Goal: Task Accomplishment & Management: Use online tool/utility

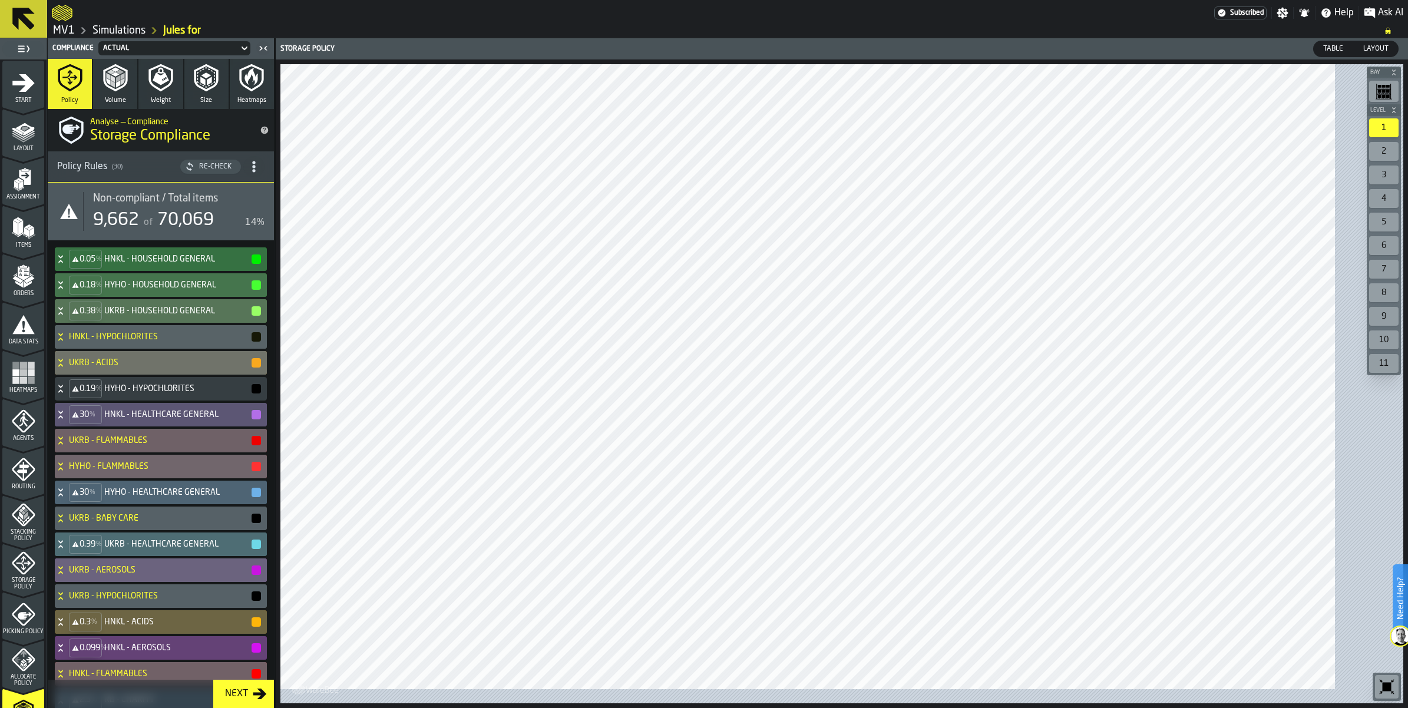
scroll to position [295, 0]
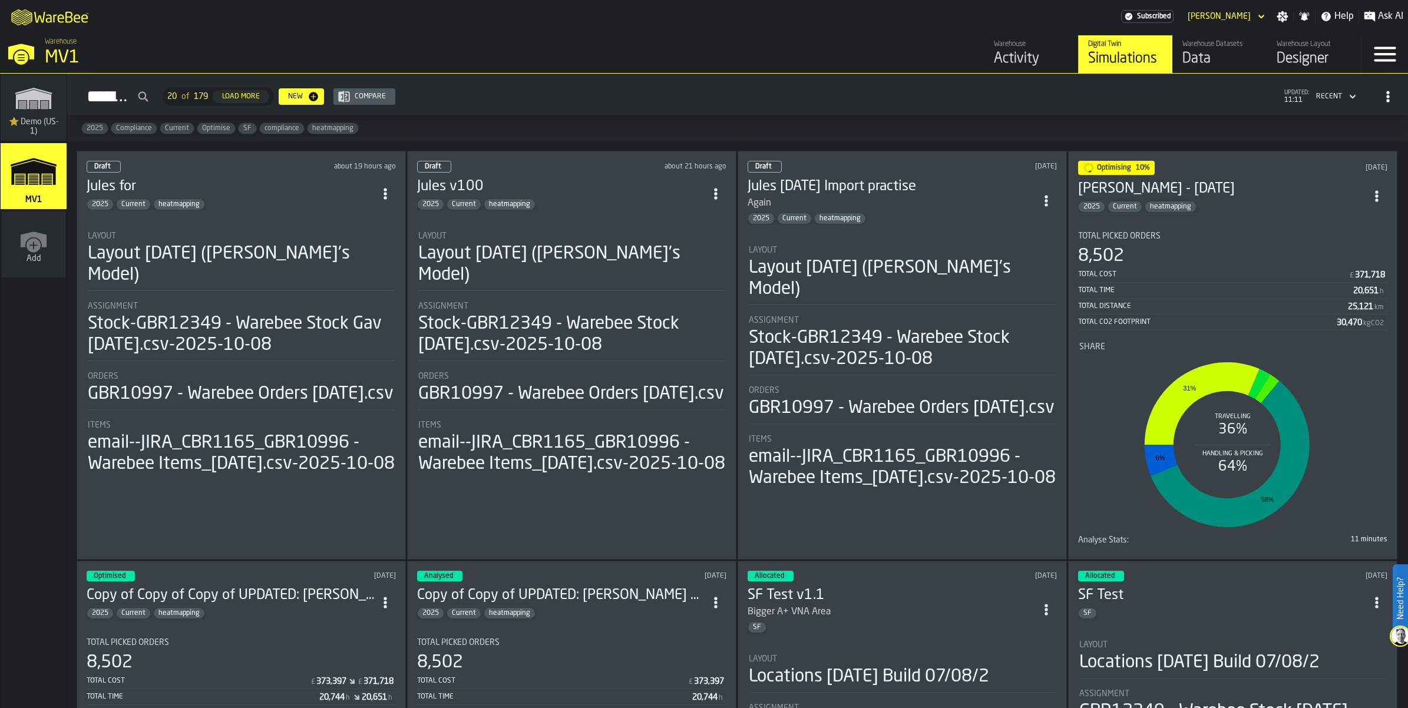
click at [228, 286] on div "Layout [DATE] ([PERSON_NAME]'s Model)" at bounding box center [241, 264] width 307 height 42
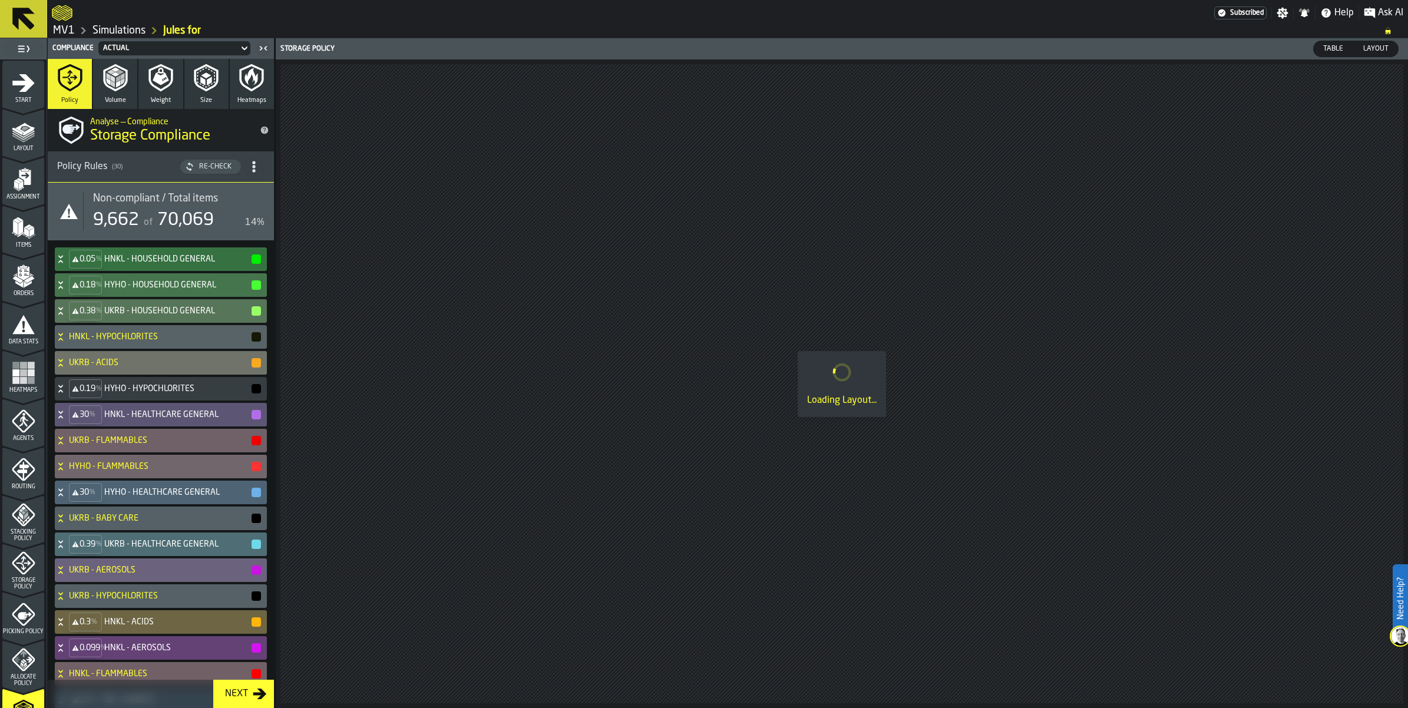
click at [35, 143] on icon "menu Layout" at bounding box center [24, 132] width 24 height 24
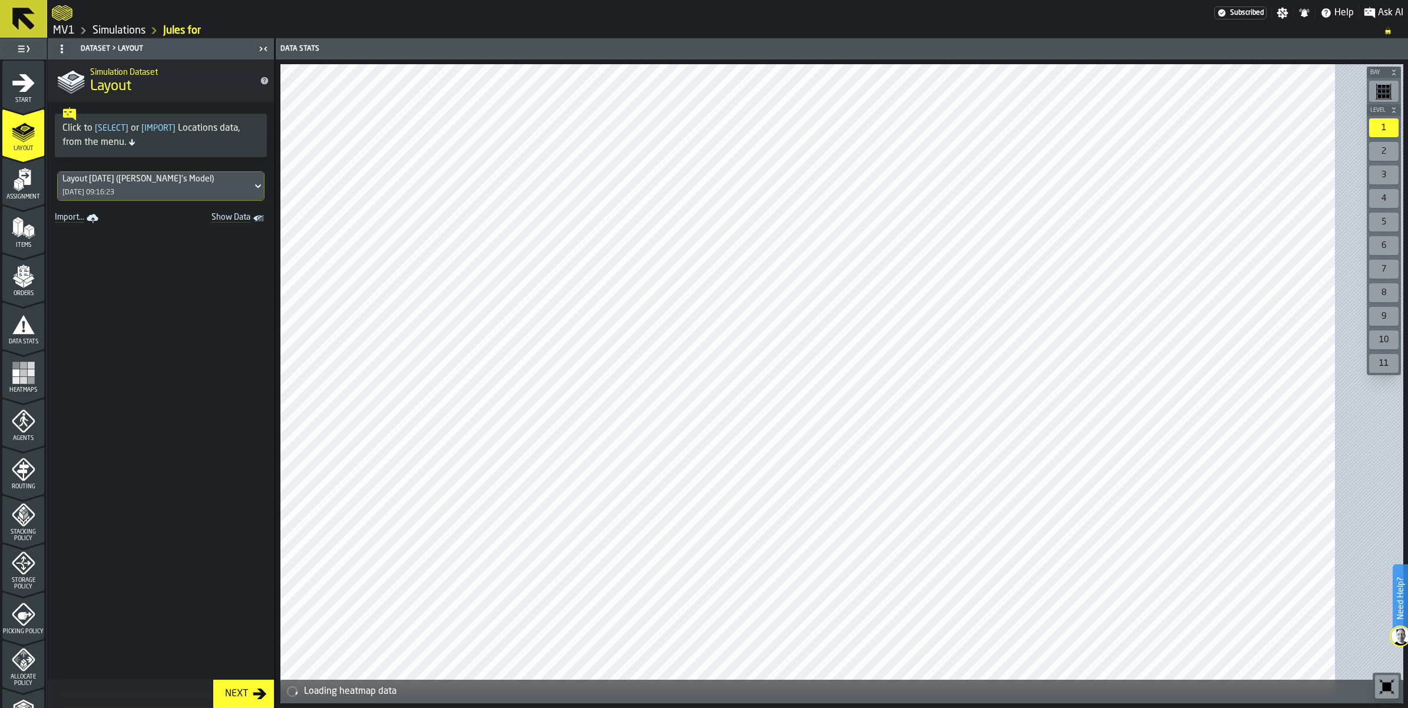
click at [264, 193] on icon at bounding box center [258, 186] width 12 height 14
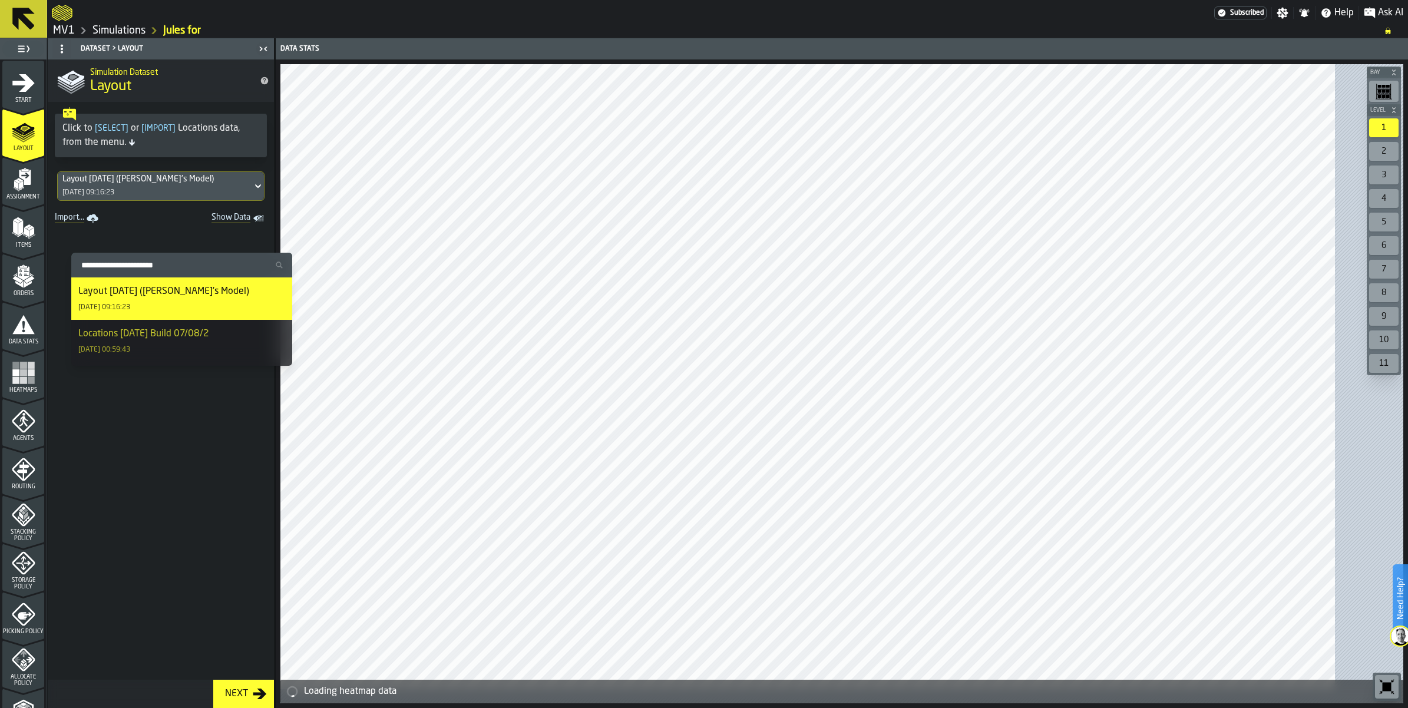
click at [209, 341] on div "Locations [DATE] Build 07/08/2" at bounding box center [143, 334] width 131 height 14
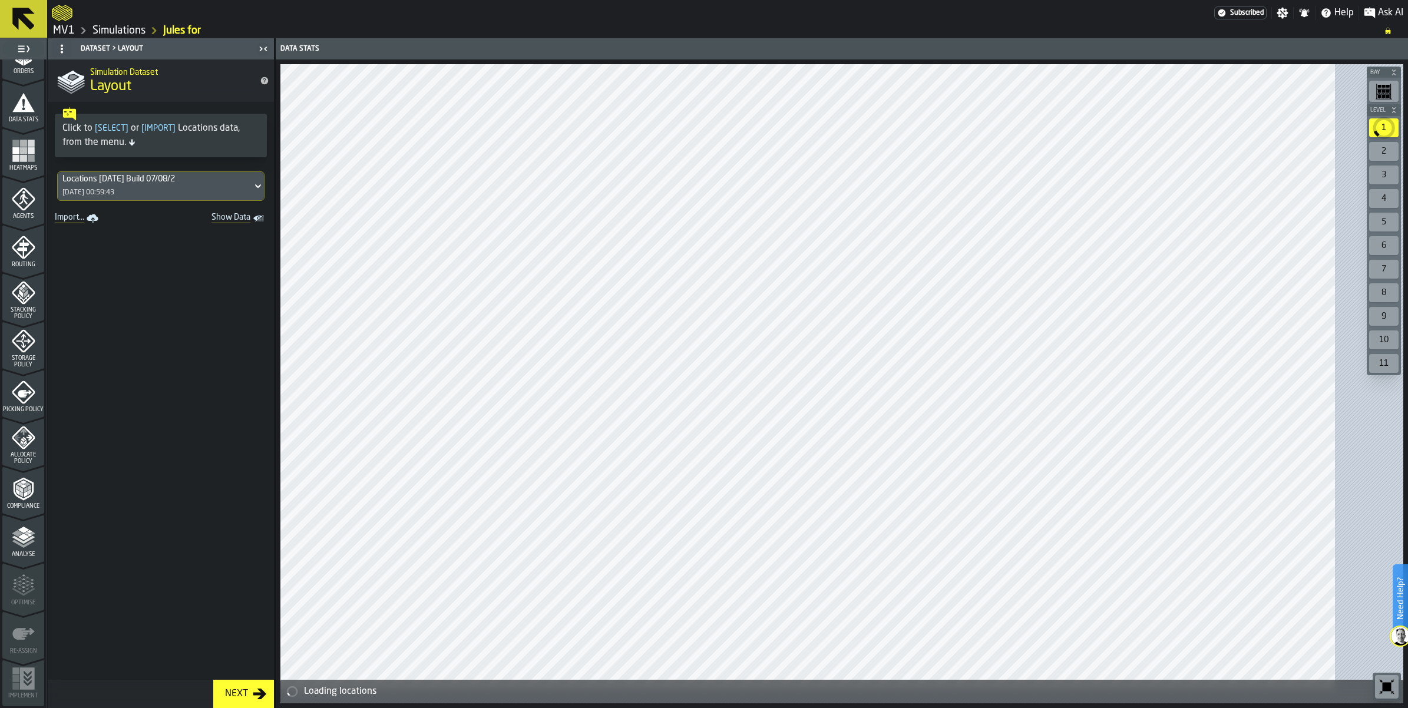
scroll to position [442, 0]
click at [27, 491] on polyline "menu Compliance" at bounding box center [26, 494] width 4 height 6
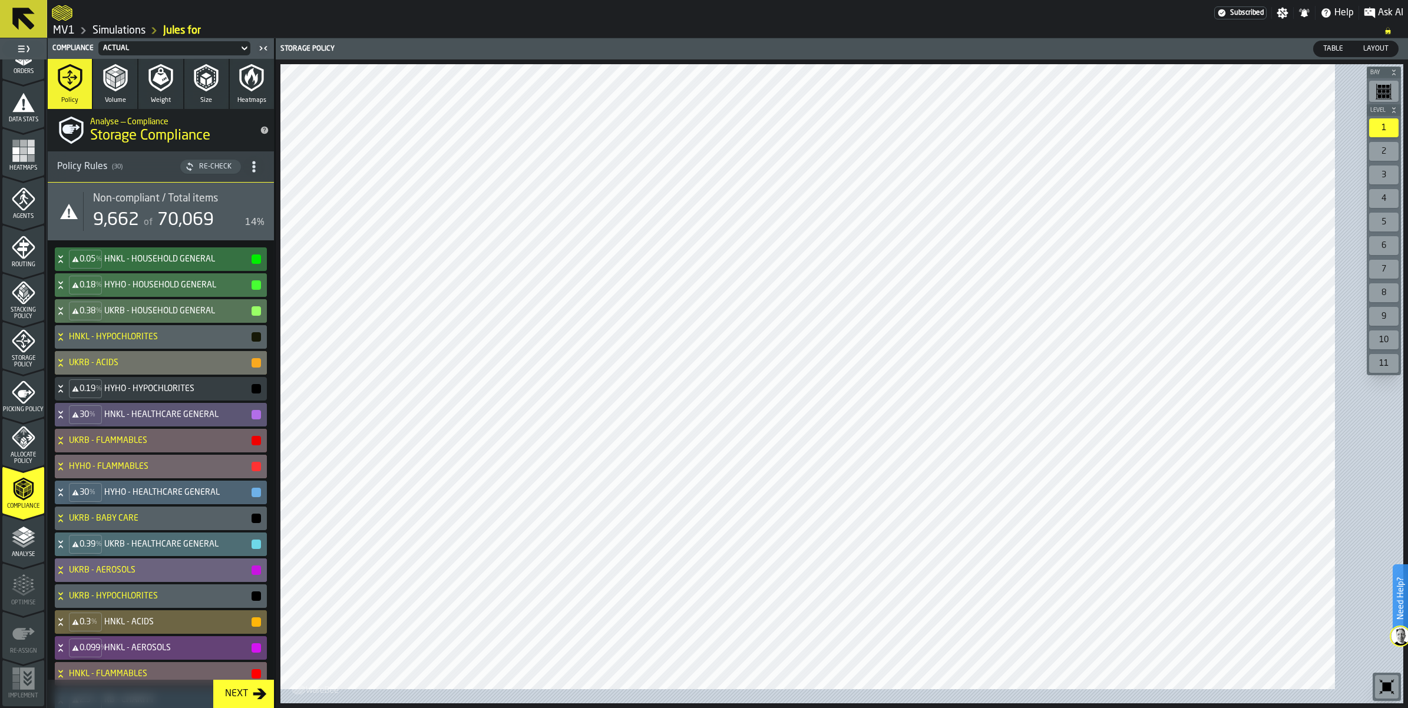
click at [163, 231] on div "Non-compliant / Total items 9,662 of 70,069 14%" at bounding box center [173, 211] width 181 height 39
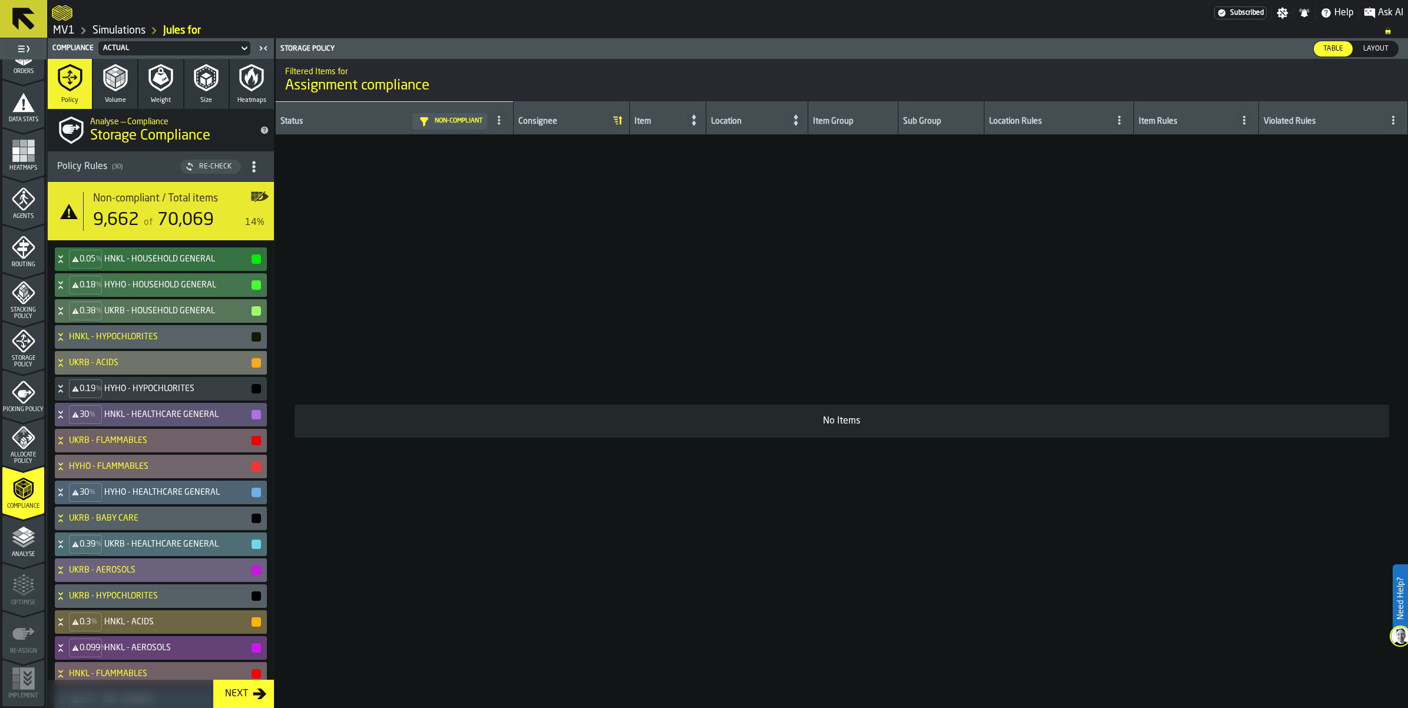
click at [162, 205] on span "Non-compliant / Total items" at bounding box center [155, 198] width 125 height 13
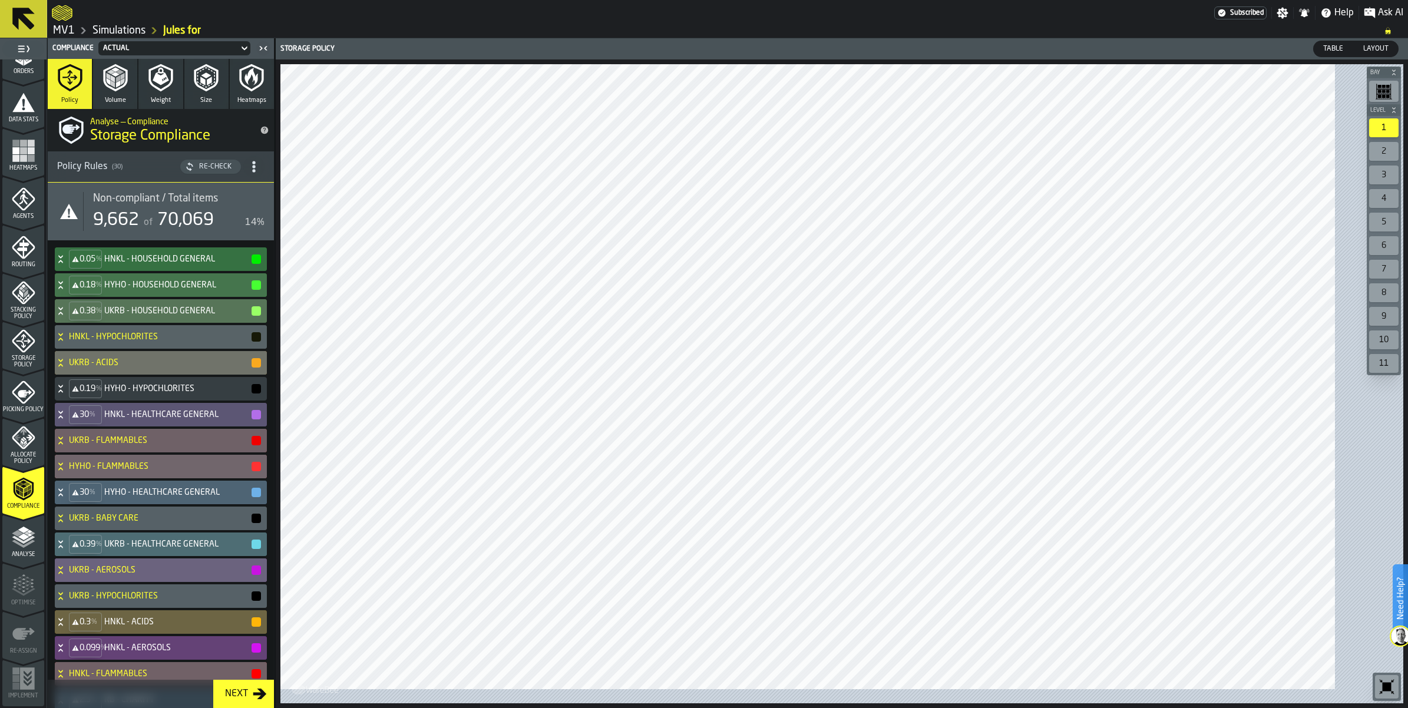
click at [162, 205] on span "Non-compliant / Total items" at bounding box center [155, 198] width 125 height 13
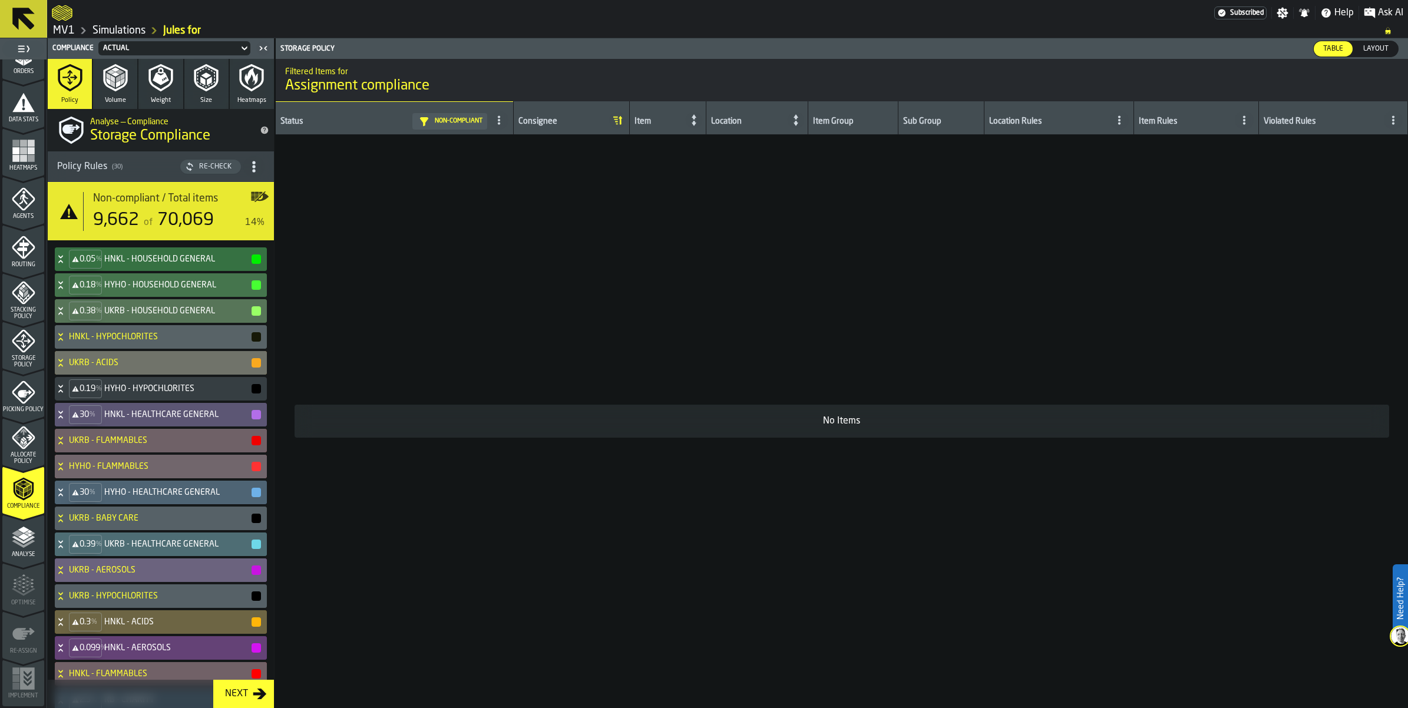
click at [236, 171] on div "Re-Check" at bounding box center [215, 167] width 42 height 8
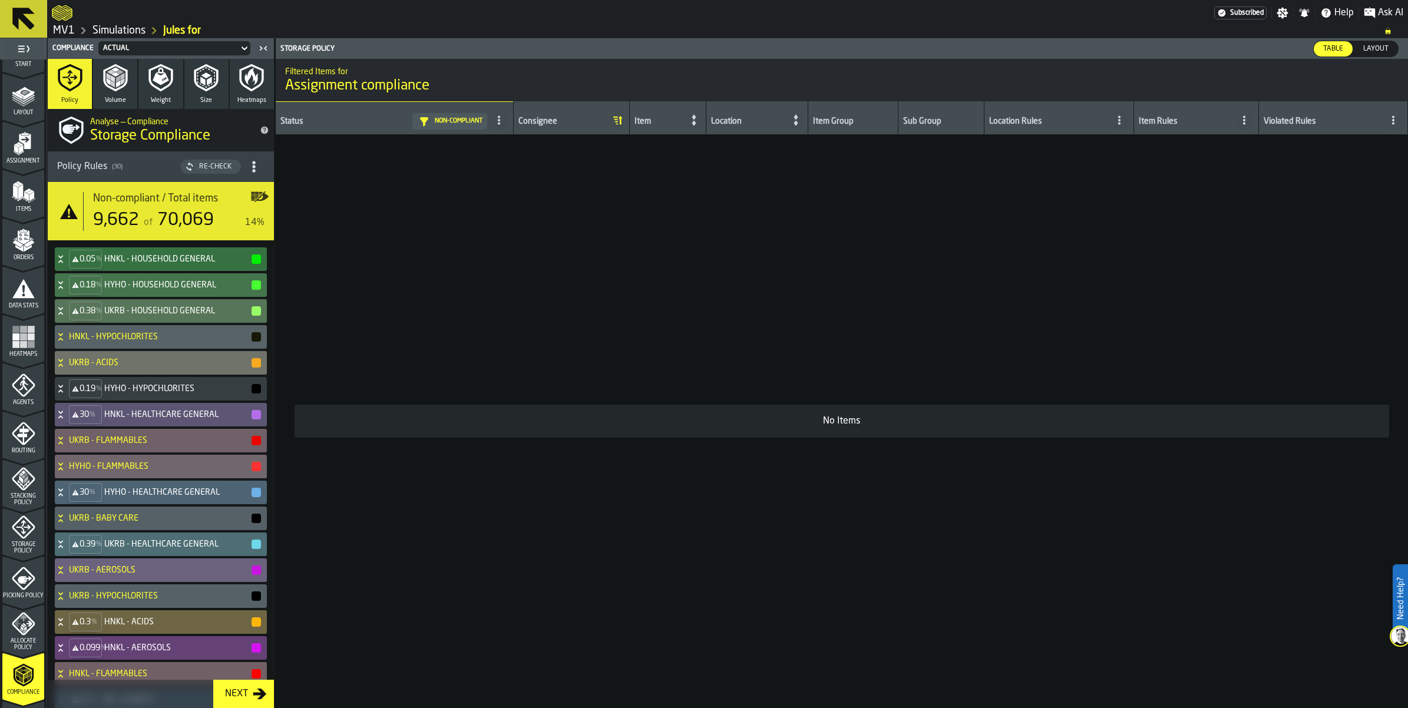
scroll to position [0, 0]
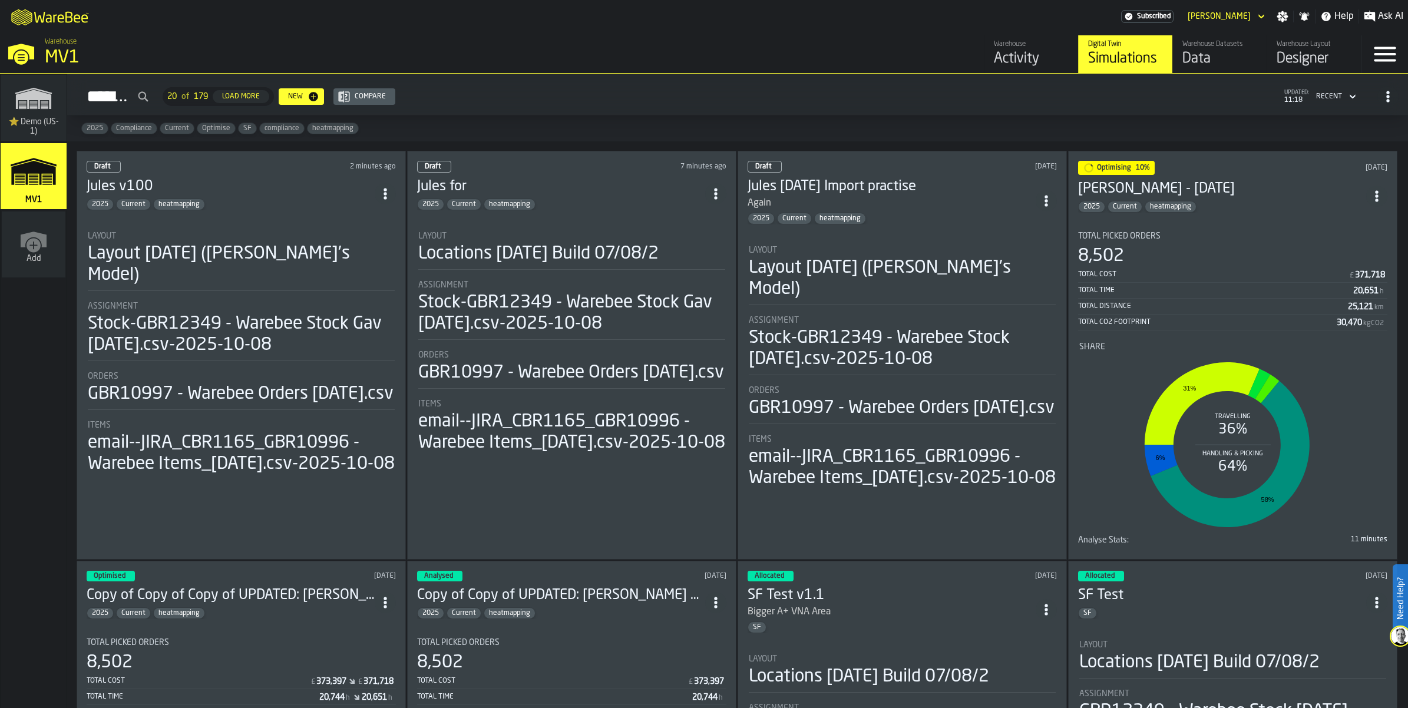
click at [1183, 68] on div "Data" at bounding box center [1220, 58] width 75 height 19
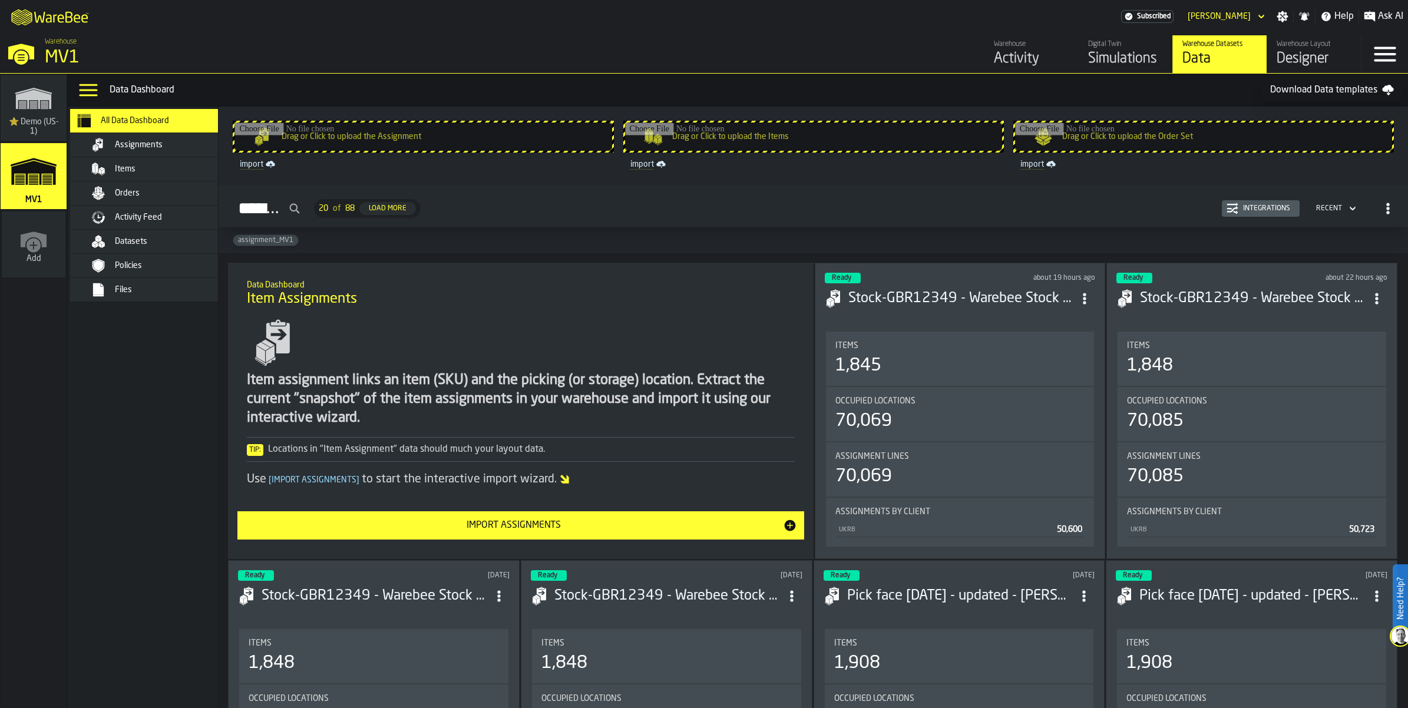
click at [147, 246] on span "Datasets" at bounding box center [131, 241] width 32 height 9
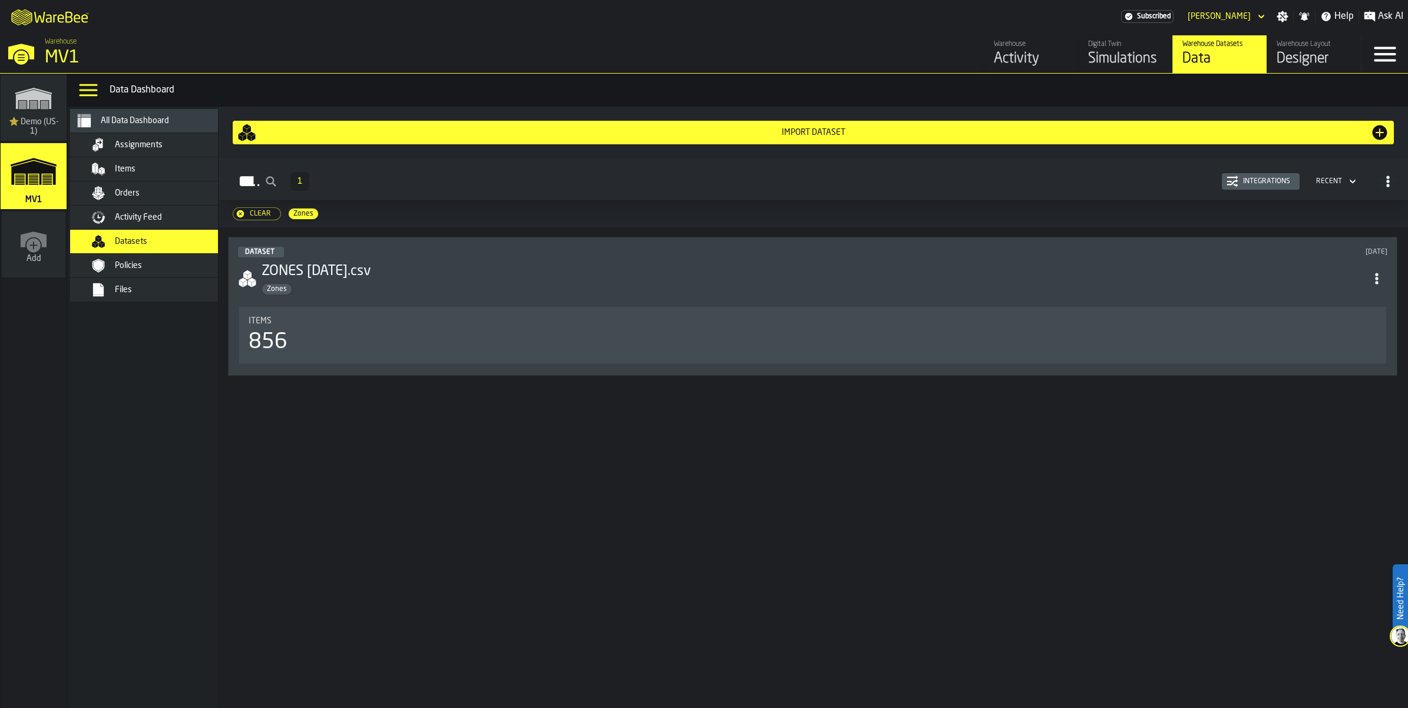
click at [860, 142] on div "Import Dataset" at bounding box center [813, 132] width 1152 height 19
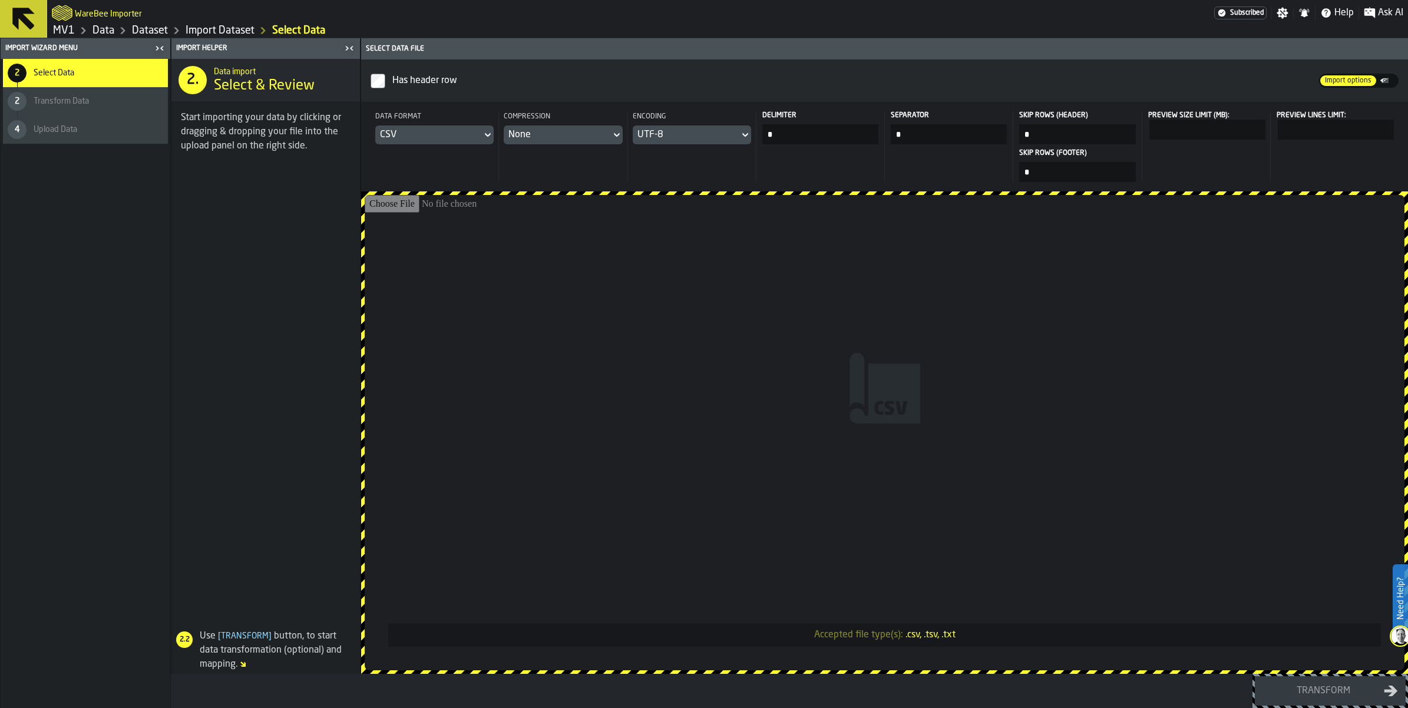
click at [899, 407] on input "Accepted file type(s): .csv, .tsv, .txt" at bounding box center [885, 432] width 1040 height 475
type input "**********"
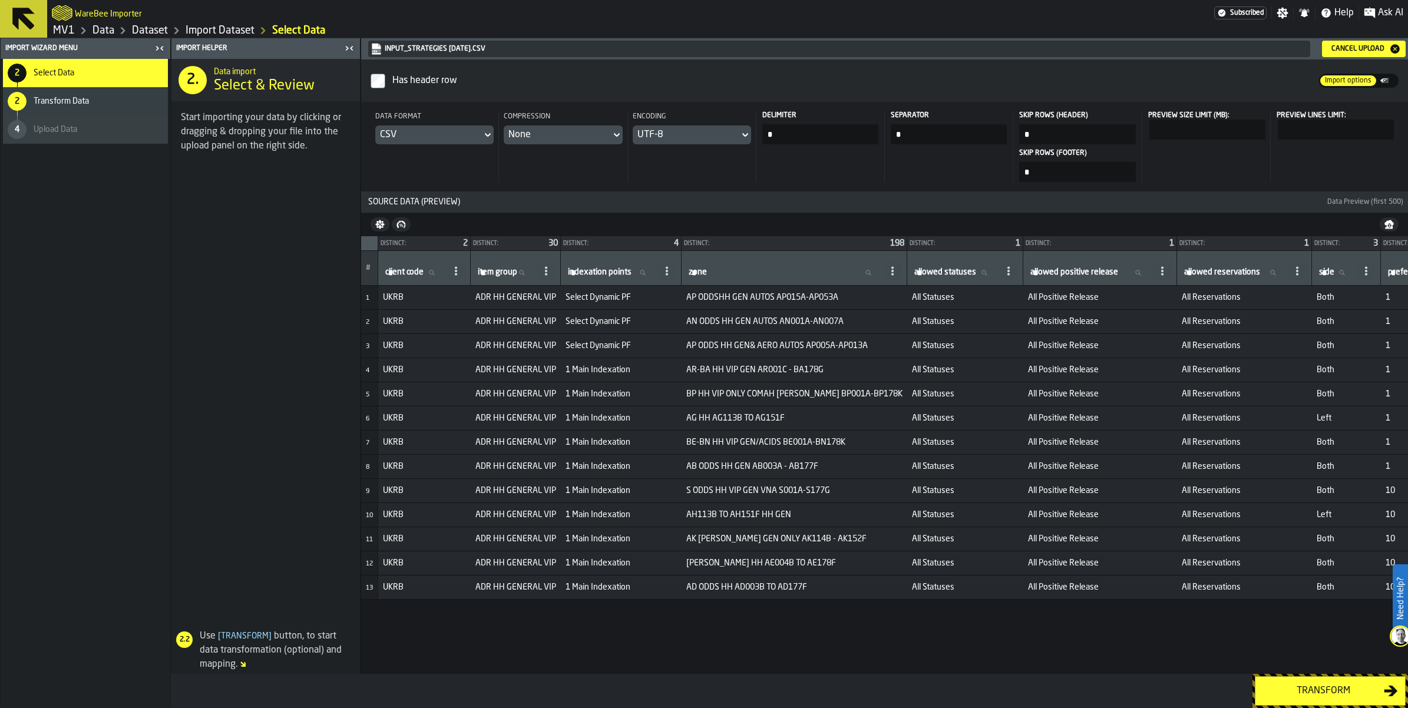
click at [1289, 684] on div "Transform" at bounding box center [1323, 691] width 121 height 14
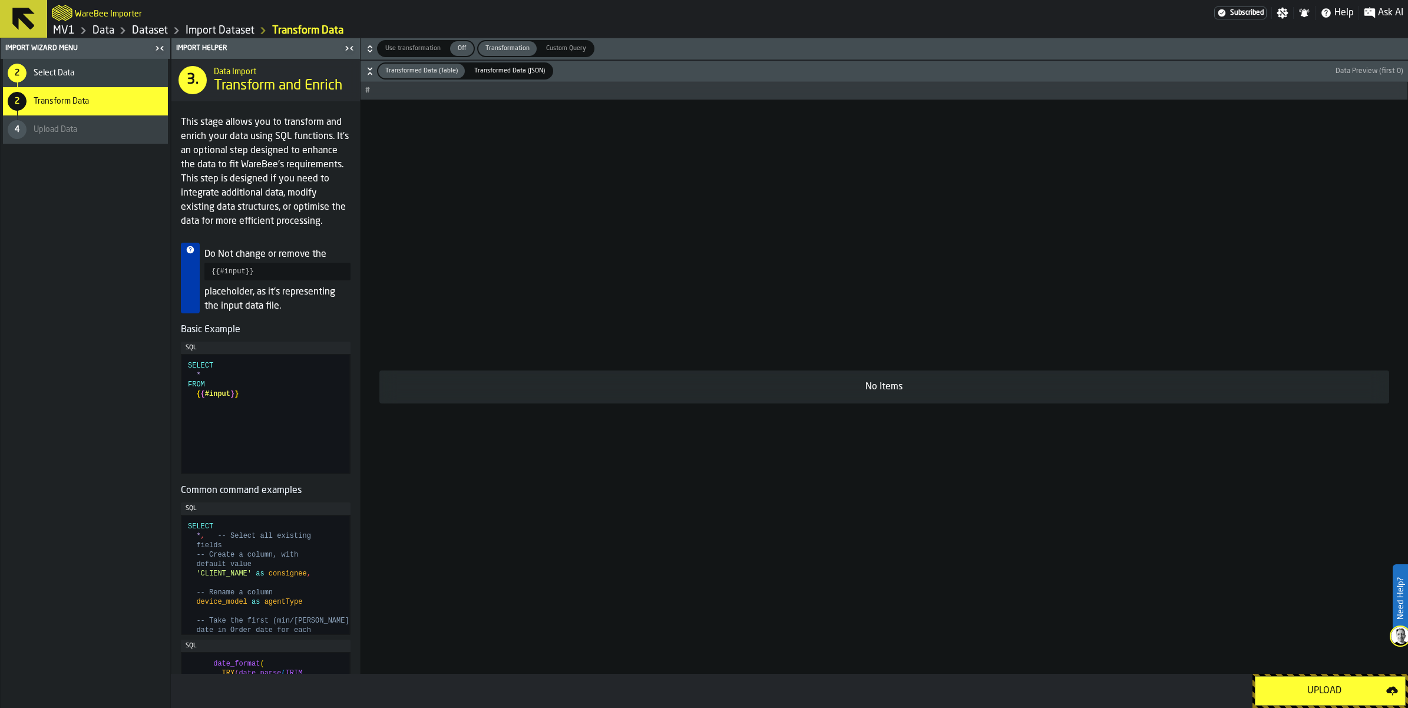
click at [1292, 686] on div "Upload" at bounding box center [1325, 691] width 124 height 14
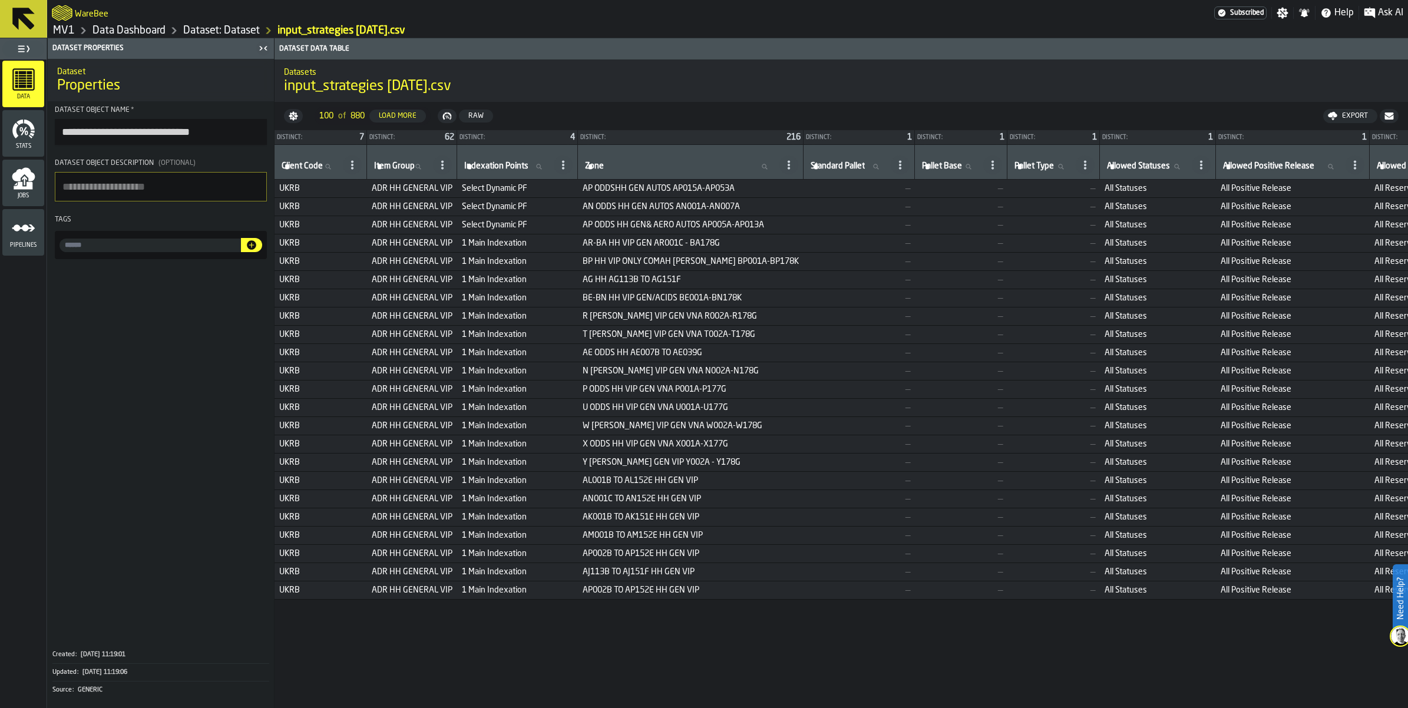
click at [199, 259] on div at bounding box center [161, 245] width 212 height 28
click at [197, 259] on div at bounding box center [161, 245] width 212 height 28
click at [195, 252] on input "input-value-" at bounding box center [150, 246] width 181 height 14
type input "**********"
click at [256, 250] on icon "button-" at bounding box center [251, 244] width 9 height 9
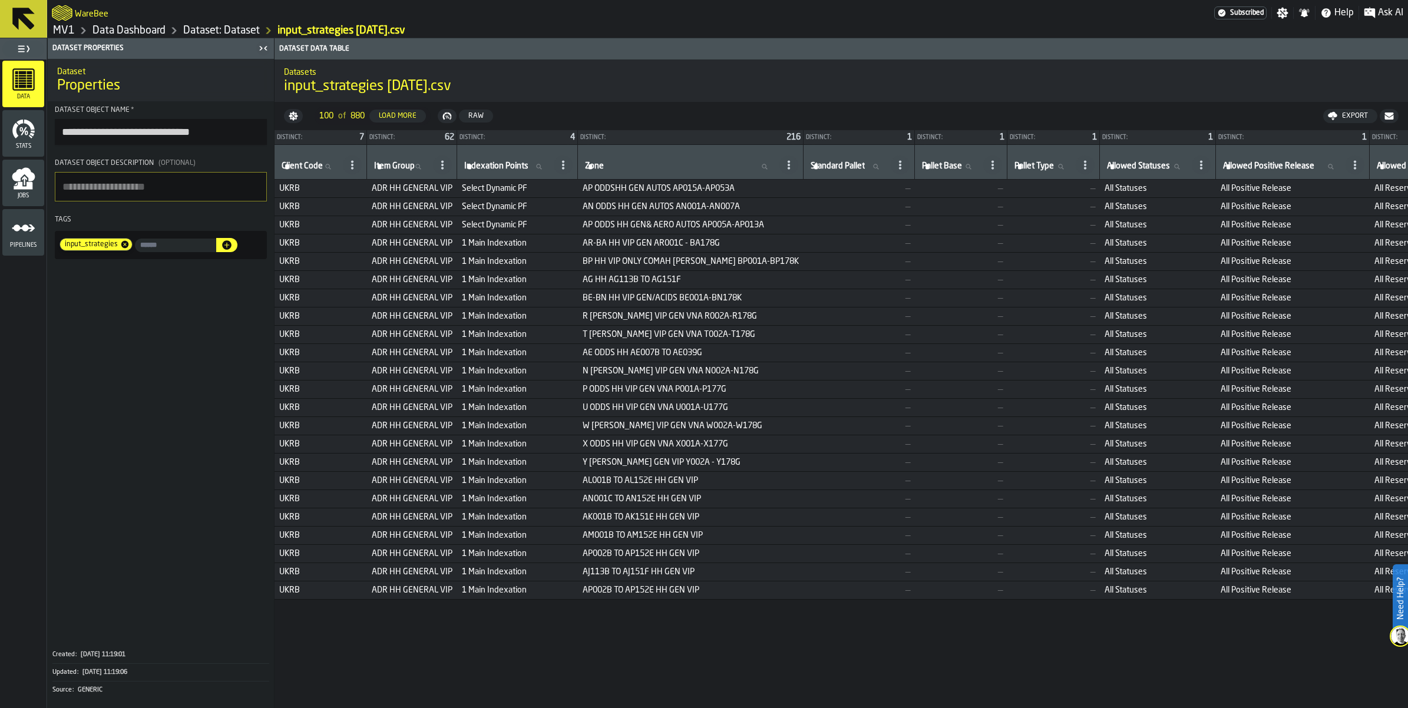
click at [166, 37] on link "Data Dashboard" at bounding box center [129, 30] width 73 height 13
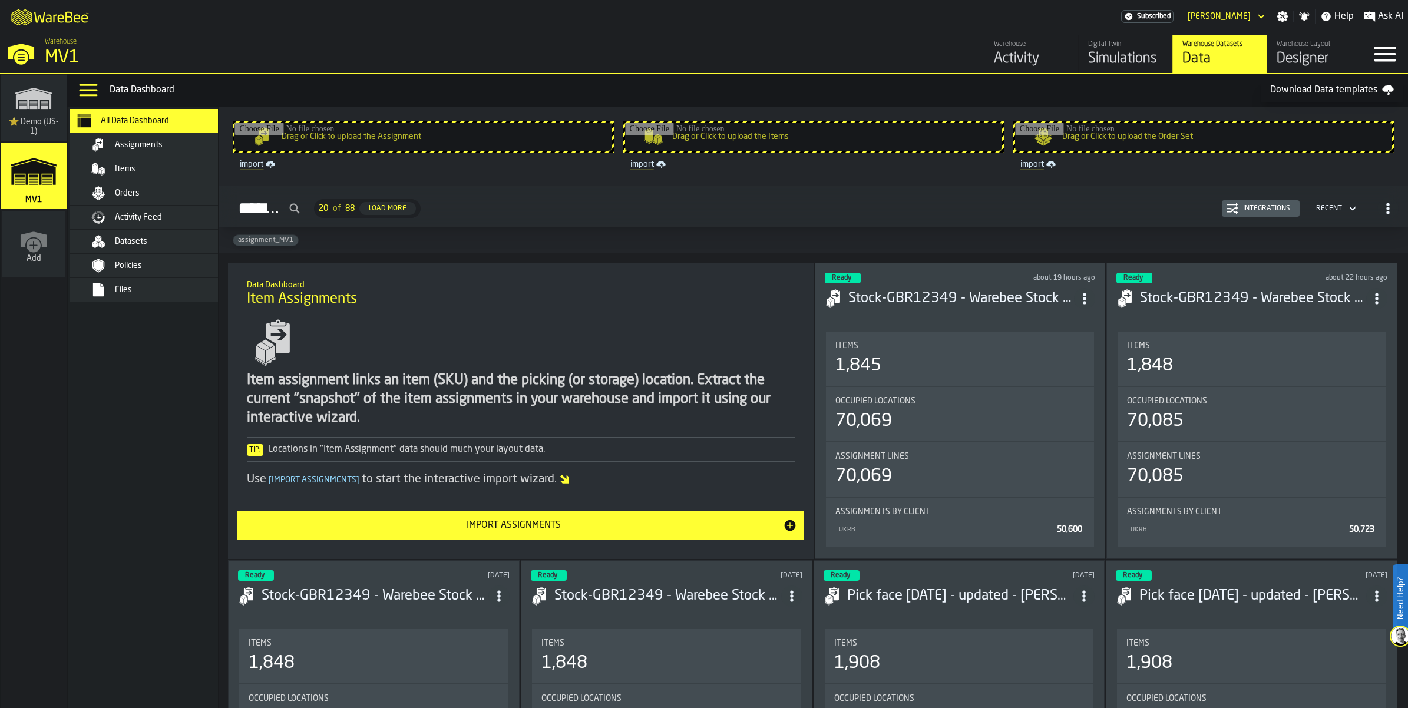
click at [147, 246] on span "Datasets" at bounding box center [131, 241] width 32 height 9
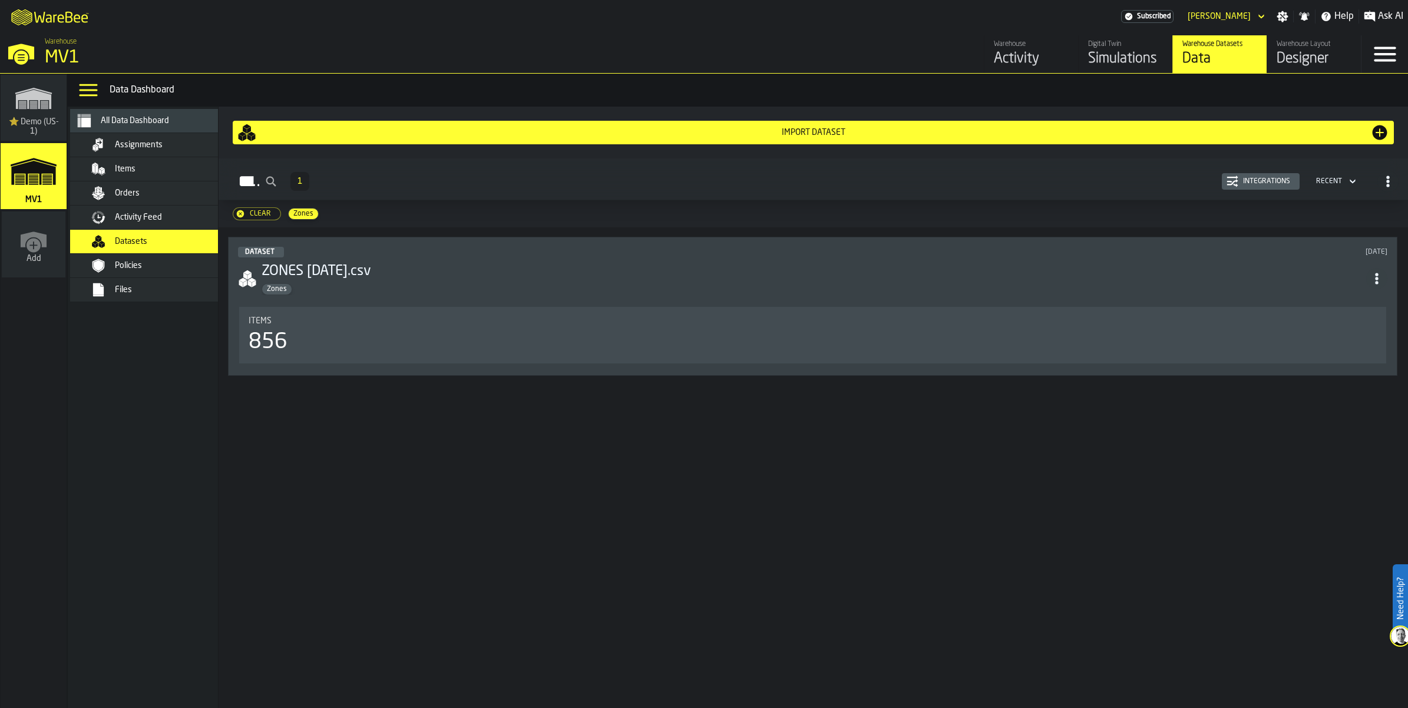
click at [767, 137] on div "Import Dataset" at bounding box center [813, 132] width 1114 height 9
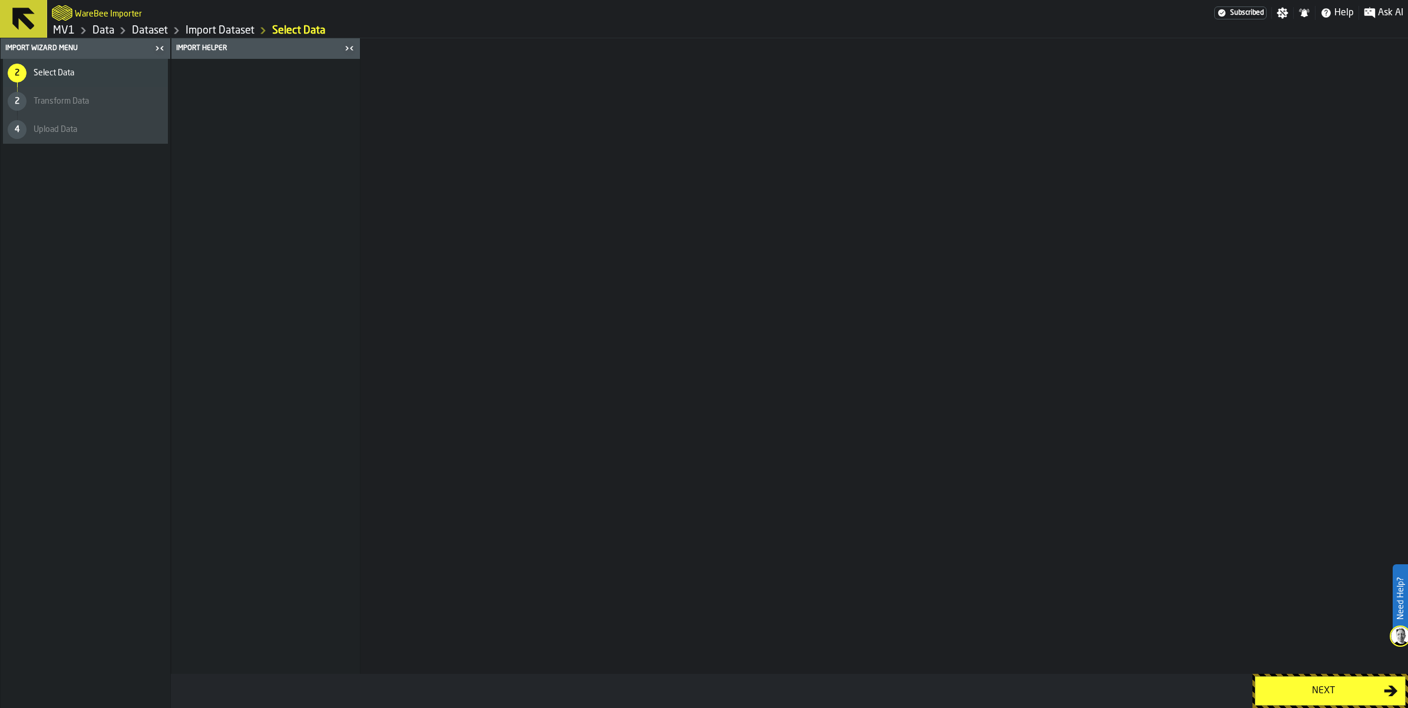
click at [1301, 684] on div "Next" at bounding box center [1323, 691] width 121 height 14
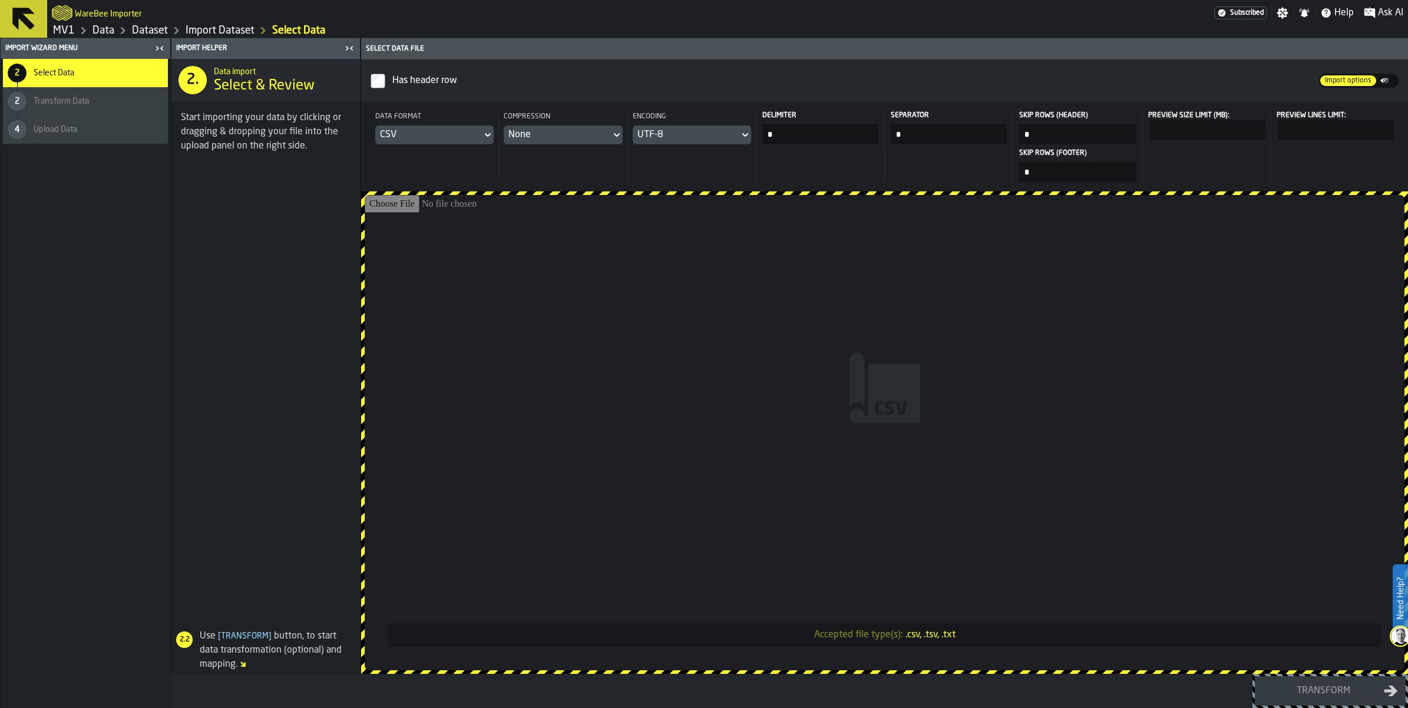
click at [921, 449] on input "Accepted file type(s): .csv, .tsv, .txt" at bounding box center [885, 432] width 1040 height 475
type input "**********"
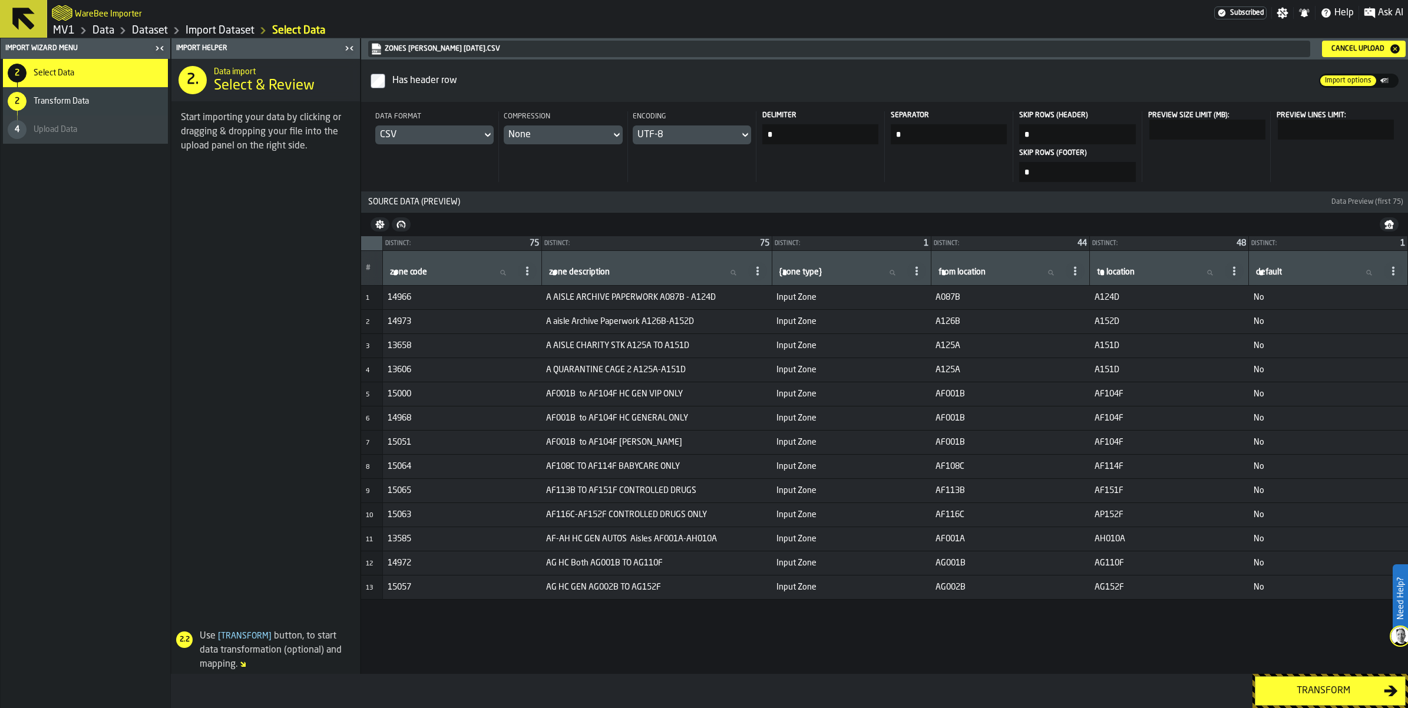
click at [1294, 693] on div "Transform" at bounding box center [1323, 691] width 121 height 14
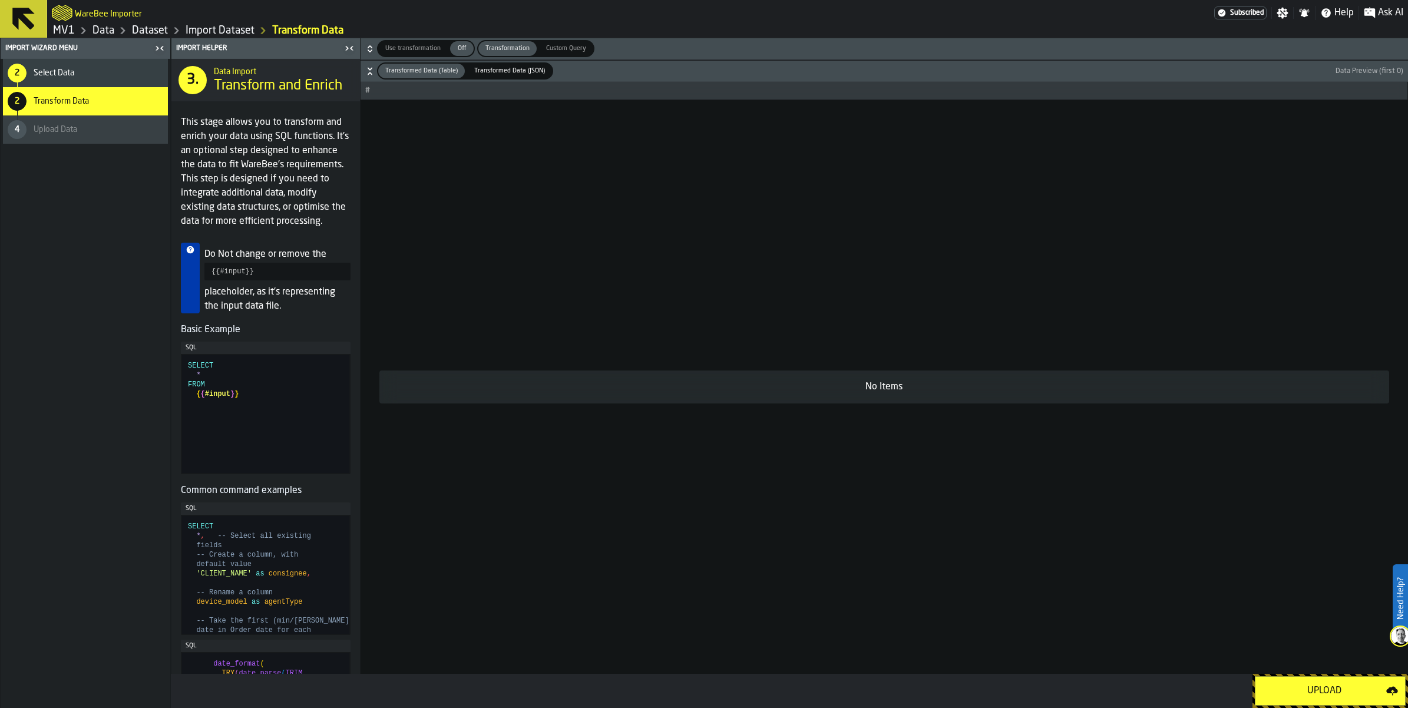
click at [1332, 685] on div "Upload" at bounding box center [1325, 691] width 124 height 14
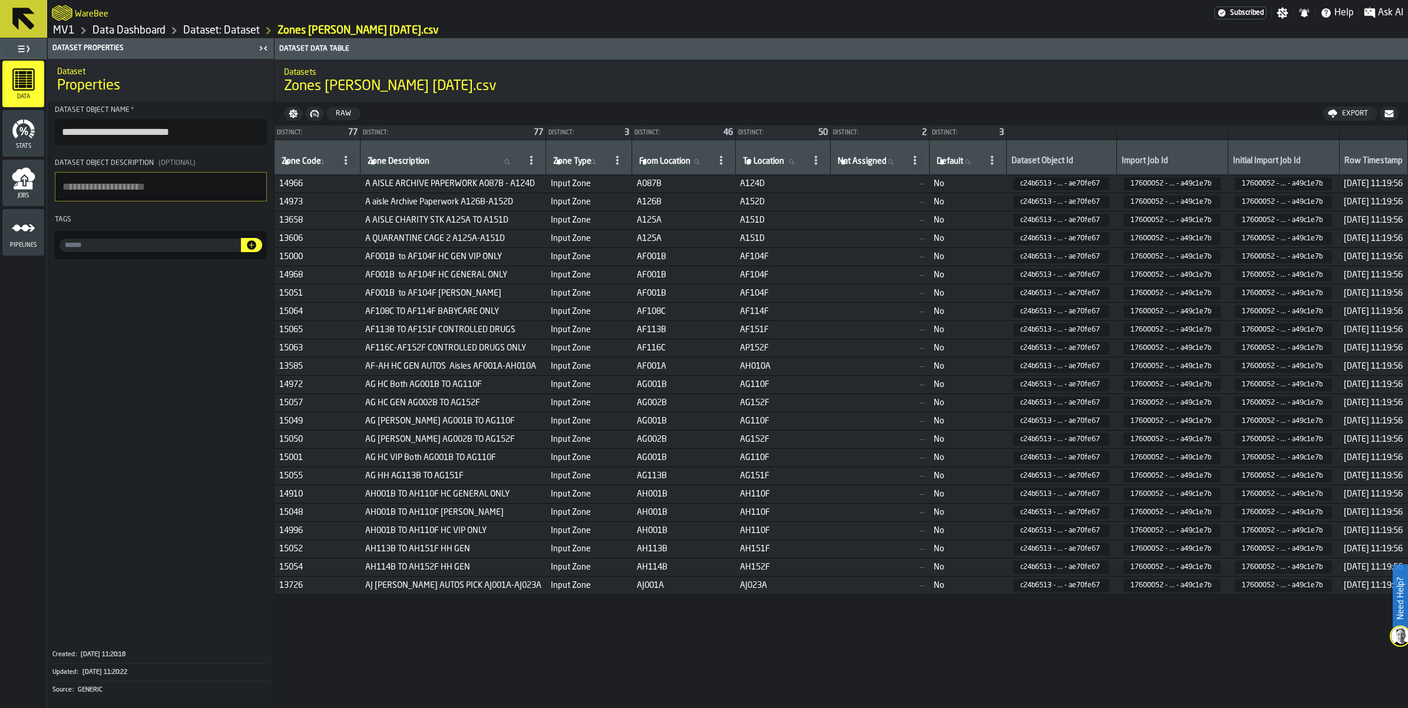
click at [126, 252] on input "input-value-" at bounding box center [150, 246] width 181 height 14
type input "*****"
click at [257, 251] on icon "button-" at bounding box center [252, 245] width 12 height 12
click at [75, 37] on link "MV1" at bounding box center [64, 30] width 22 height 13
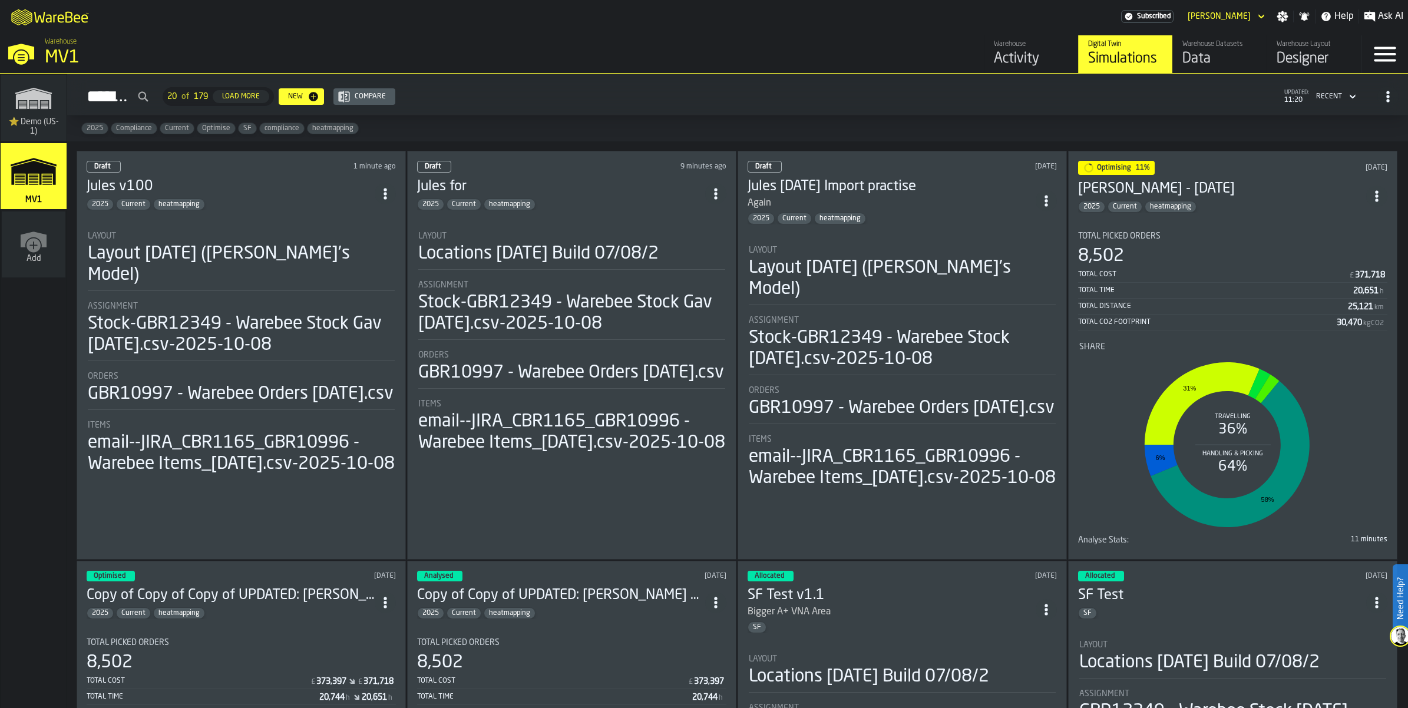
click at [1142, 213] on div "Current" at bounding box center [1125, 207] width 35 height 12
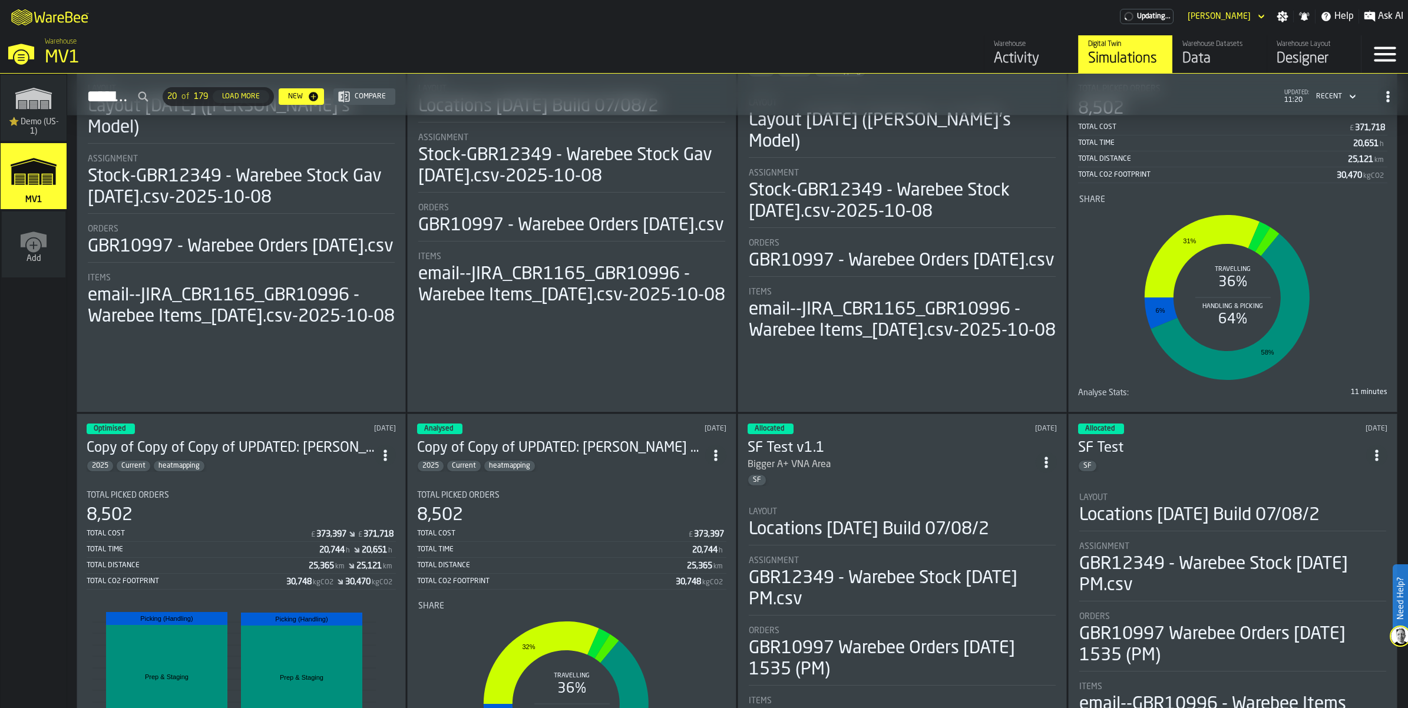
scroll to position [295, 0]
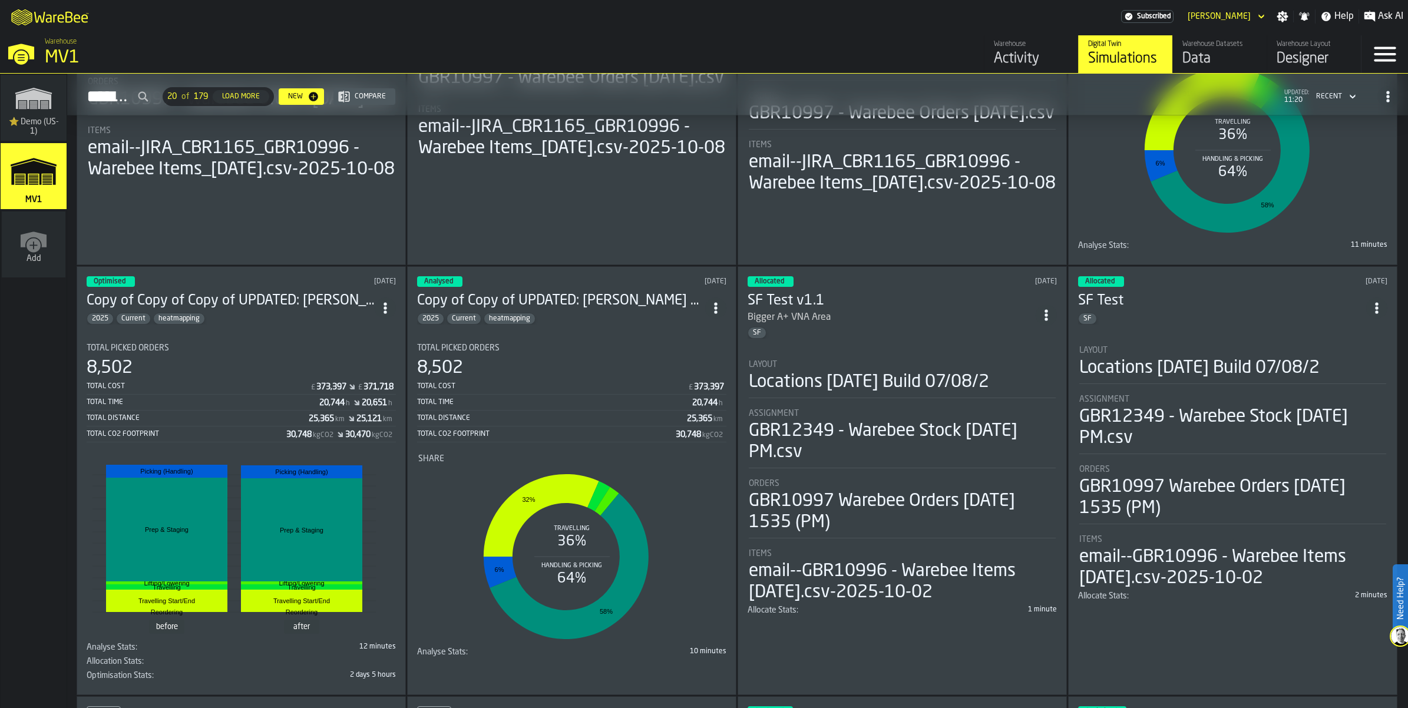
click at [1047, 312] on circle "ItemListCard-DashboardItemContainer" at bounding box center [1046, 310] width 3 height 3
click at [1015, 620] on div "Duplicate" at bounding box center [1021, 613] width 61 height 14
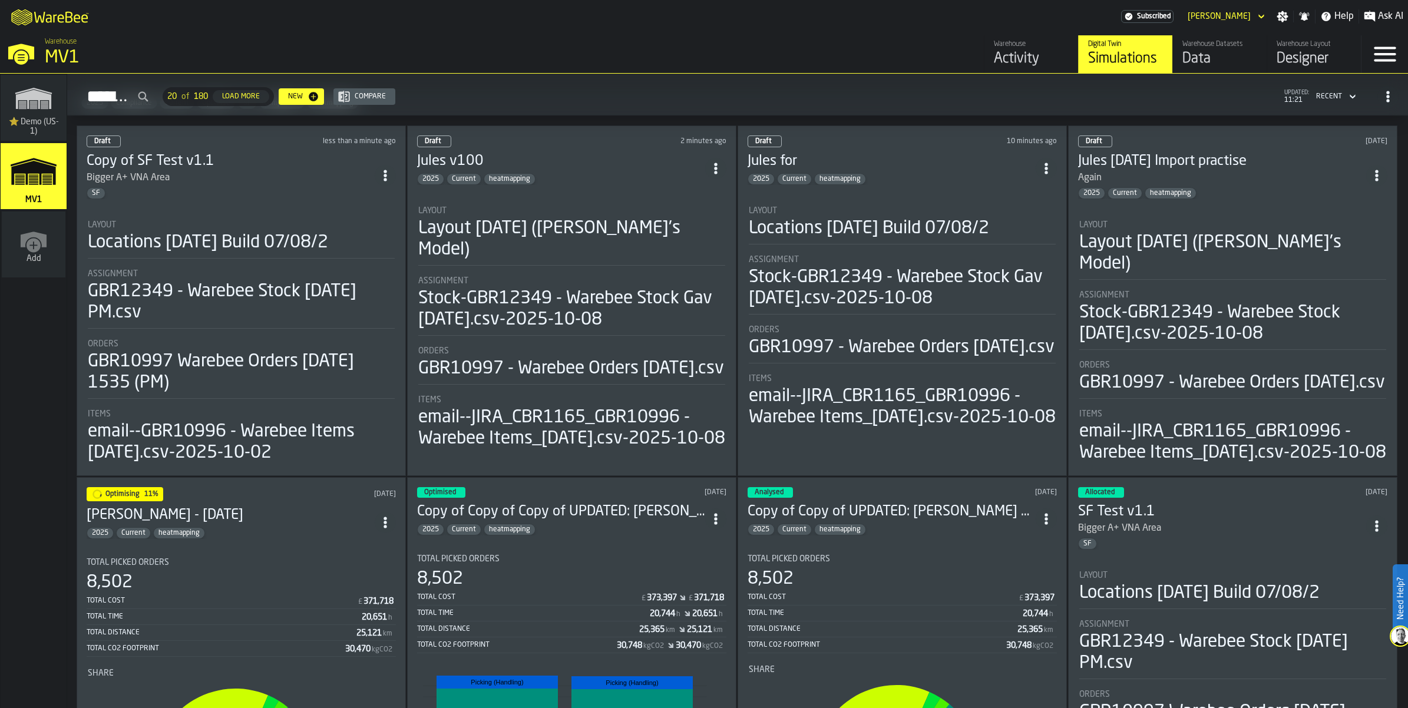
scroll to position [0, 0]
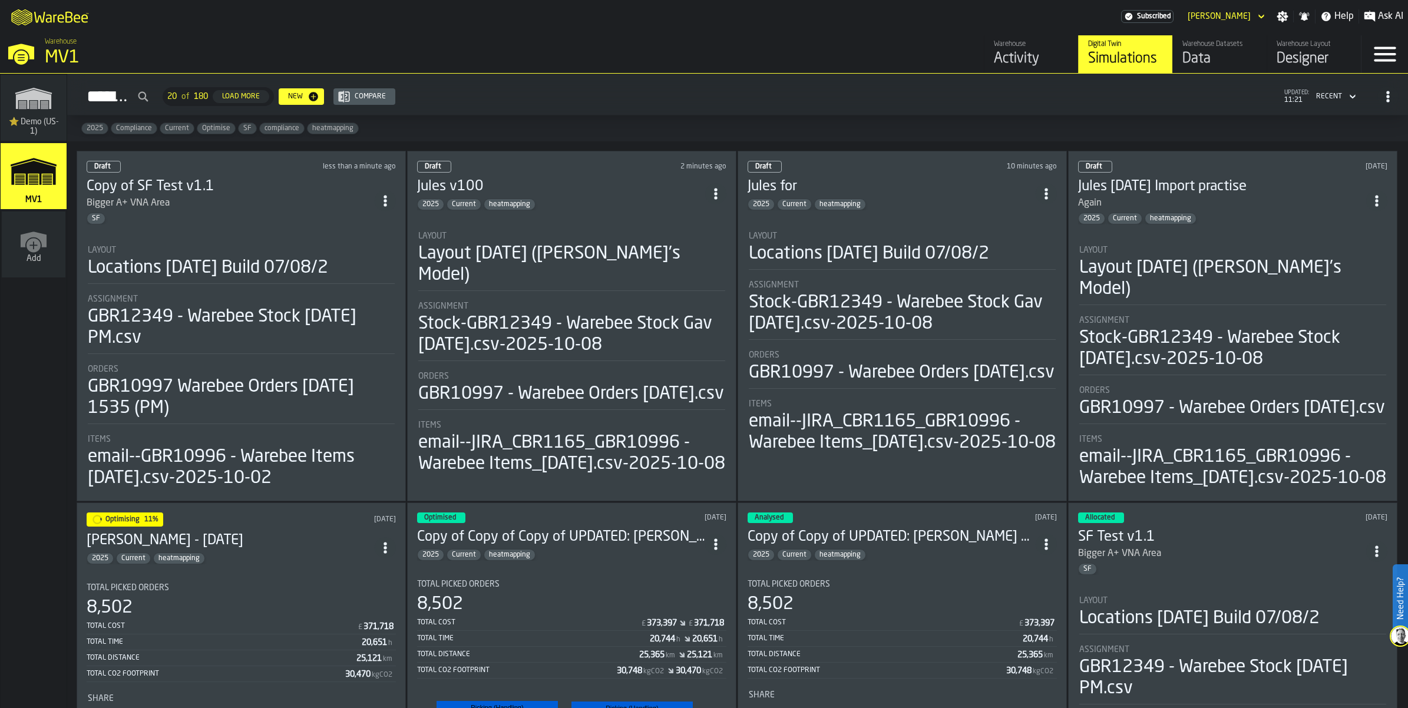
click at [158, 196] on h3 "Copy of SF Test v1.1" at bounding box center [231, 186] width 288 height 19
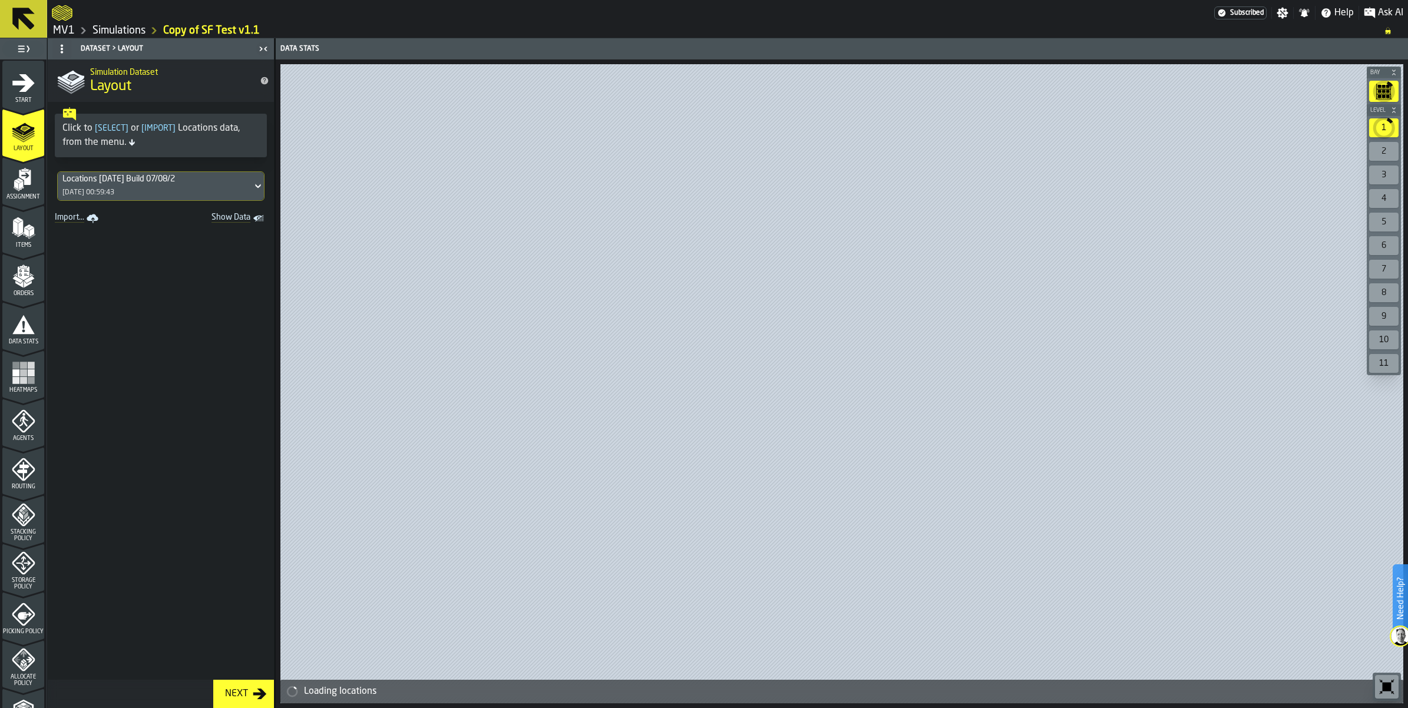
click at [15, 95] on icon "menu Start" at bounding box center [24, 83] width 24 height 24
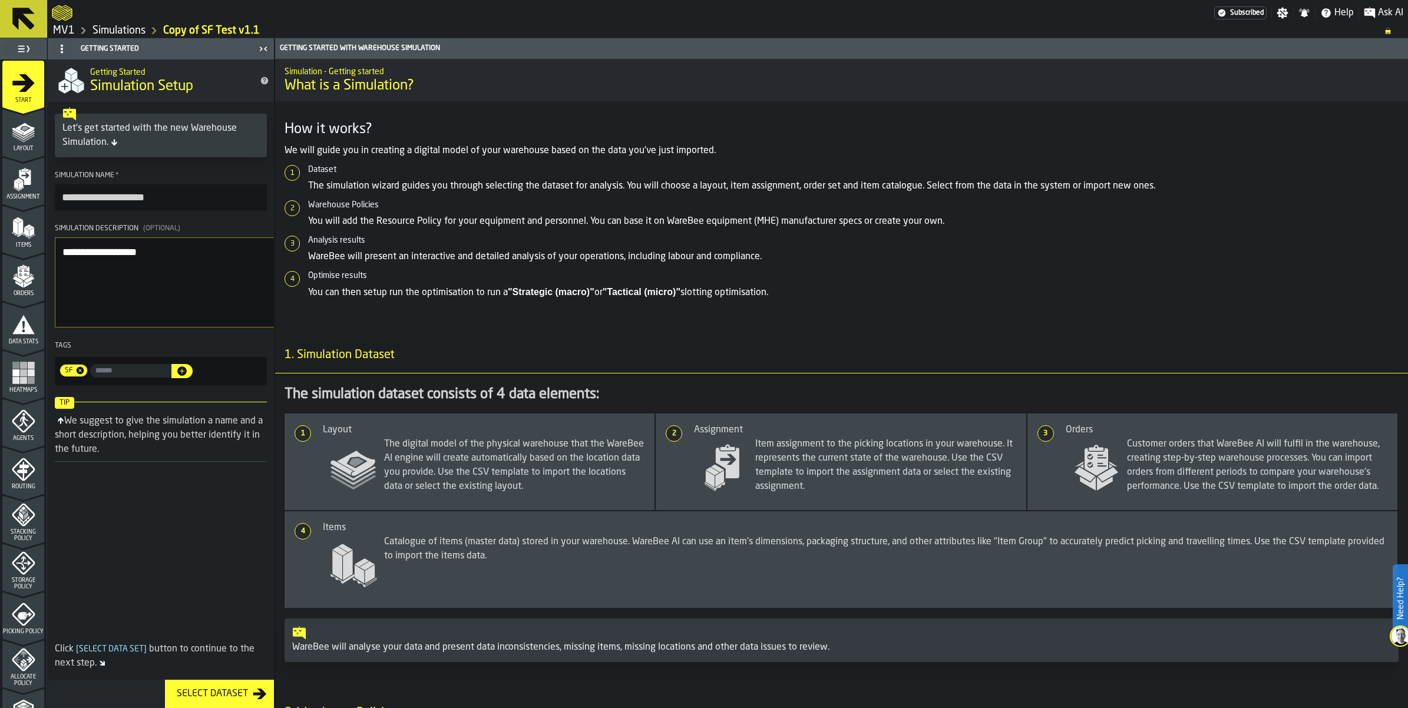
click at [18, 24] on icon at bounding box center [23, 19] width 22 height 22
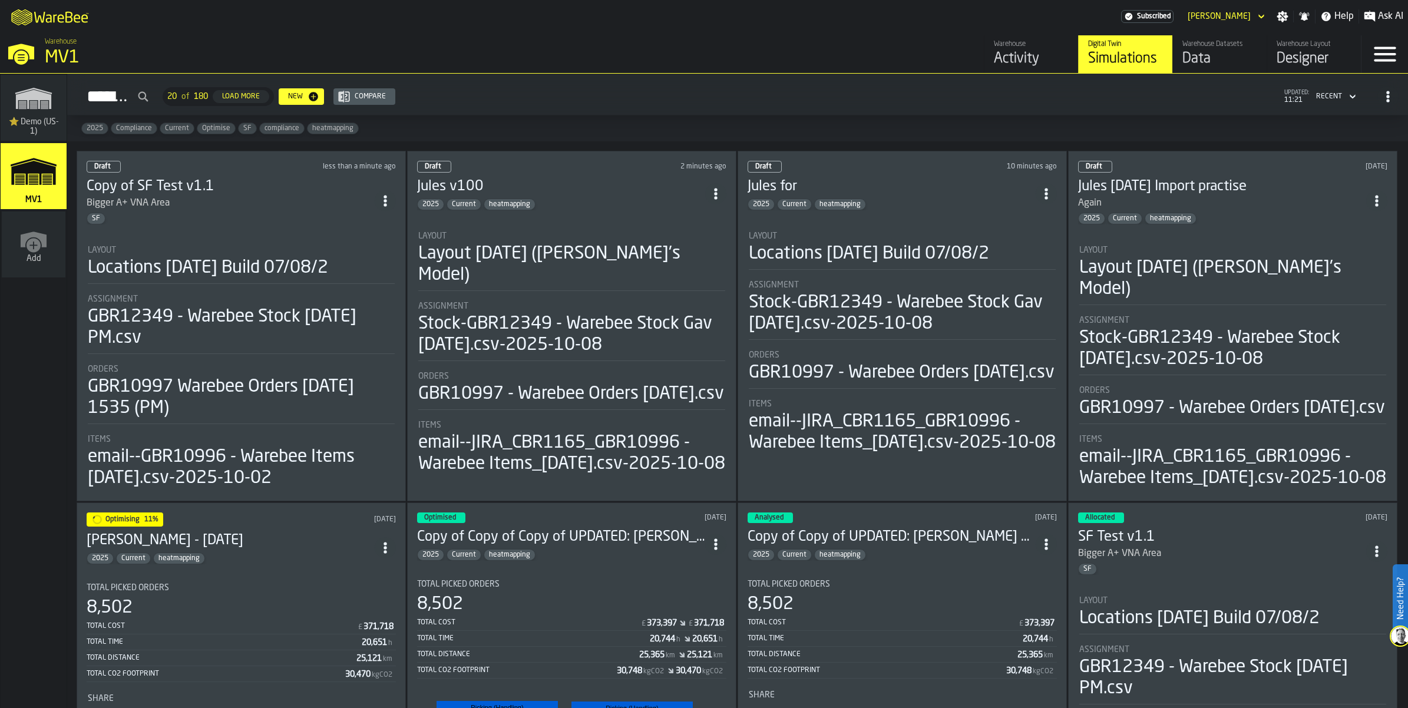
click at [391, 207] on icon "ItemListCard-DashboardItemContainer" at bounding box center [385, 201] width 12 height 12
click at [389, 313] on div "Delete" at bounding box center [372, 306] width 61 height 14
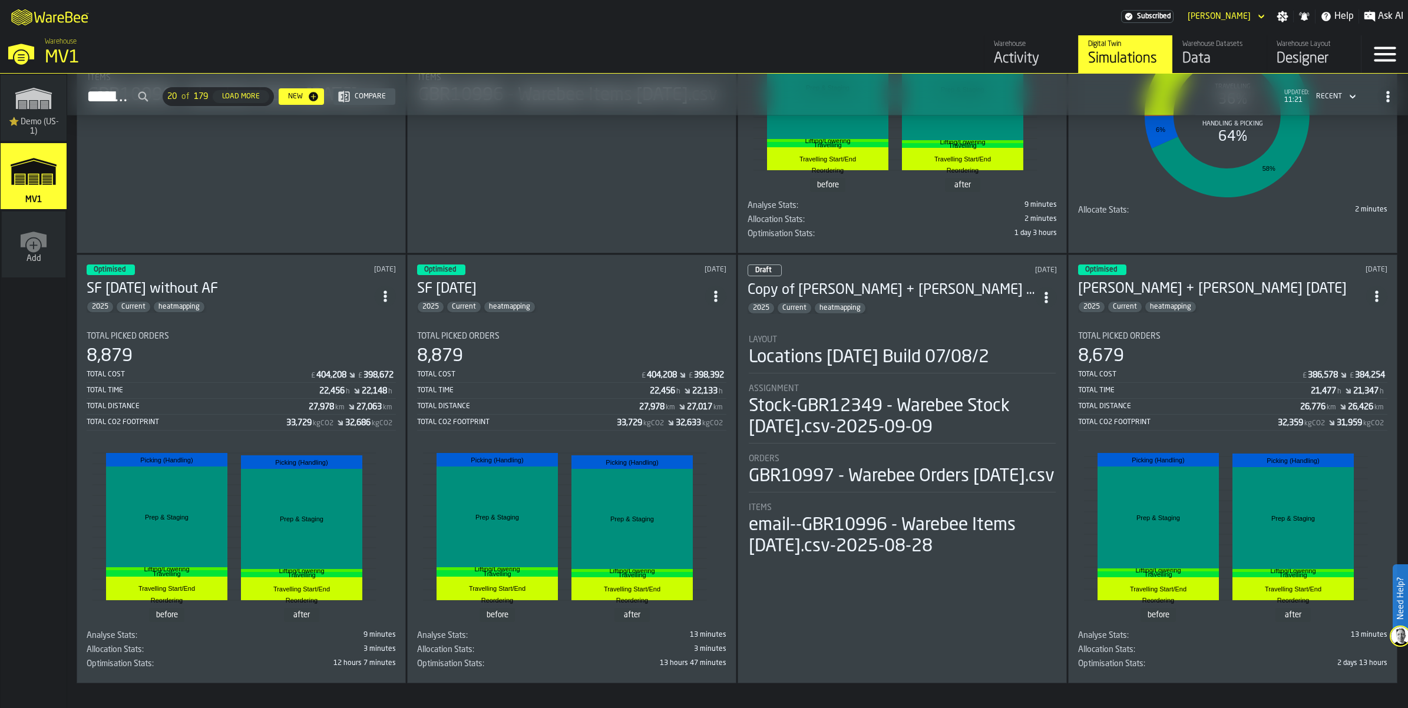
scroll to position [1915, 0]
click at [718, 302] on icon "ItemListCard-DashboardItemContainer" at bounding box center [716, 296] width 12 height 12
click at [676, 503] on div "Duplicate" at bounding box center [697, 495] width 61 height 14
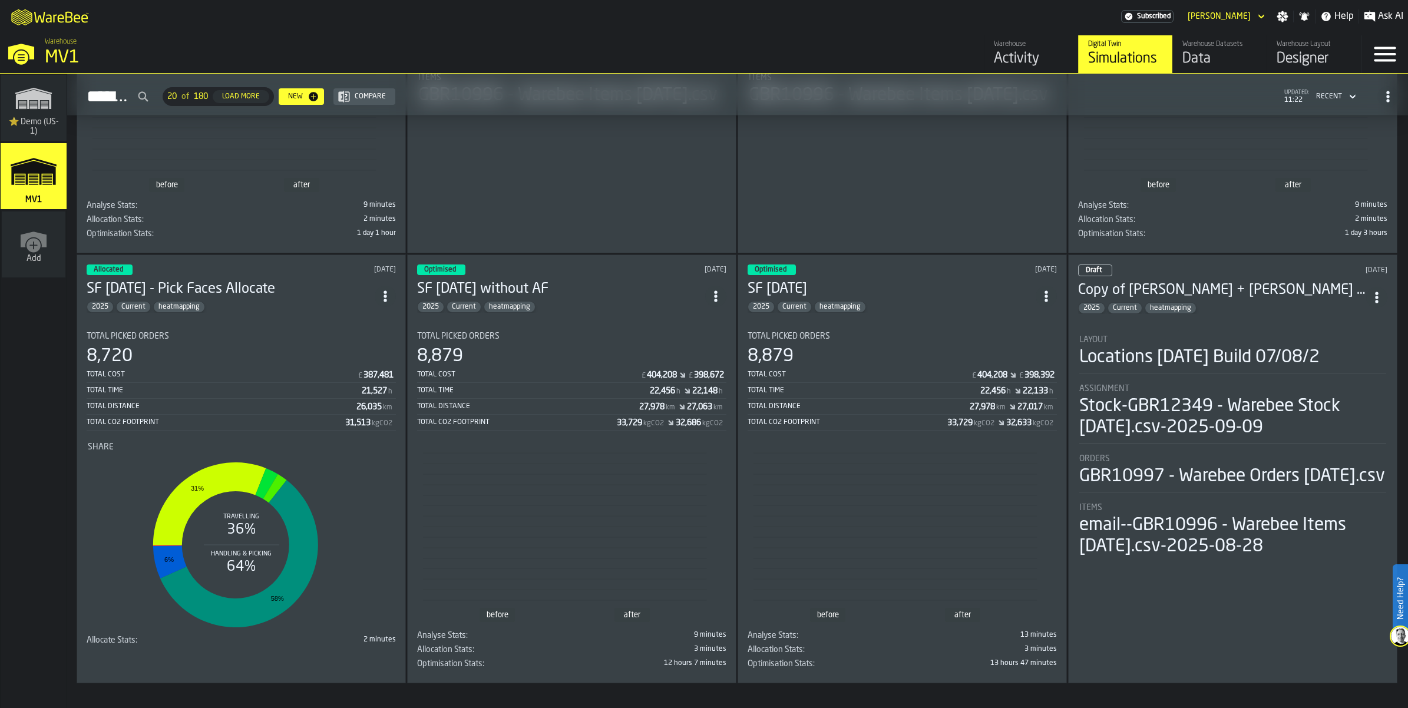
scroll to position [1620, 0]
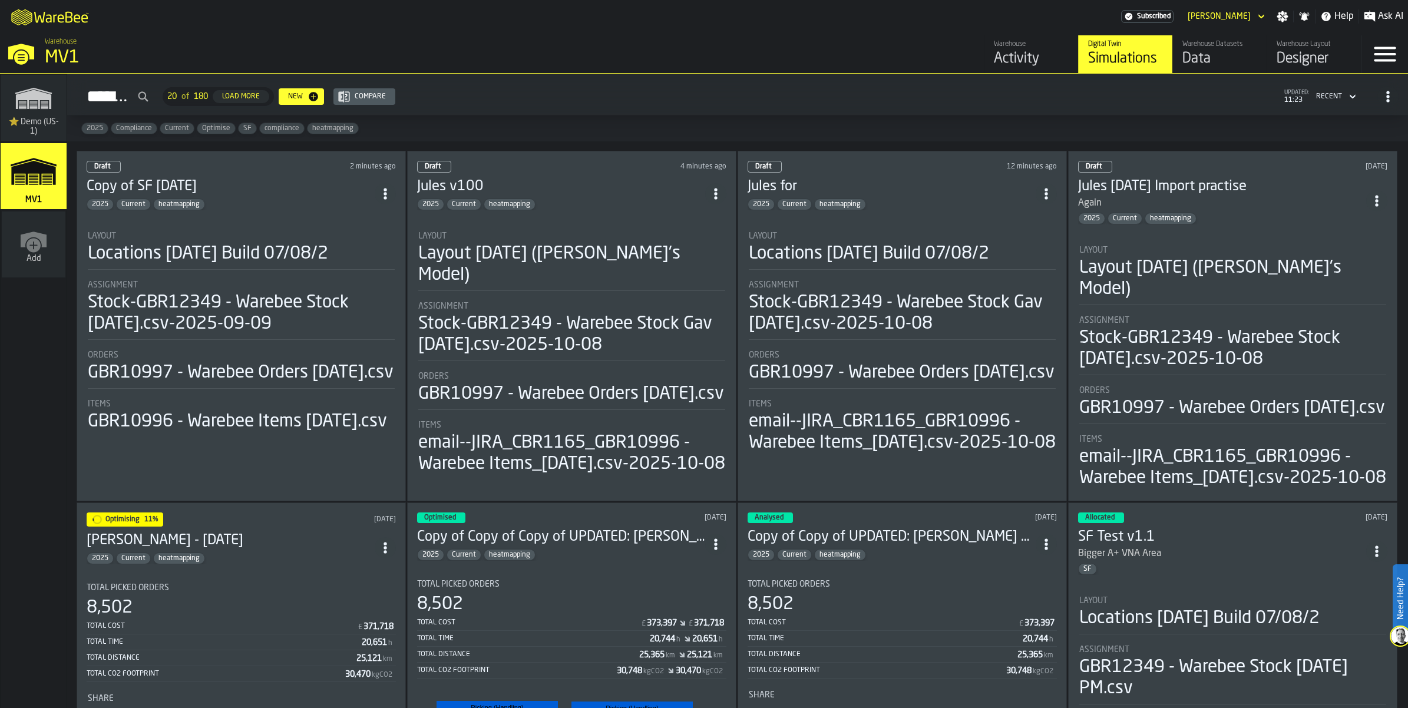
click at [391, 200] on icon "ItemListCard-DashboardItemContainer" at bounding box center [385, 194] width 12 height 12
click at [169, 196] on h3 "Copy of SF [DATE]" at bounding box center [231, 186] width 288 height 19
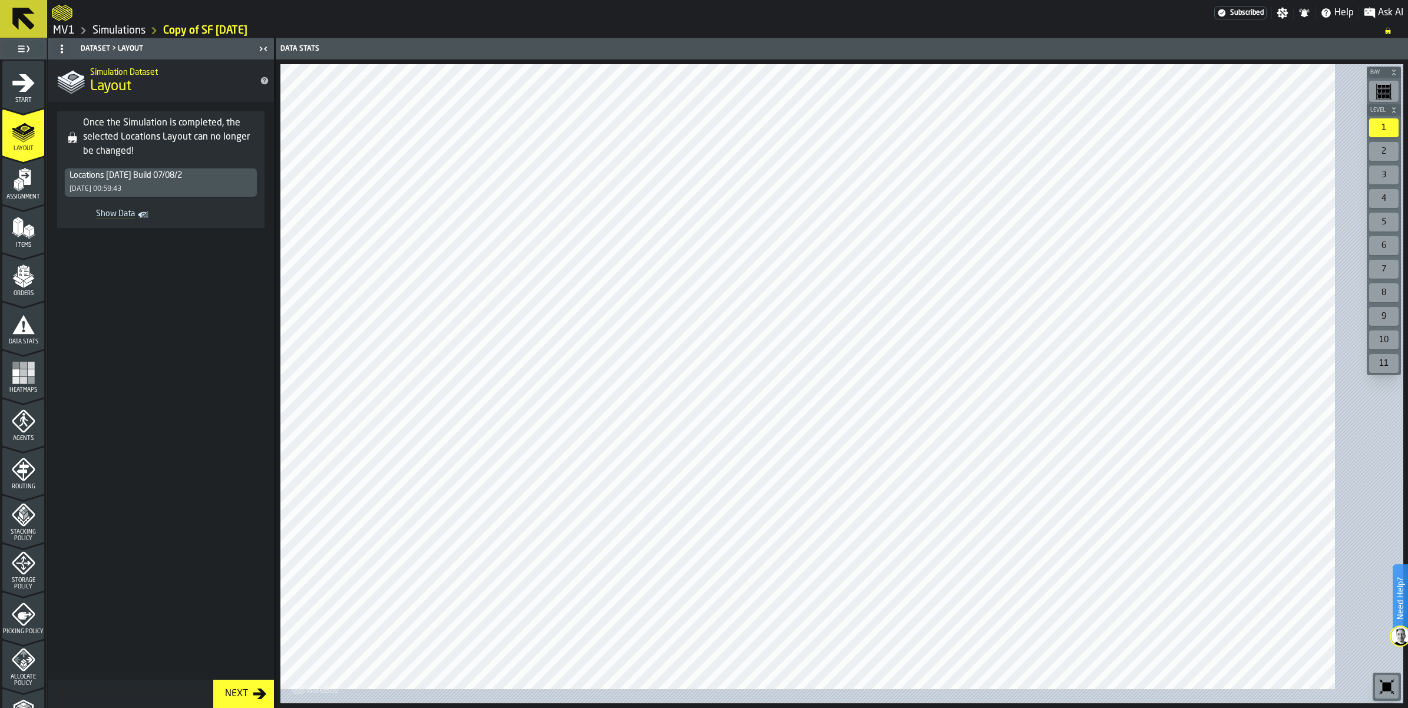
click at [35, 191] on icon "menu Assignment" at bounding box center [24, 180] width 24 height 24
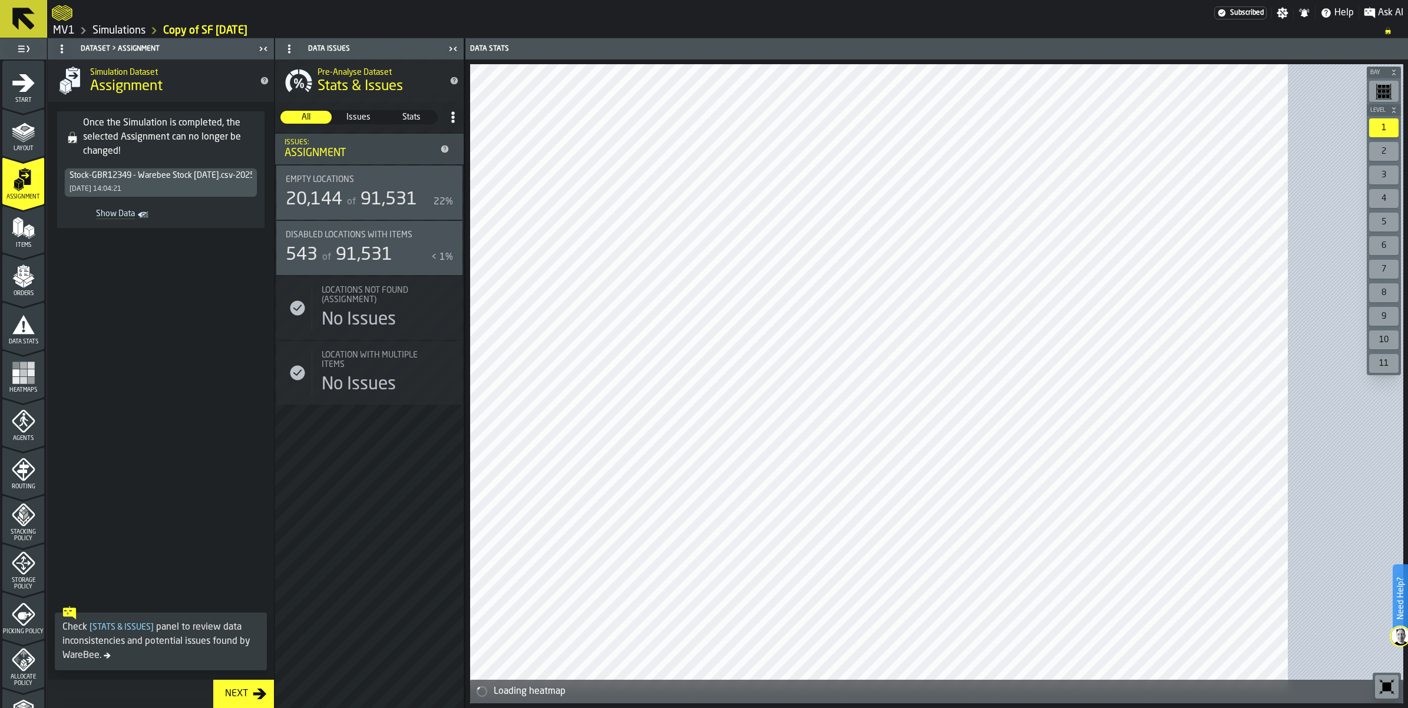
click at [75, 36] on link "MV1" at bounding box center [64, 30] width 22 height 13
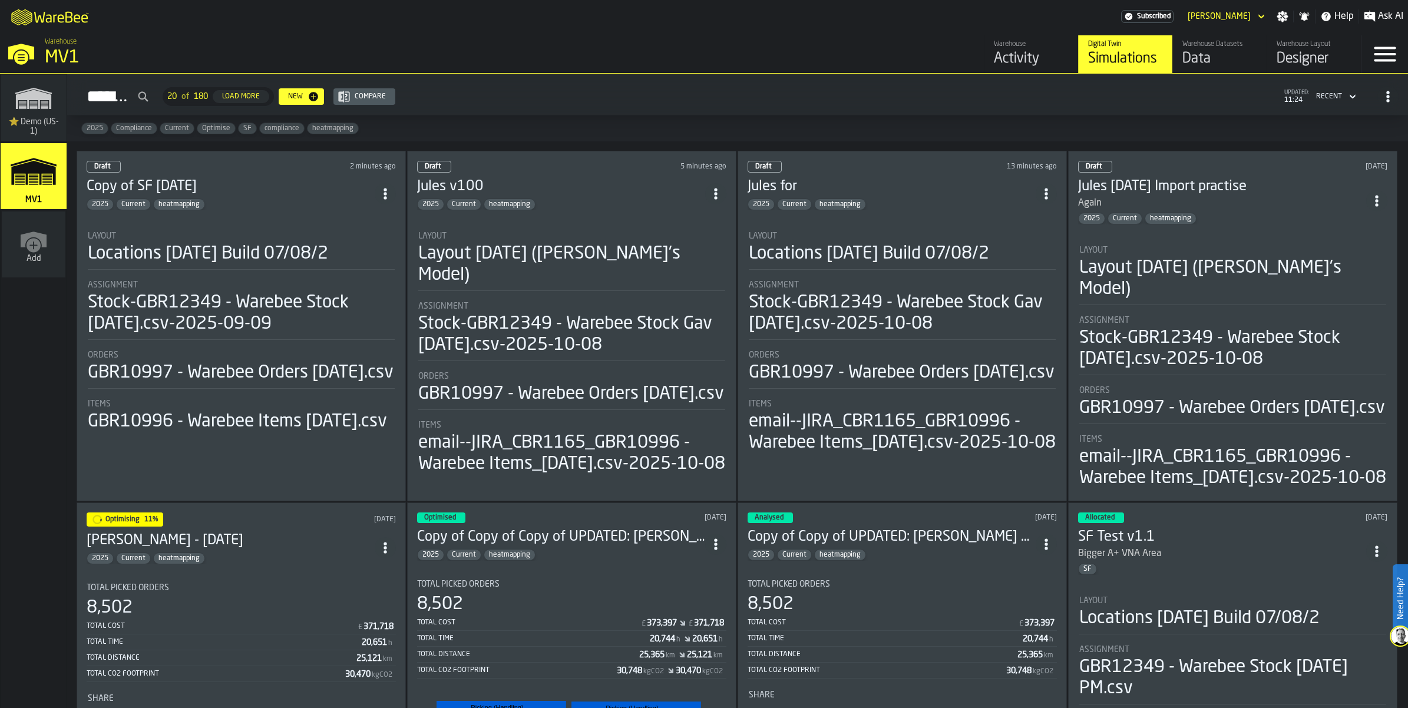
click at [1183, 68] on div "Data" at bounding box center [1220, 58] width 75 height 19
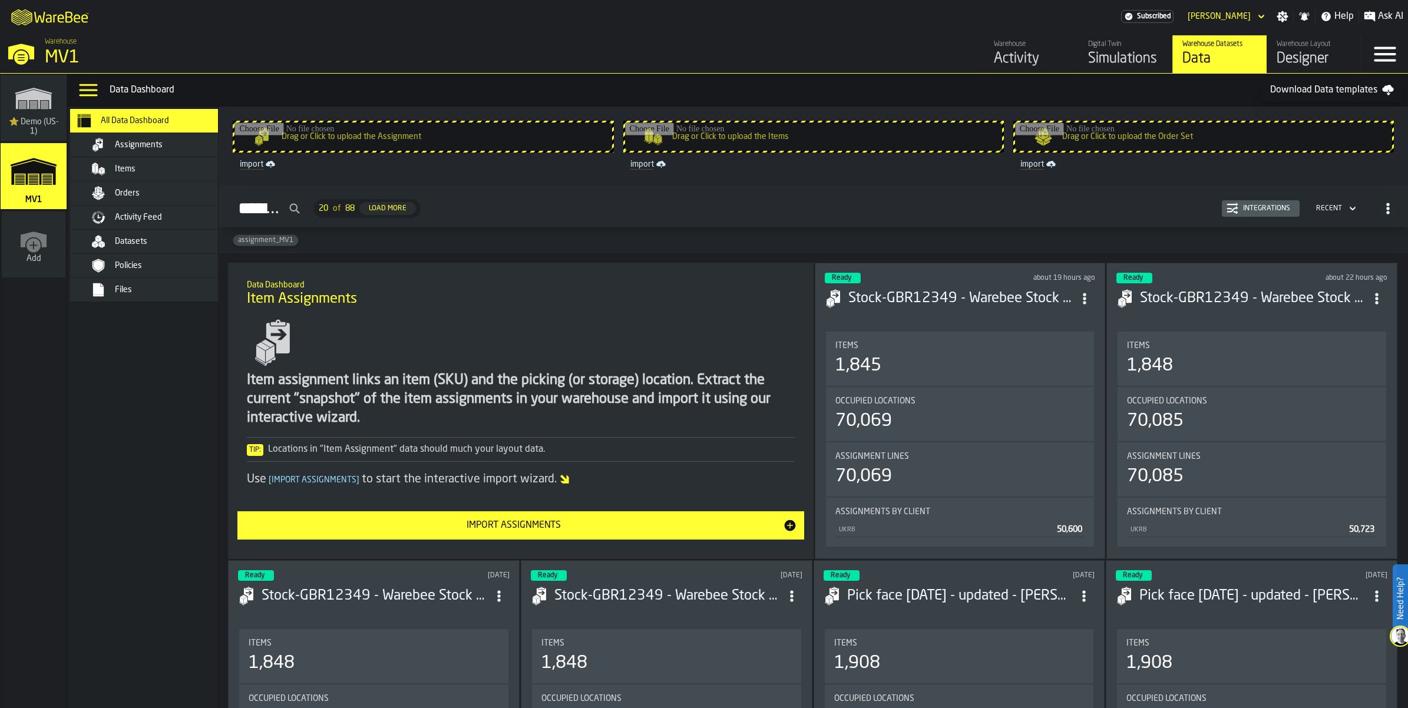
click at [405, 151] on input "Drag or Click to upload the Assignment" at bounding box center [423, 137] width 377 height 28
click at [835, 151] on input "Drag or Click to upload the Items" at bounding box center [813, 137] width 377 height 28
click at [1088, 68] on div "Simulations" at bounding box center [1125, 58] width 75 height 19
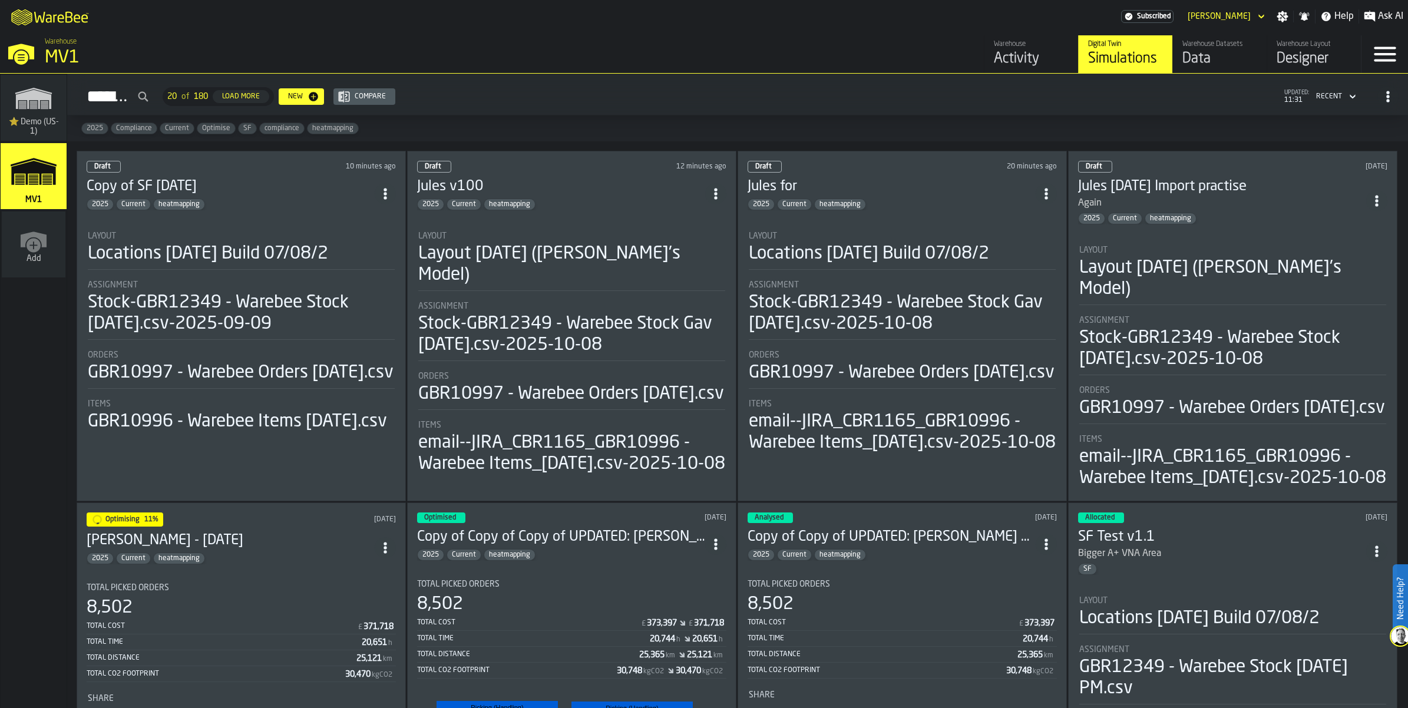
click at [230, 196] on h3 "Copy of SF [DATE]" at bounding box center [231, 186] width 288 height 19
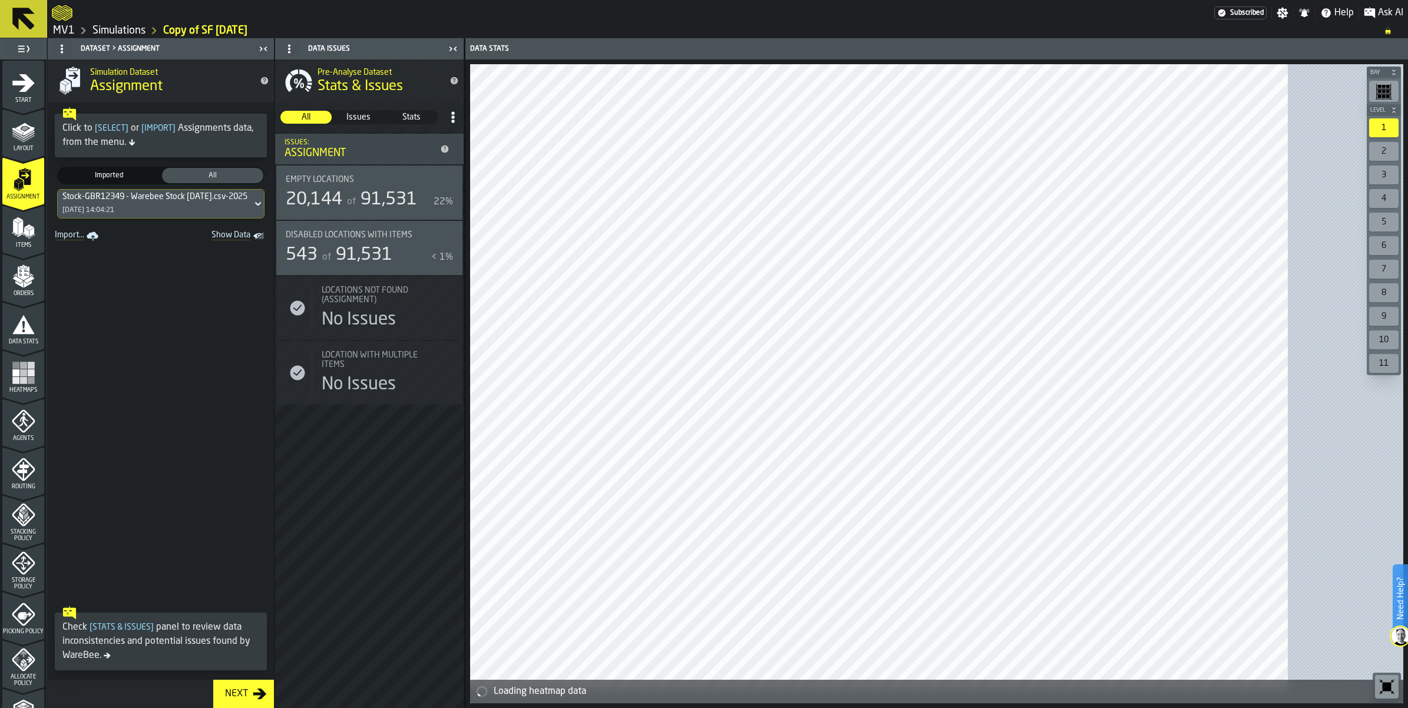
click at [27, 92] on icon "menu Start" at bounding box center [23, 83] width 22 height 18
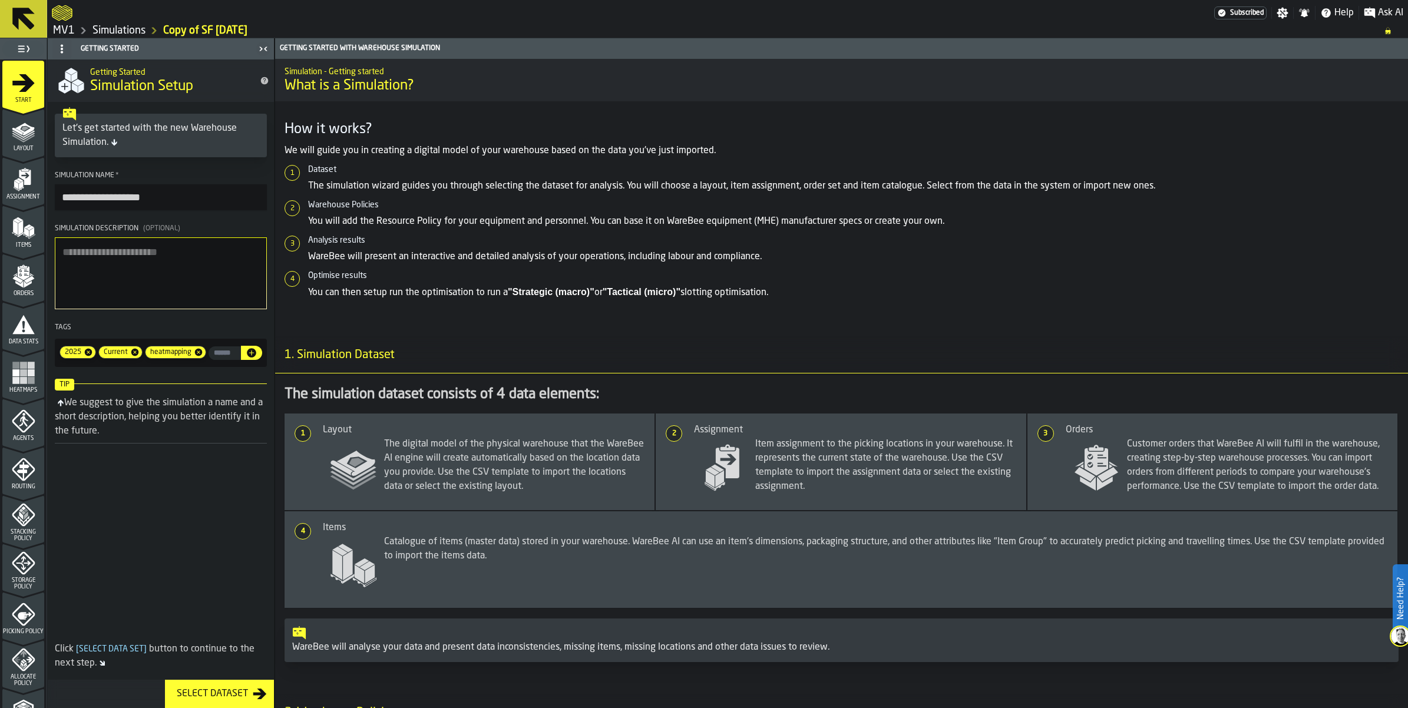
click at [222, 210] on input "**********" at bounding box center [161, 197] width 212 height 26
drag, startPoint x: 124, startPoint y: 251, endPoint x: 70, endPoint y: 245, distance: 55.2
click at [70, 210] on input "**********" at bounding box center [161, 197] width 212 height 26
click at [172, 210] on input "**********" at bounding box center [161, 197] width 212 height 26
type input "**********"
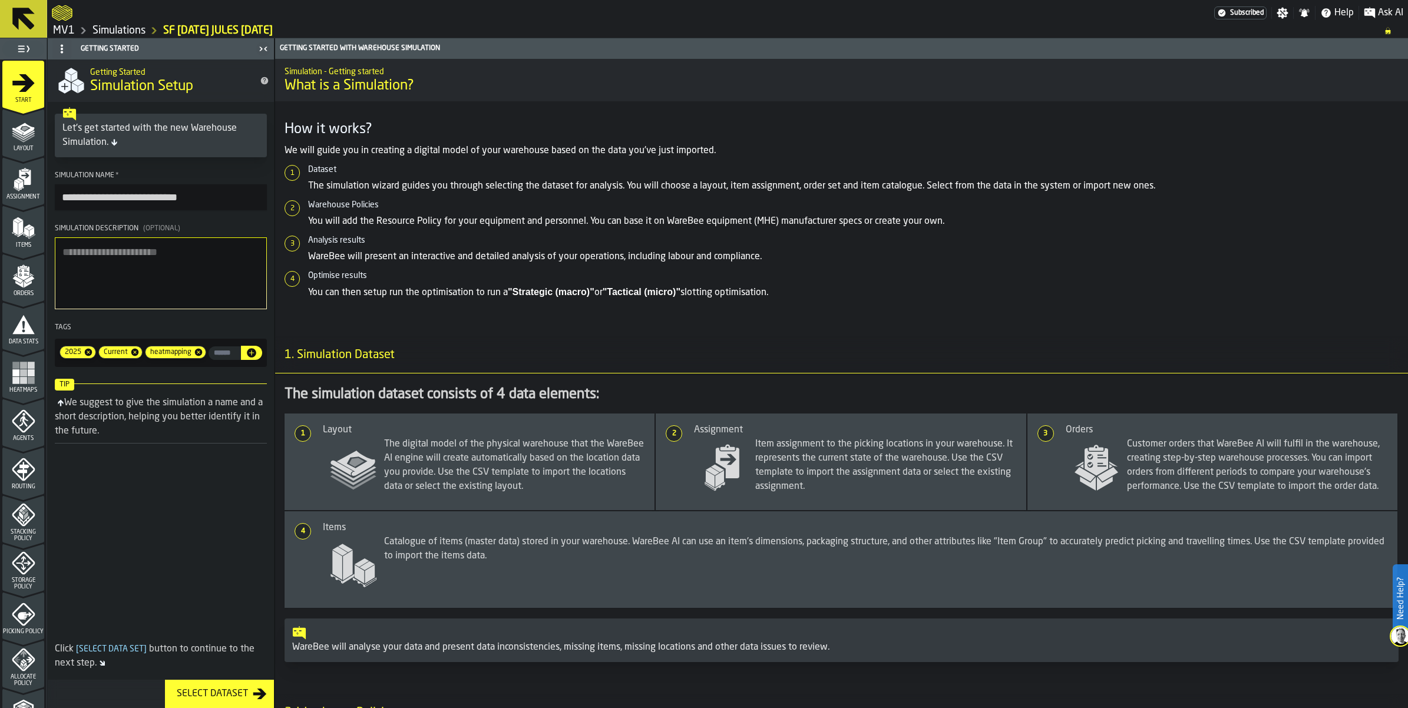
click at [248, 309] on textarea "Simulation Description (Optional)" at bounding box center [161, 273] width 212 height 72
type textarea "*"
type textarea "**********"
click at [30, 152] on span "Layout" at bounding box center [23, 149] width 42 height 6
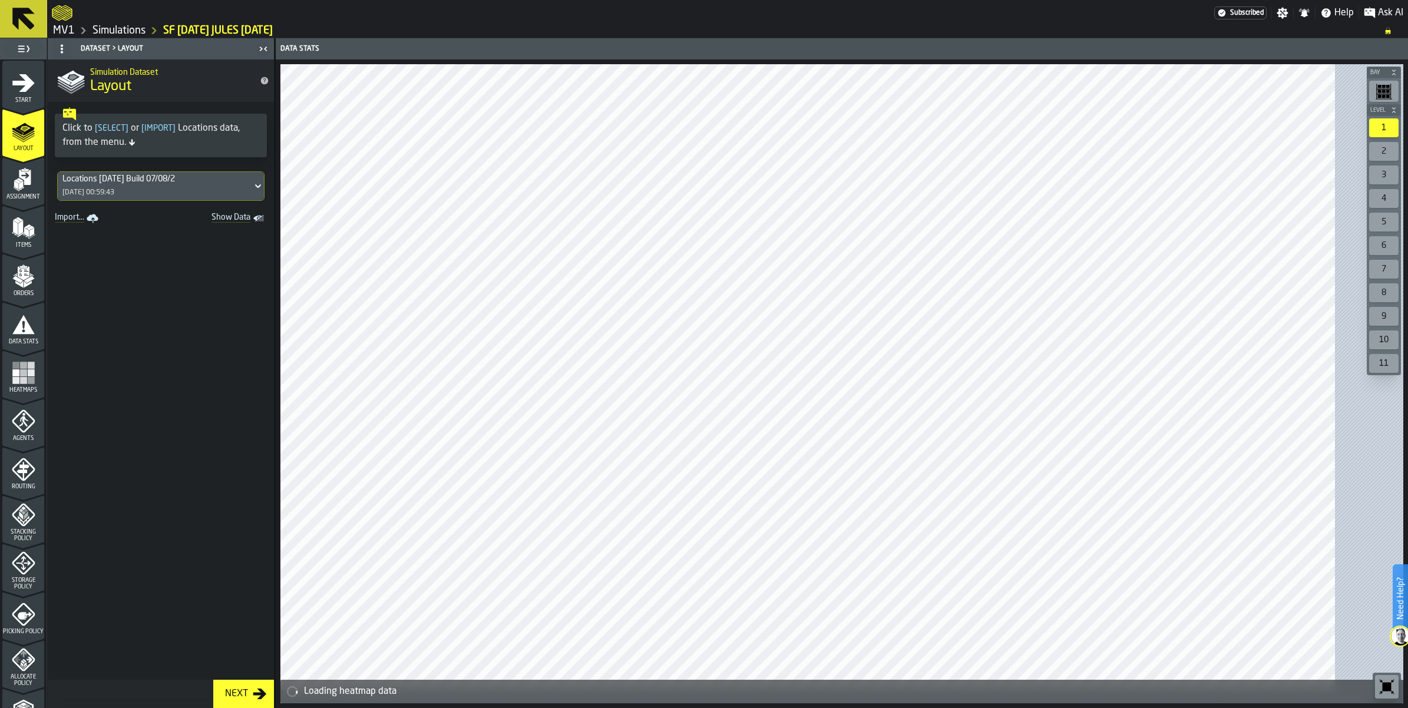
click at [250, 224] on span "Show Data" at bounding box center [210, 219] width 80 height 12
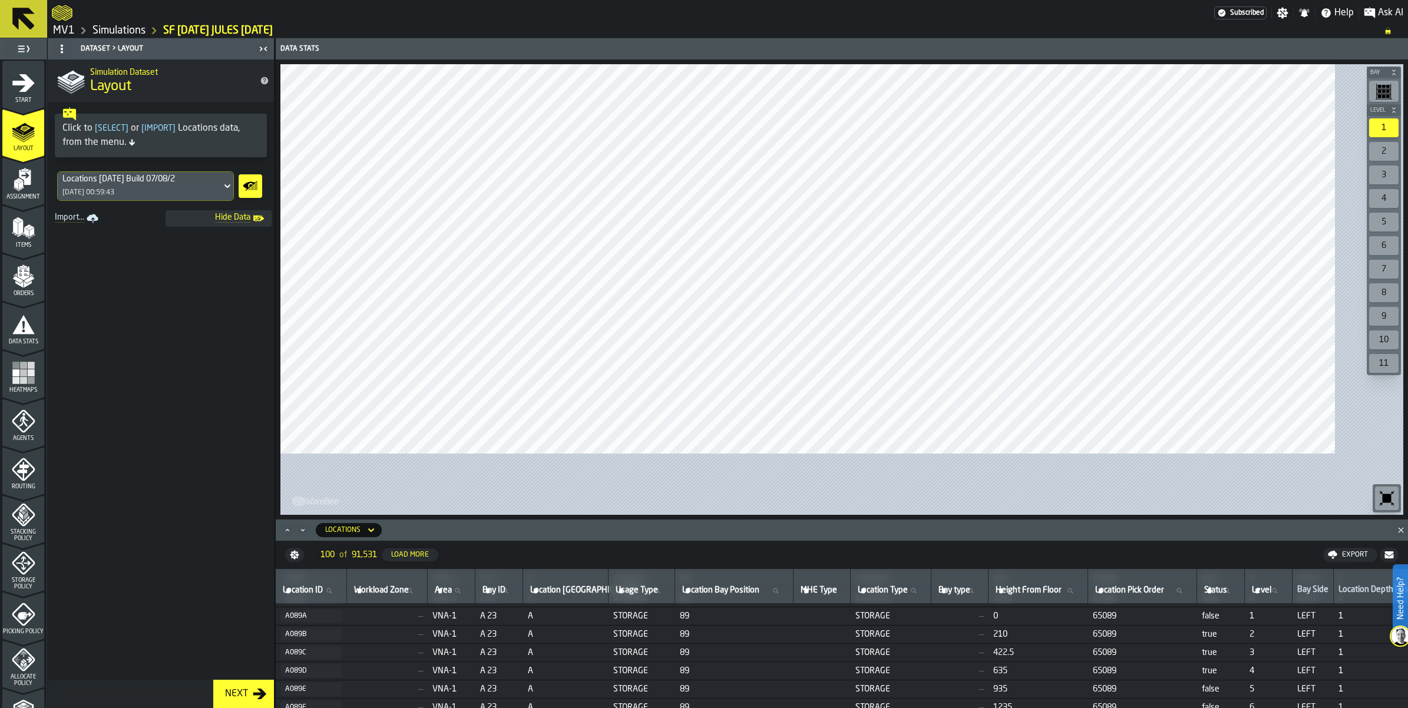
scroll to position [295, 0]
click at [27, 191] on icon "menu Assignment" at bounding box center [24, 180] width 24 height 24
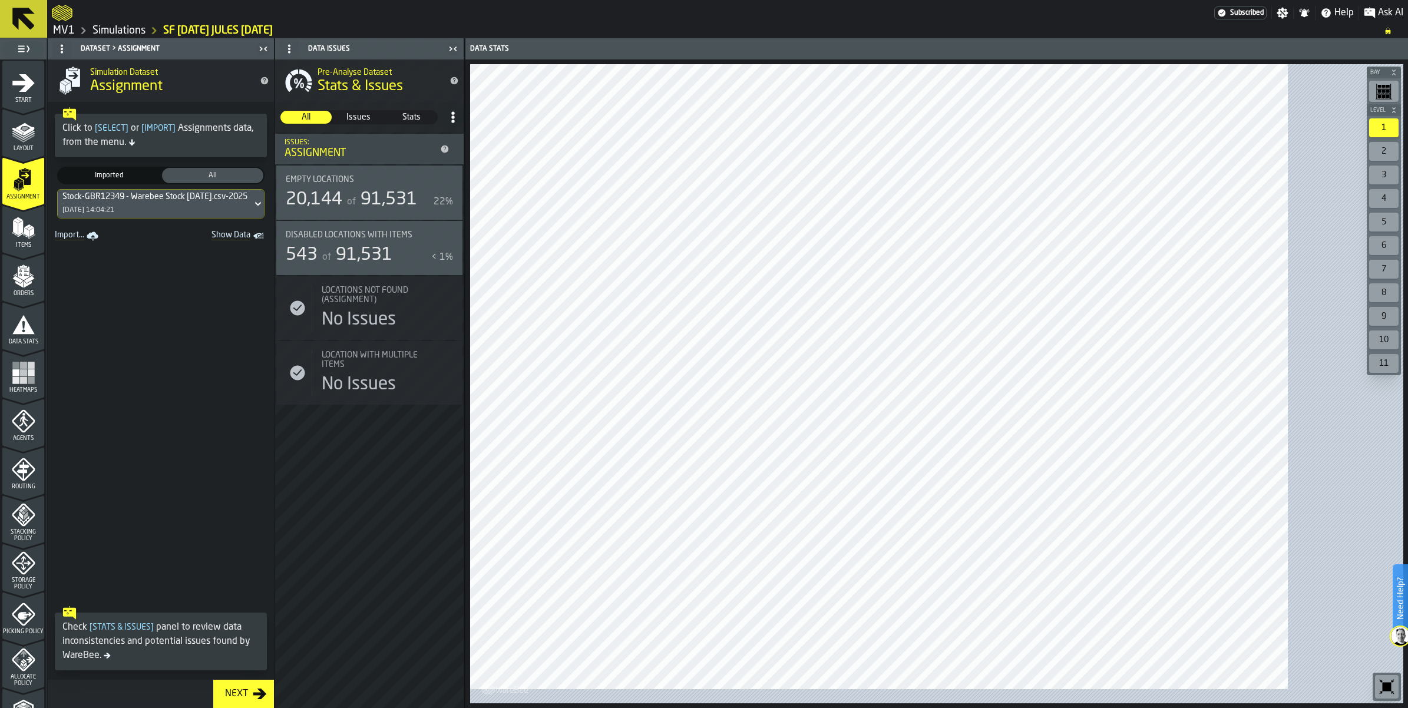
click at [260, 206] on icon at bounding box center [257, 204] width 5 height 4
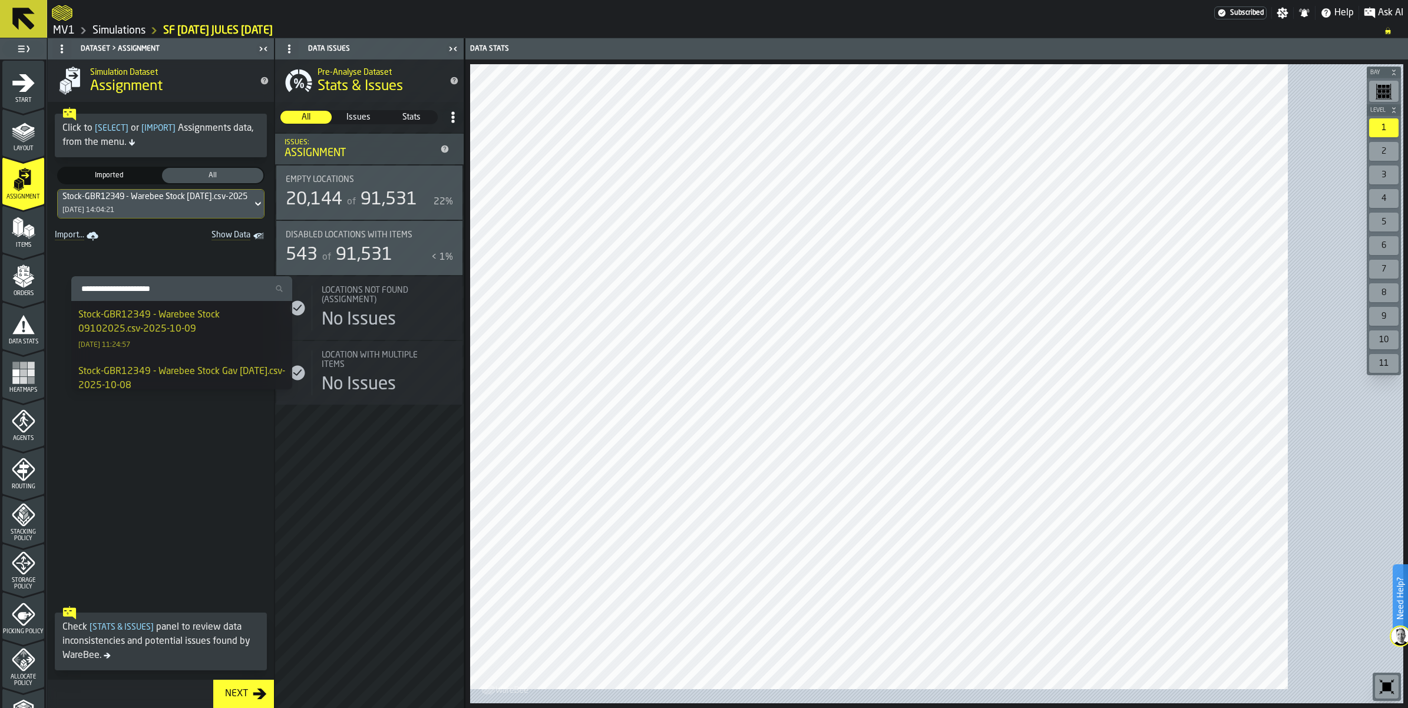
click at [243, 318] on div "Stock-GBR12349 - Warebee Stock 09102025.csv-2025-10-09" at bounding box center [181, 322] width 207 height 28
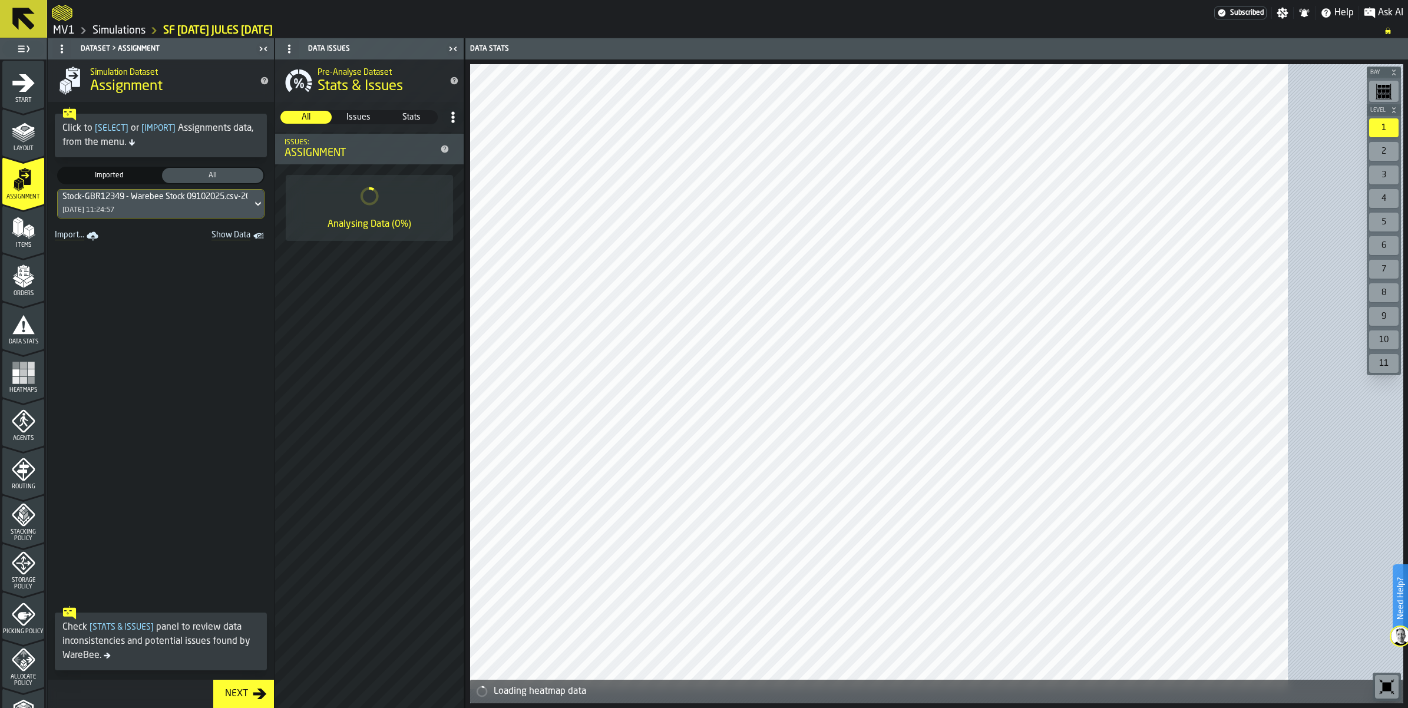
click at [28, 237] on polygon "menu Items" at bounding box center [26, 232] width 5 height 9
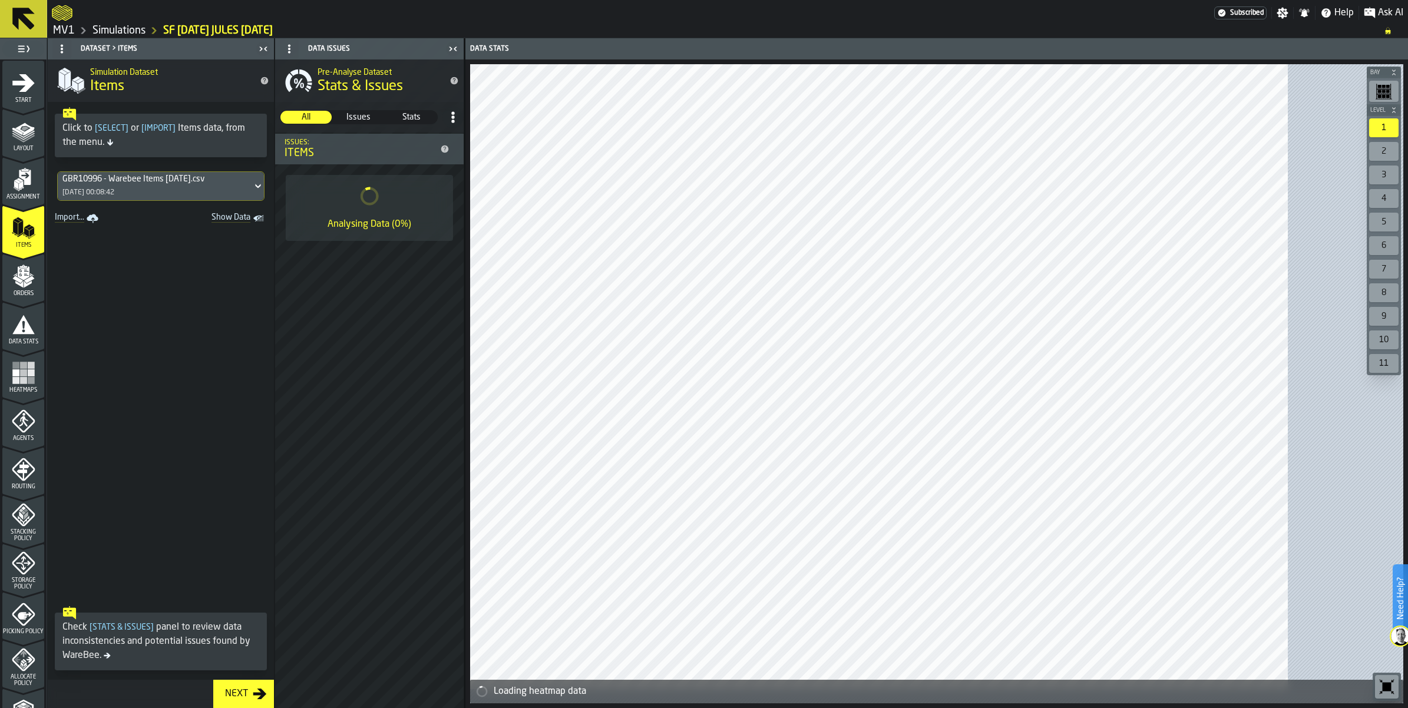
click at [264, 200] on div "GBR10996 - Warebee Items [DATE].csv [DATE] 00:08:42" at bounding box center [161, 186] width 206 height 28
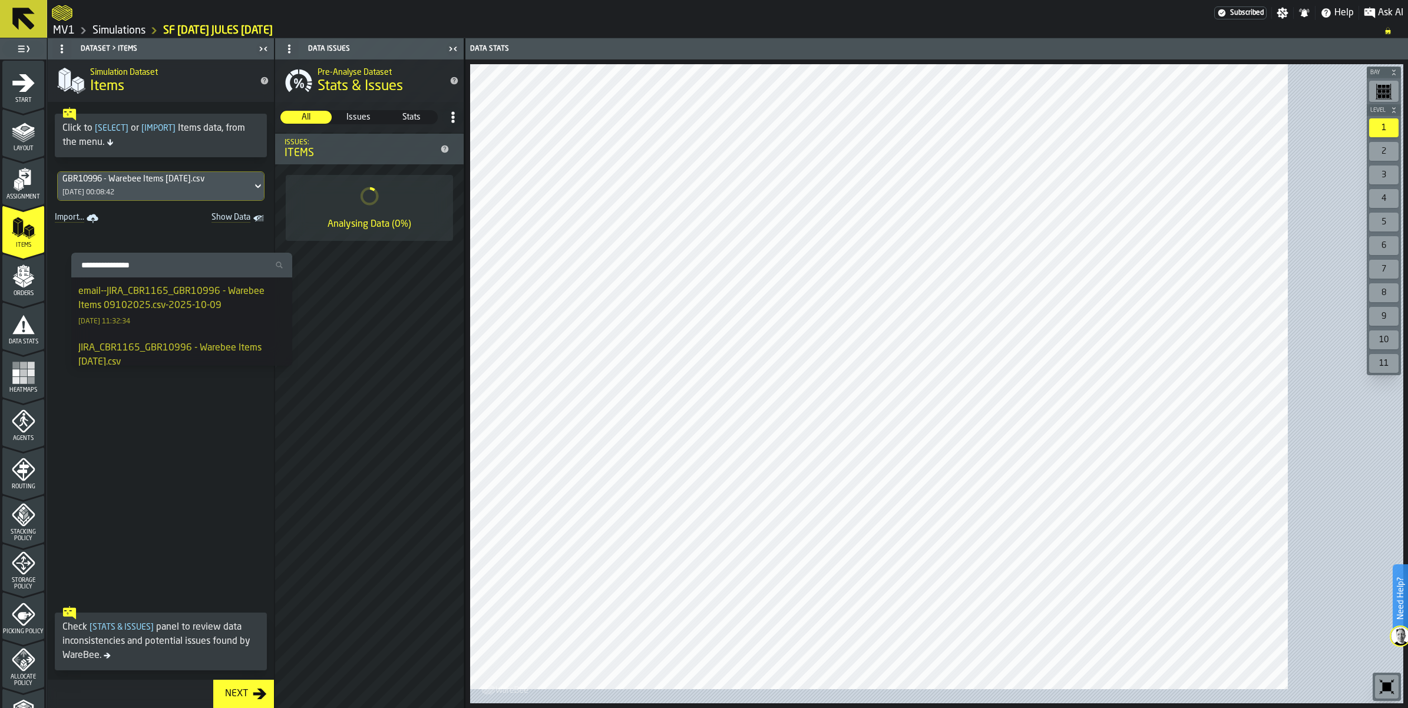
click at [227, 313] on div "email--JIRA_CBR1165_GBR10996 - Warebee Items 09102025.csv-2025-10-09" at bounding box center [181, 299] width 207 height 28
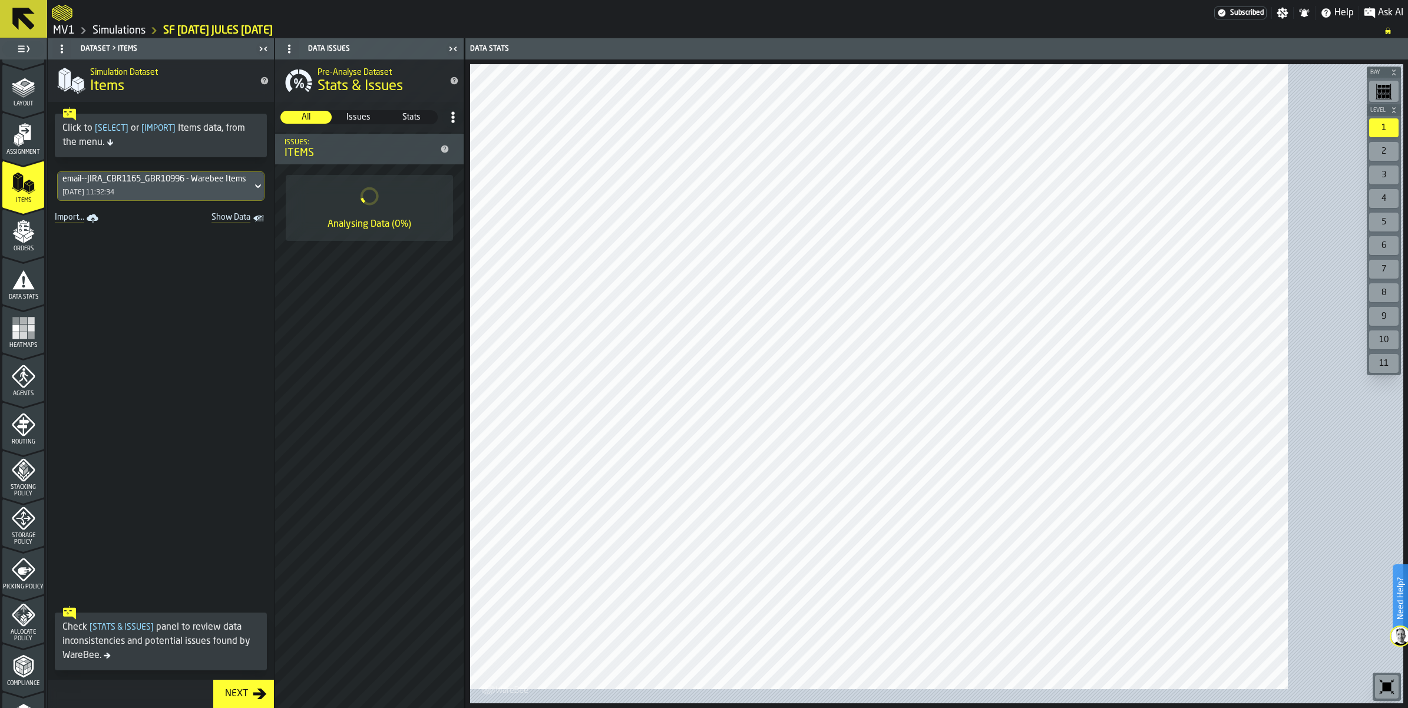
scroll to position [147, 0]
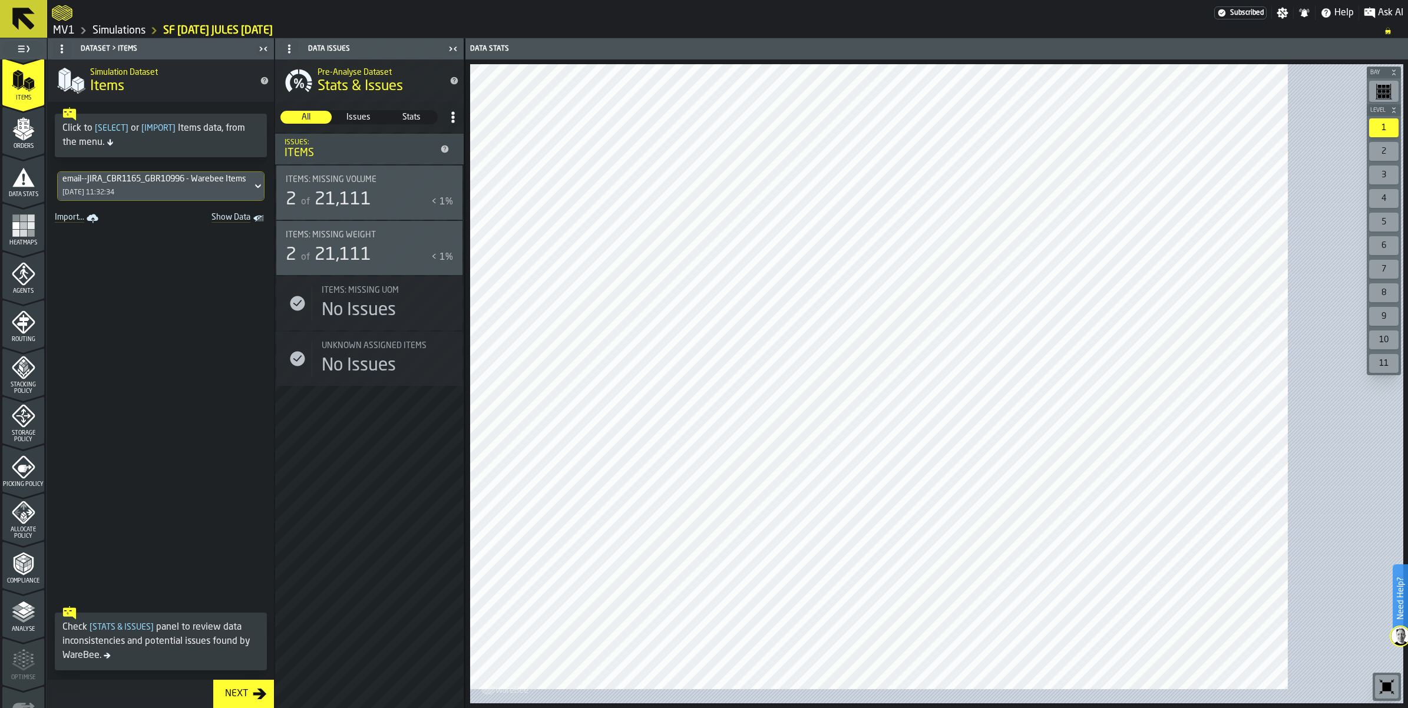
click at [35, 428] on icon "menu Storage Policy" at bounding box center [24, 416] width 24 height 24
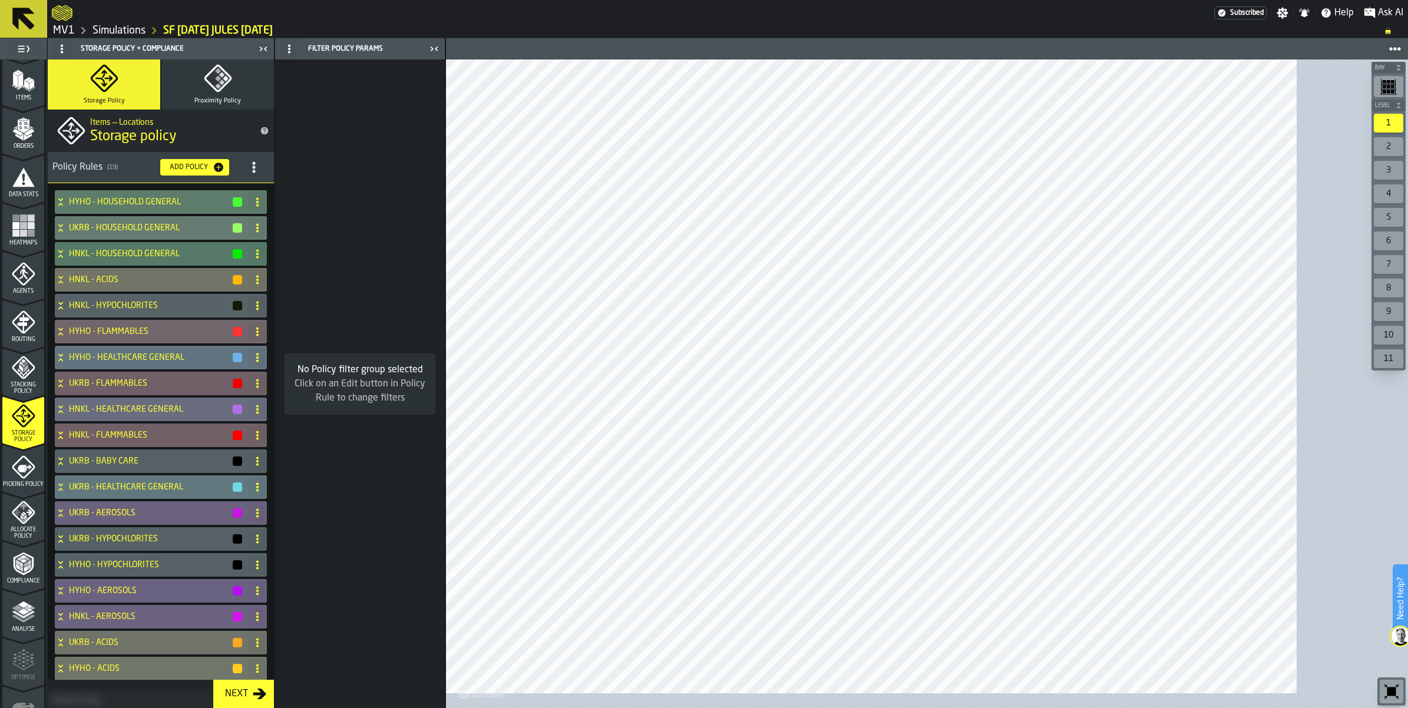
click at [260, 173] on icon "title-section-[object Object]" at bounding box center [254, 167] width 12 height 12
click at [281, 302] on div "Import" at bounding box center [271, 295] width 99 height 14
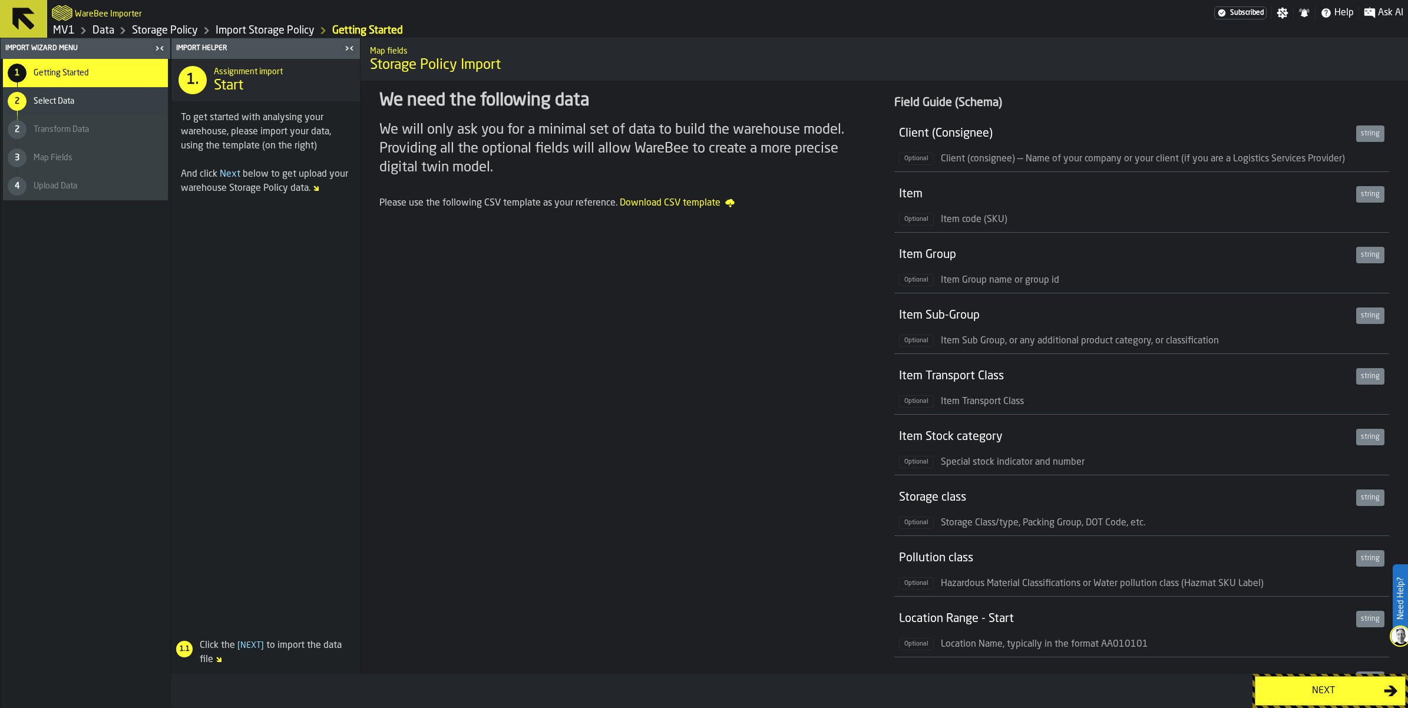
click at [1282, 688] on div "Next" at bounding box center [1323, 691] width 121 height 14
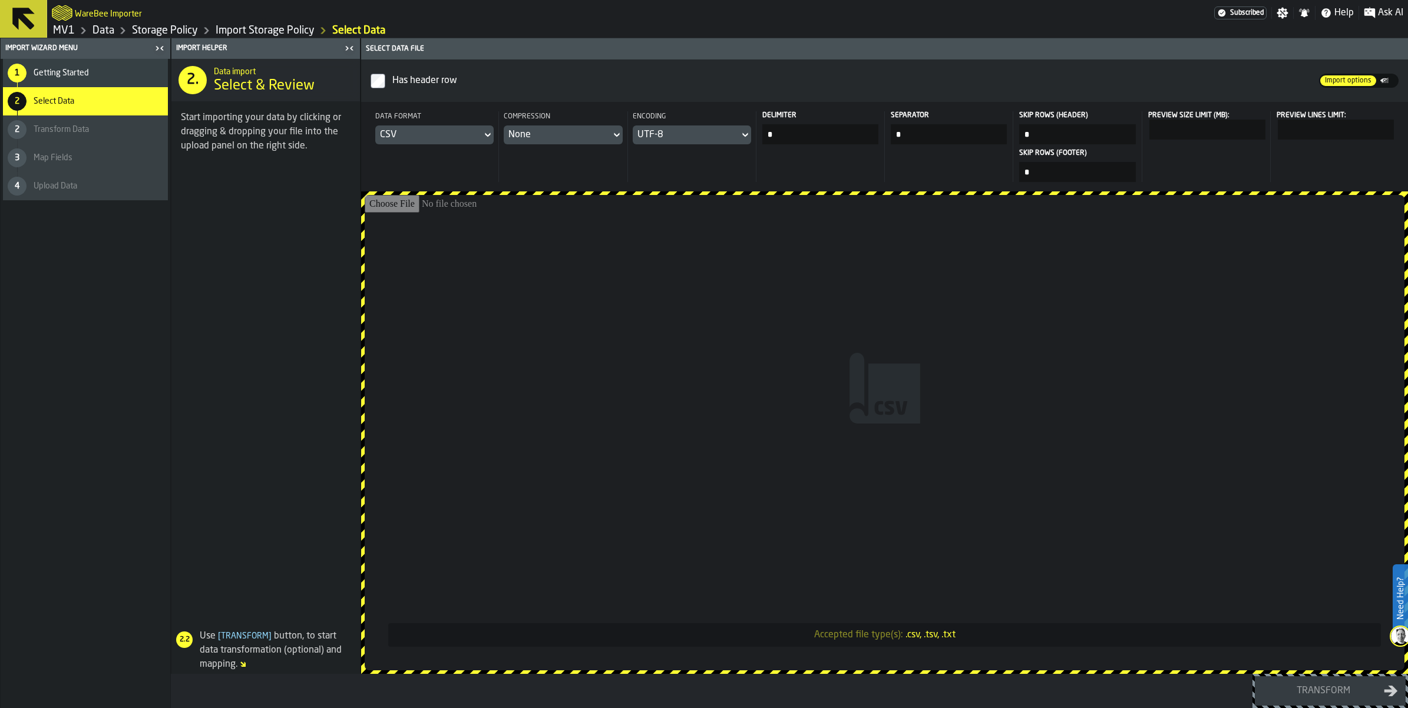
click at [494, 144] on div "CSV" at bounding box center [434, 135] width 118 height 19
drag, startPoint x: 531, startPoint y: 266, endPoint x: 537, endPoint y: 279, distance: 13.5
click at [532, 260] on div "Dataset" at bounding box center [535, 253] width 61 height 14
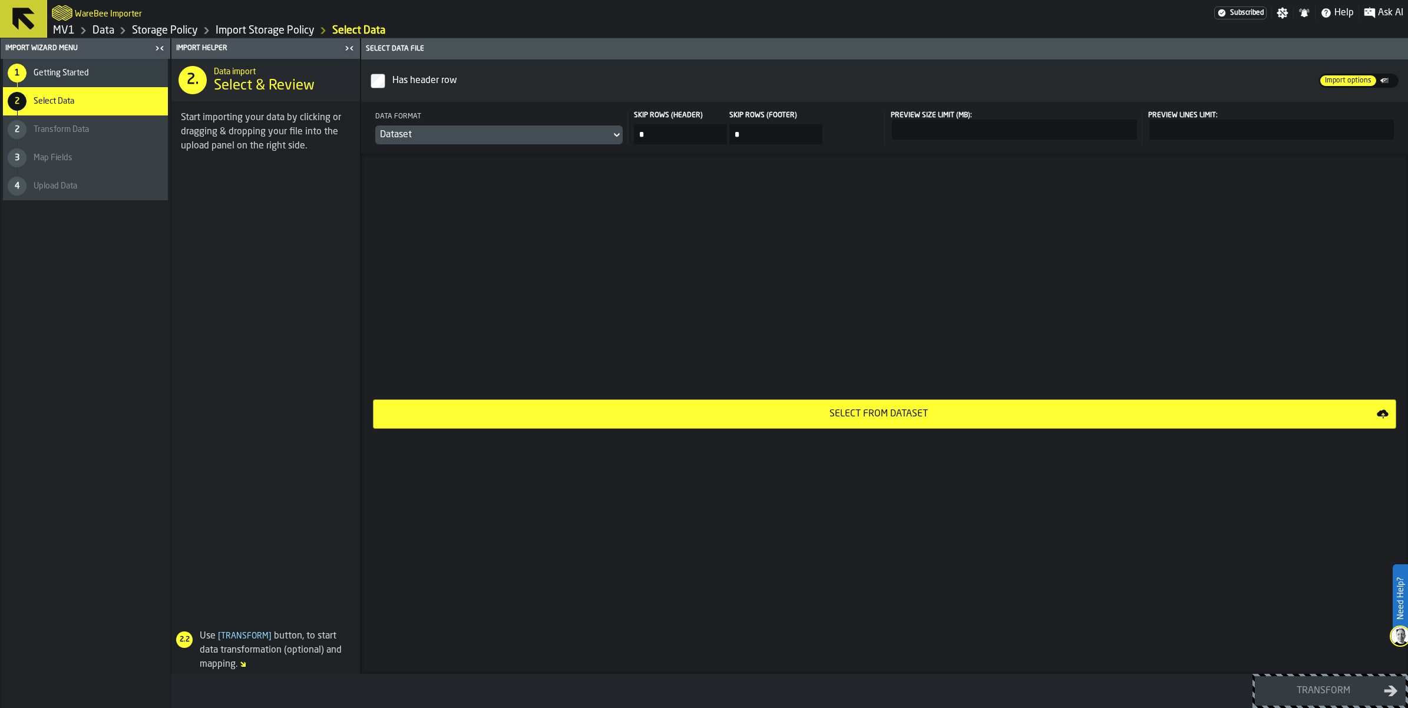
click at [973, 421] on div "Select from Dataset" at bounding box center [879, 414] width 996 height 14
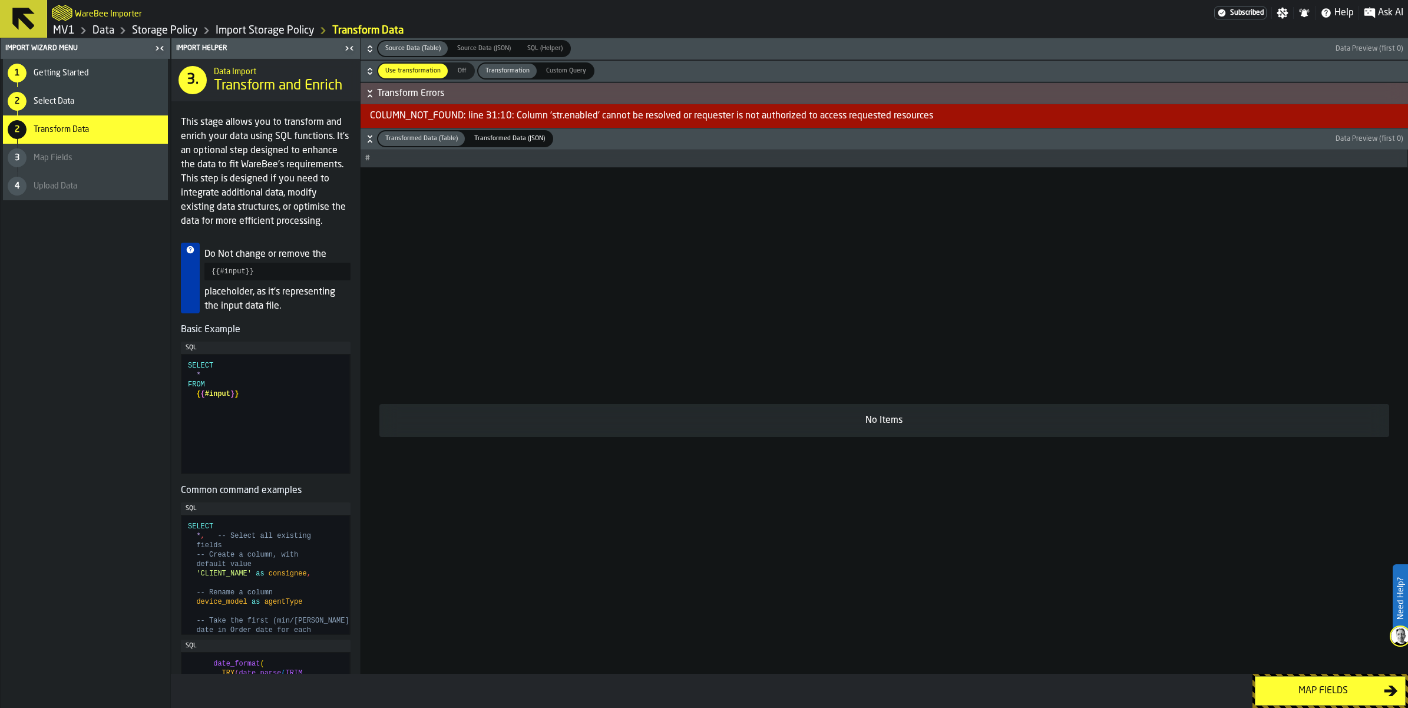
click at [315, 37] on link "Import Storage Policy" at bounding box center [265, 30] width 99 height 13
click at [198, 37] on link "Storage Policy" at bounding box center [165, 30] width 66 height 13
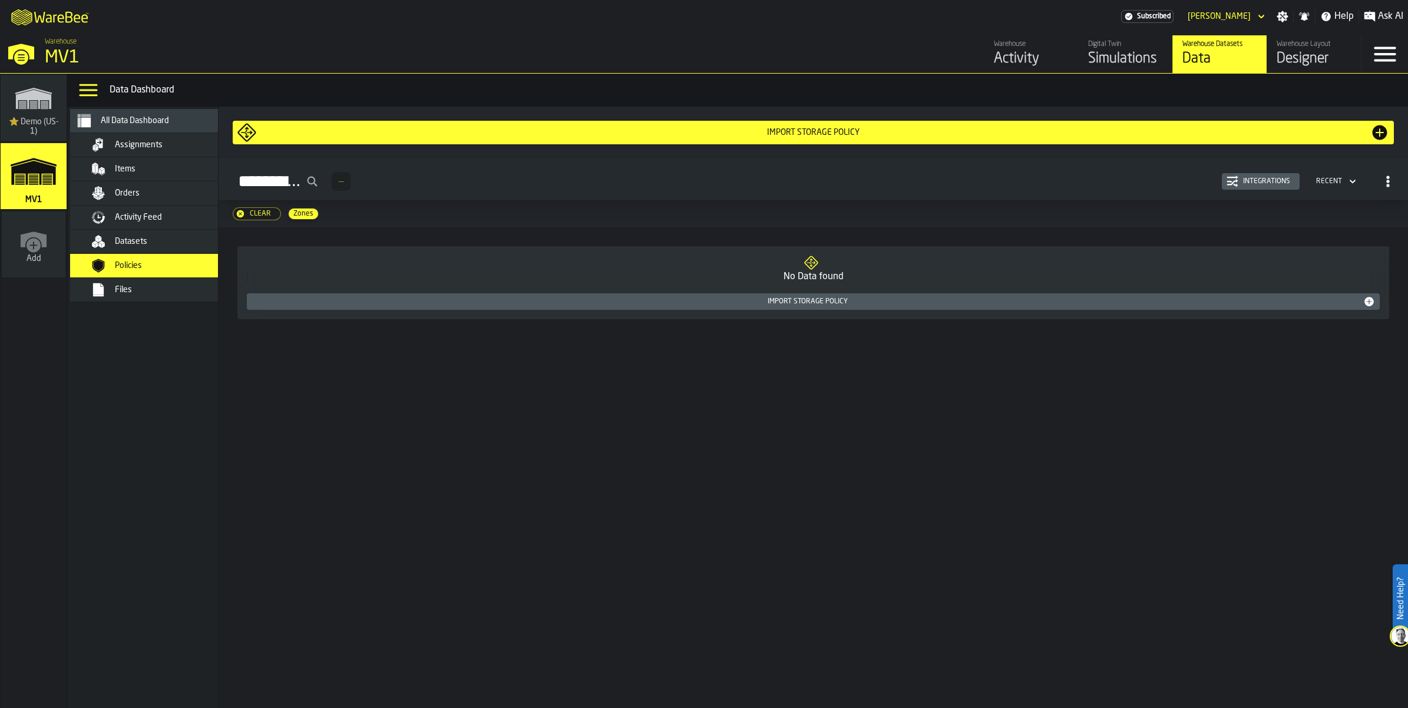
click at [276, 218] on div "Clear" at bounding box center [260, 214] width 31 height 8
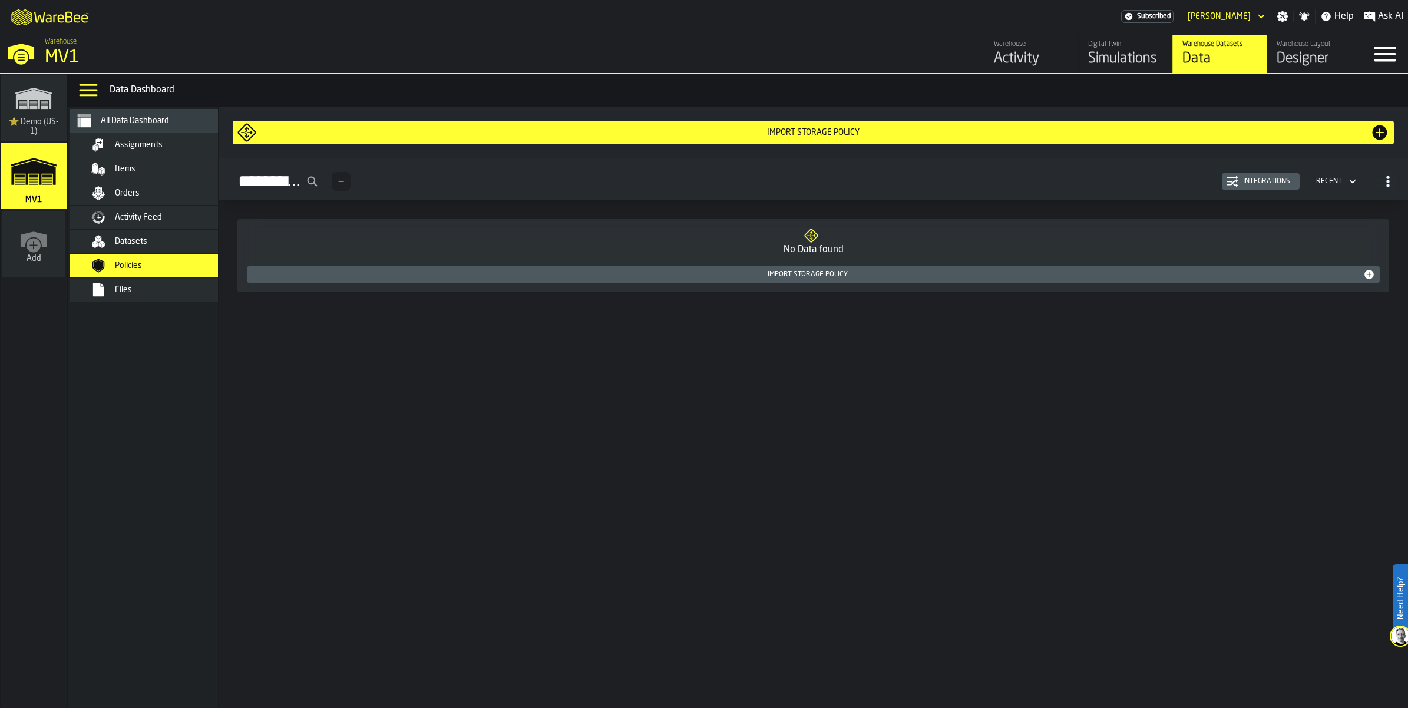
click at [138, 249] on div "Datasets" at bounding box center [159, 242] width 144 height 14
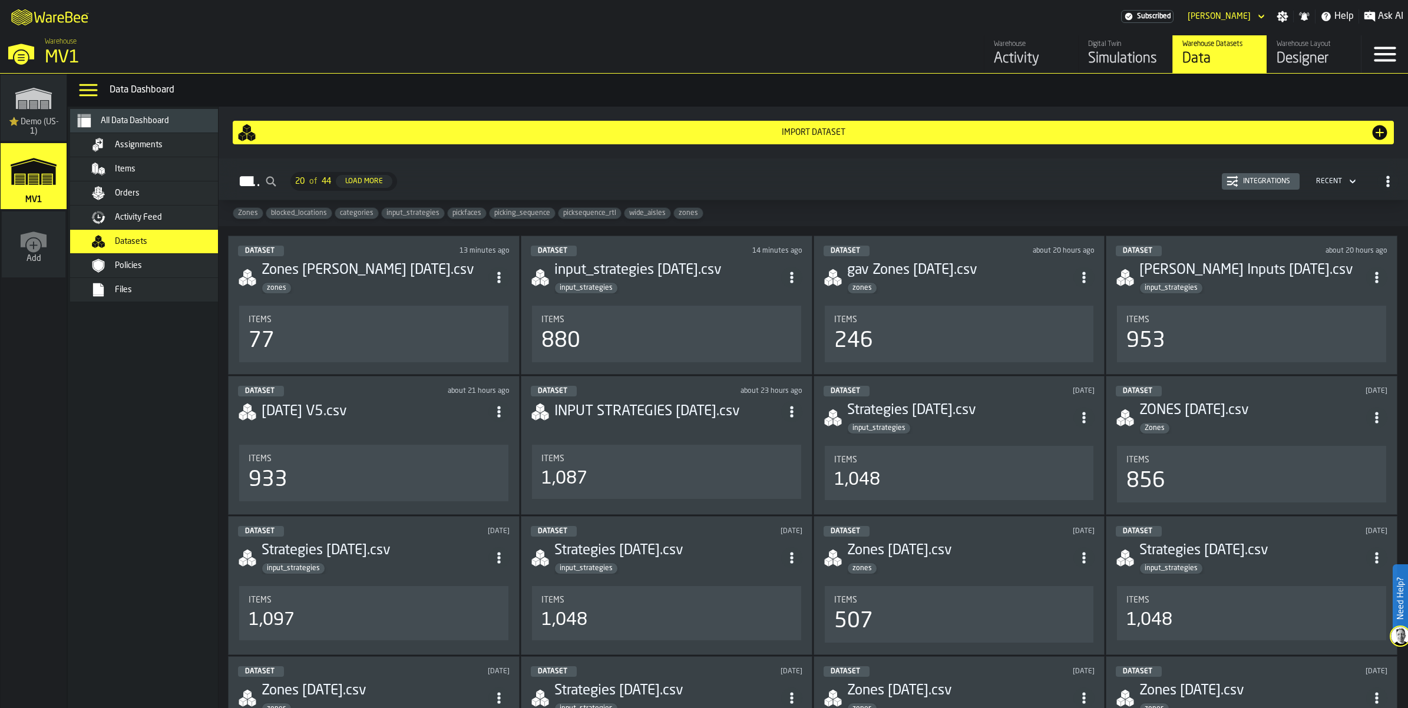
click at [752, 137] on div "Import Dataset" at bounding box center [813, 132] width 1114 height 9
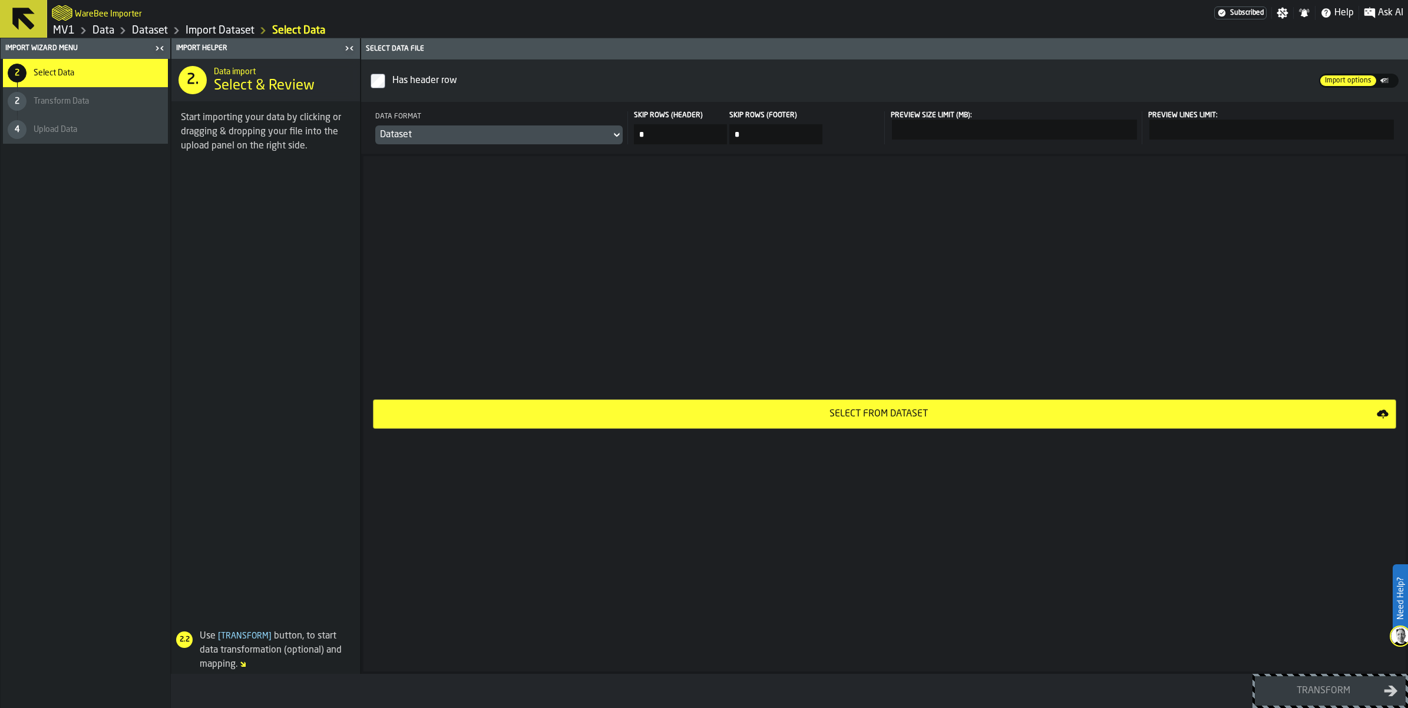
click at [897, 421] on div "Select from Dataset" at bounding box center [879, 414] width 996 height 14
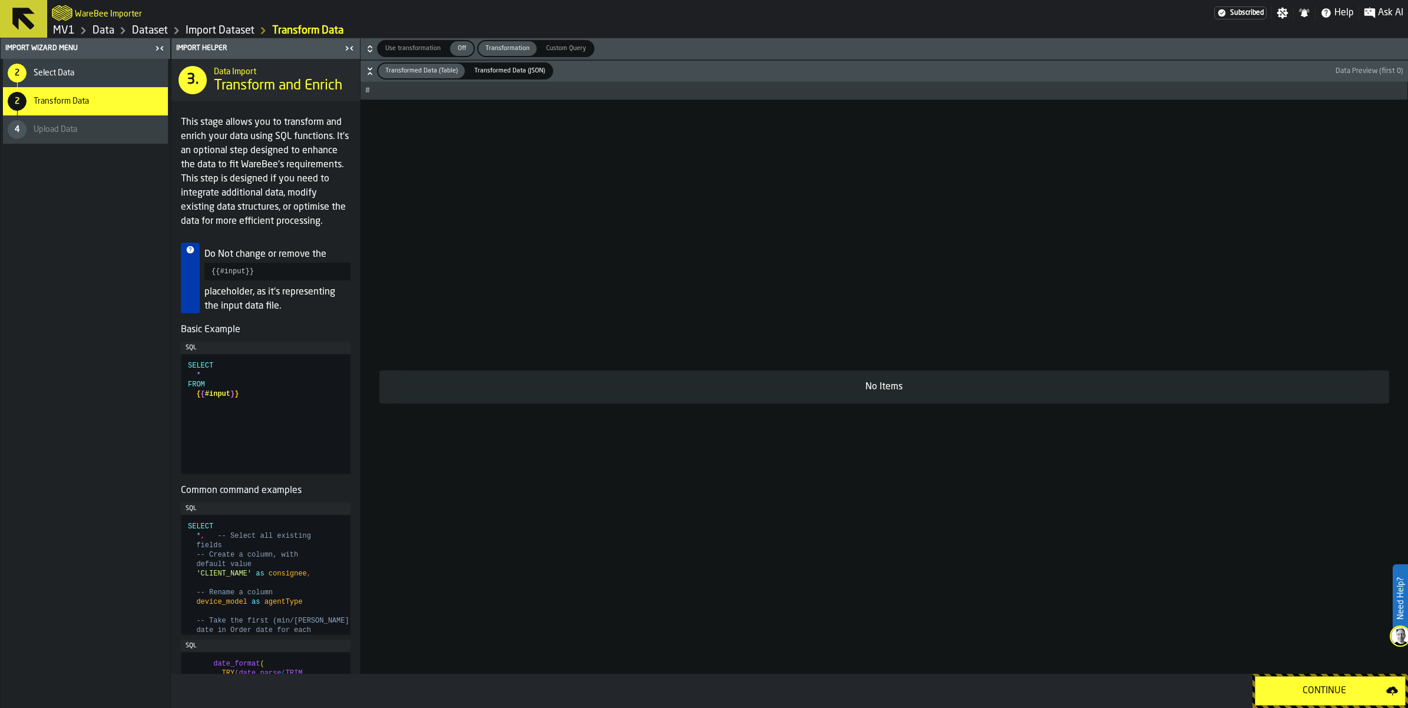
click at [1294, 688] on div "Continue" at bounding box center [1325, 691] width 124 height 14
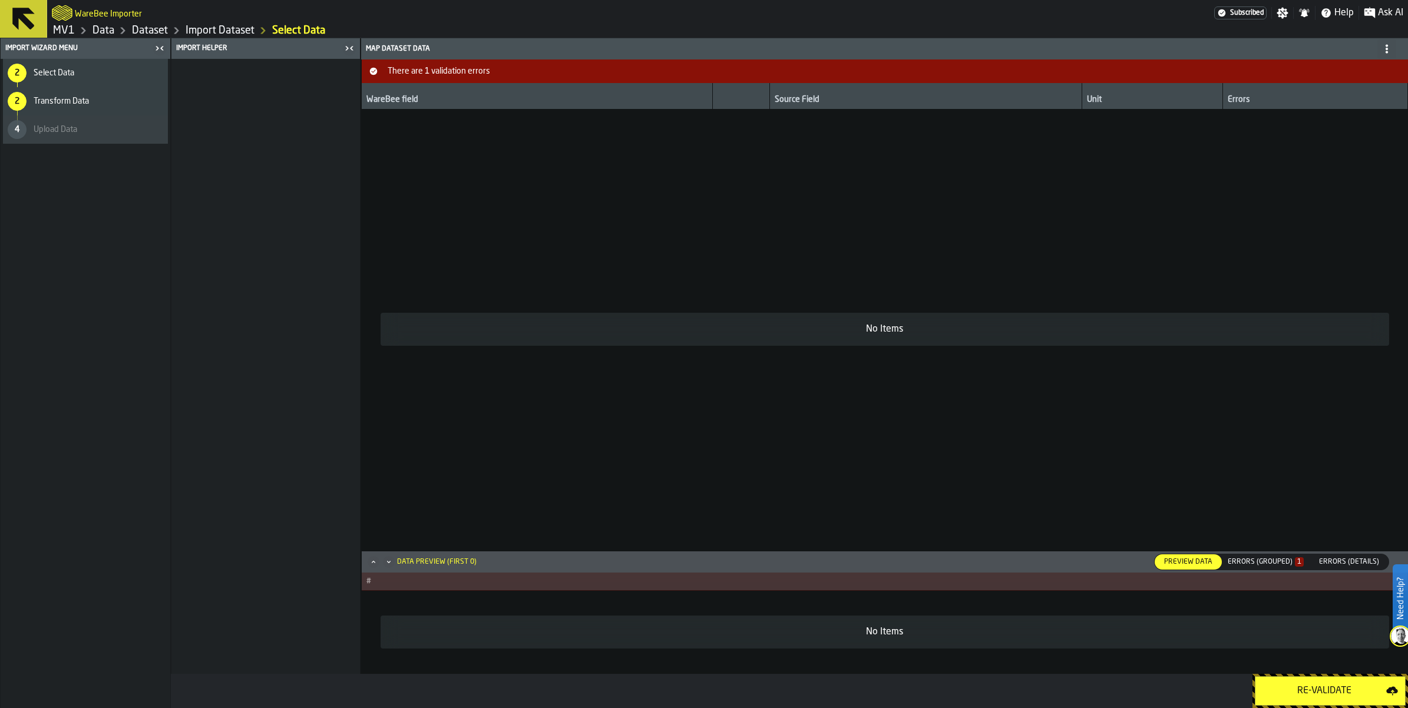
click at [1228, 558] on div "Errors (Grouped) 1" at bounding box center [1266, 562] width 76 height 8
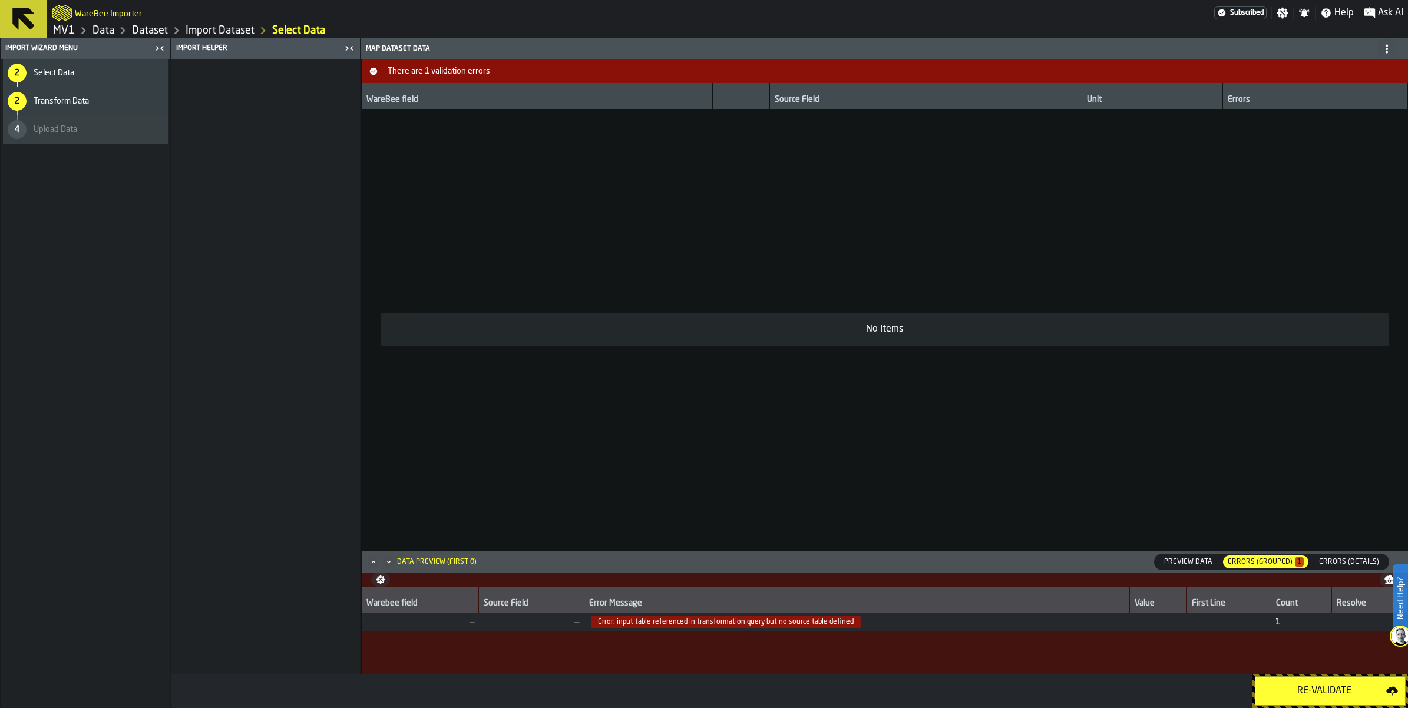
click at [254, 37] on link "Import Dataset" at bounding box center [220, 30] width 69 height 13
click at [168, 36] on link "Dataset" at bounding box center [150, 30] width 36 height 13
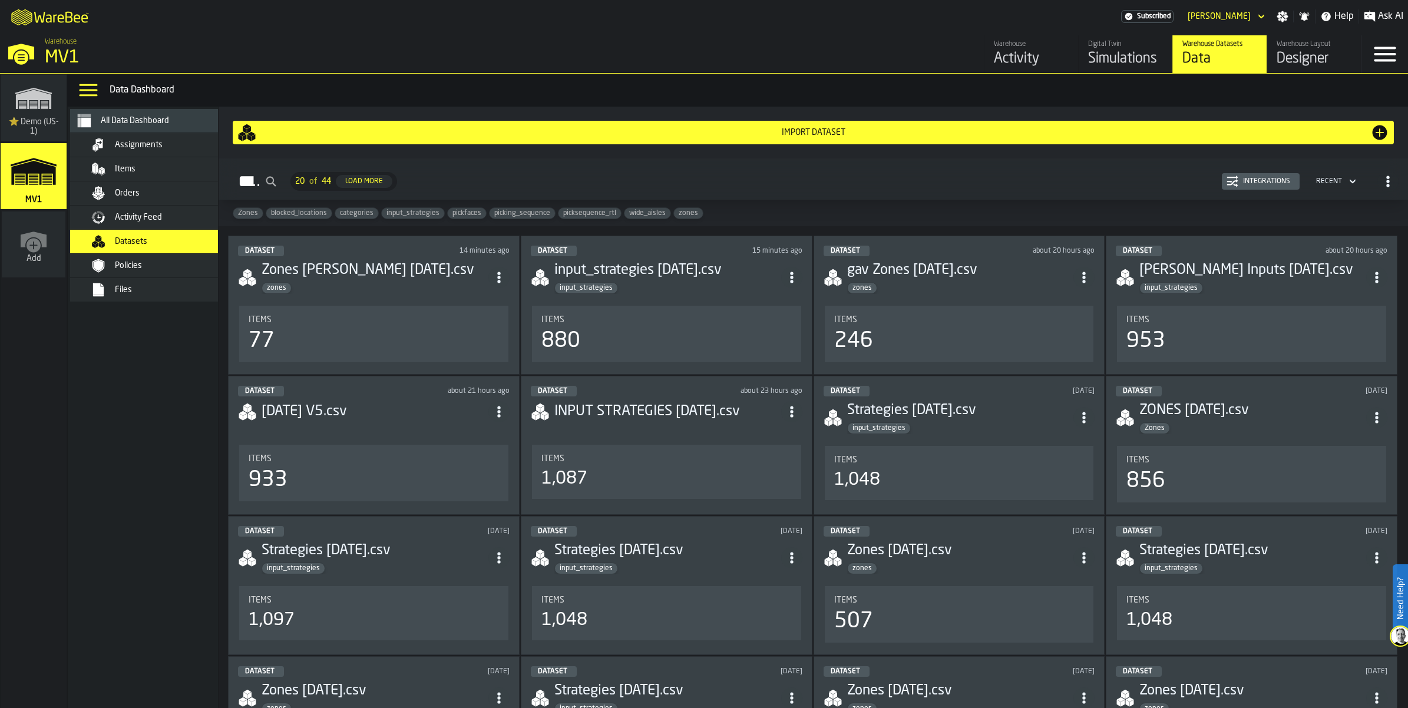
click at [678, 280] on h3 "input_strategies [DATE].csv" at bounding box center [667, 270] width 227 height 19
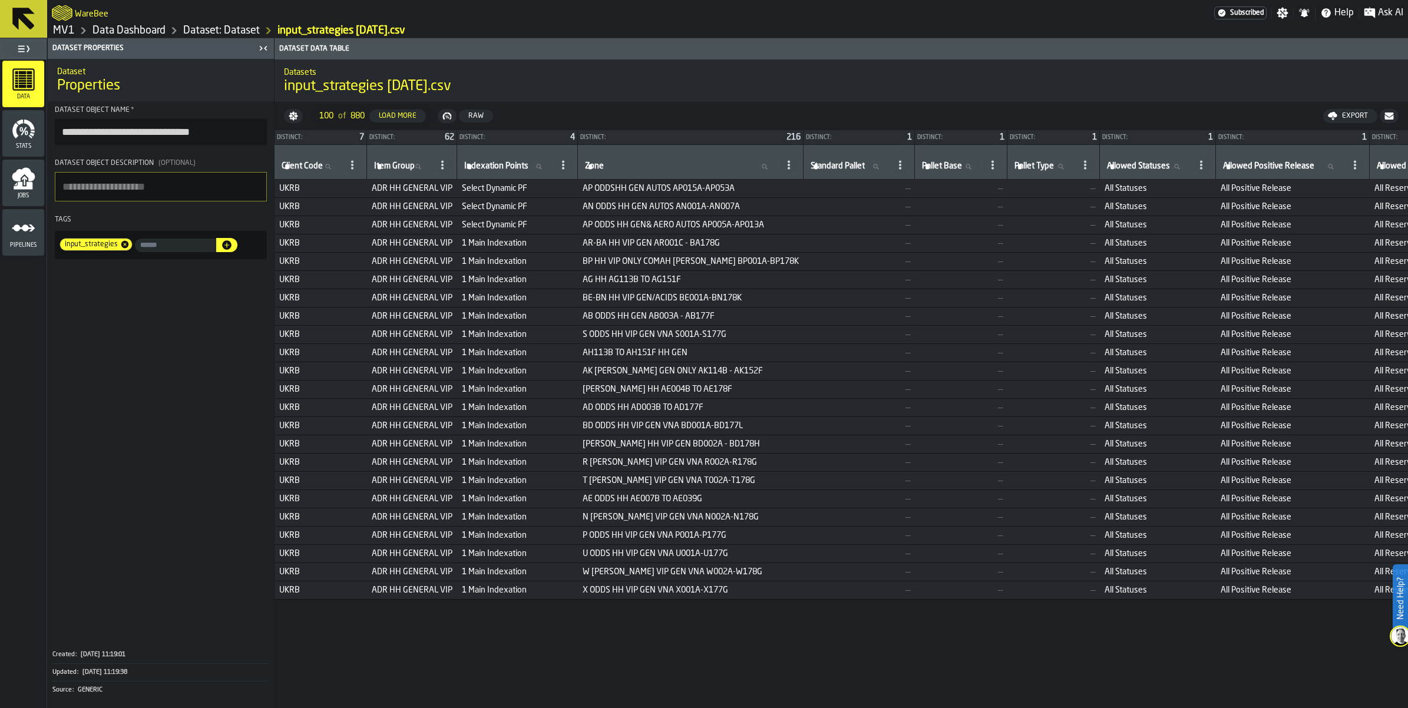
click at [255, 37] on link "Dataset: Dataset" at bounding box center [221, 30] width 77 height 13
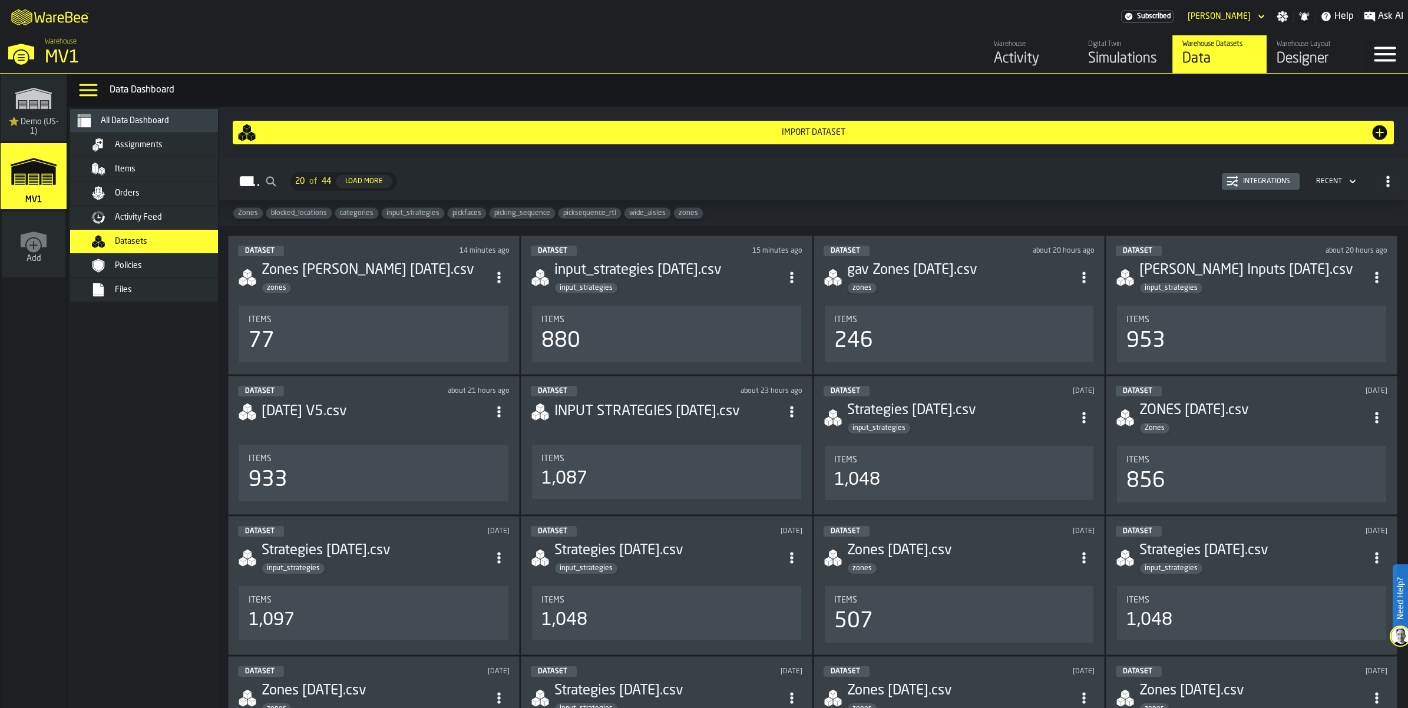
click at [1088, 68] on div "Simulations" at bounding box center [1125, 58] width 75 height 19
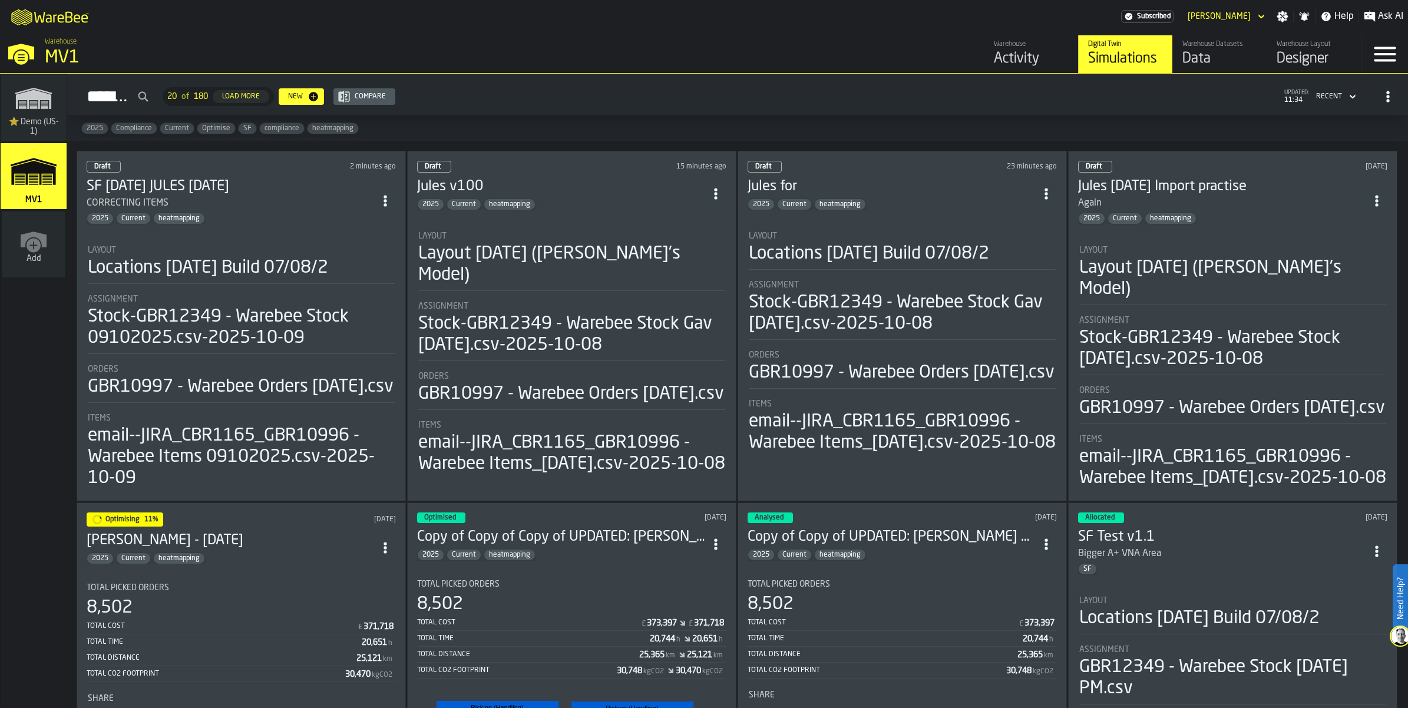
click at [293, 279] on div "Locations [DATE] Build 07/08/2" at bounding box center [208, 267] width 240 height 21
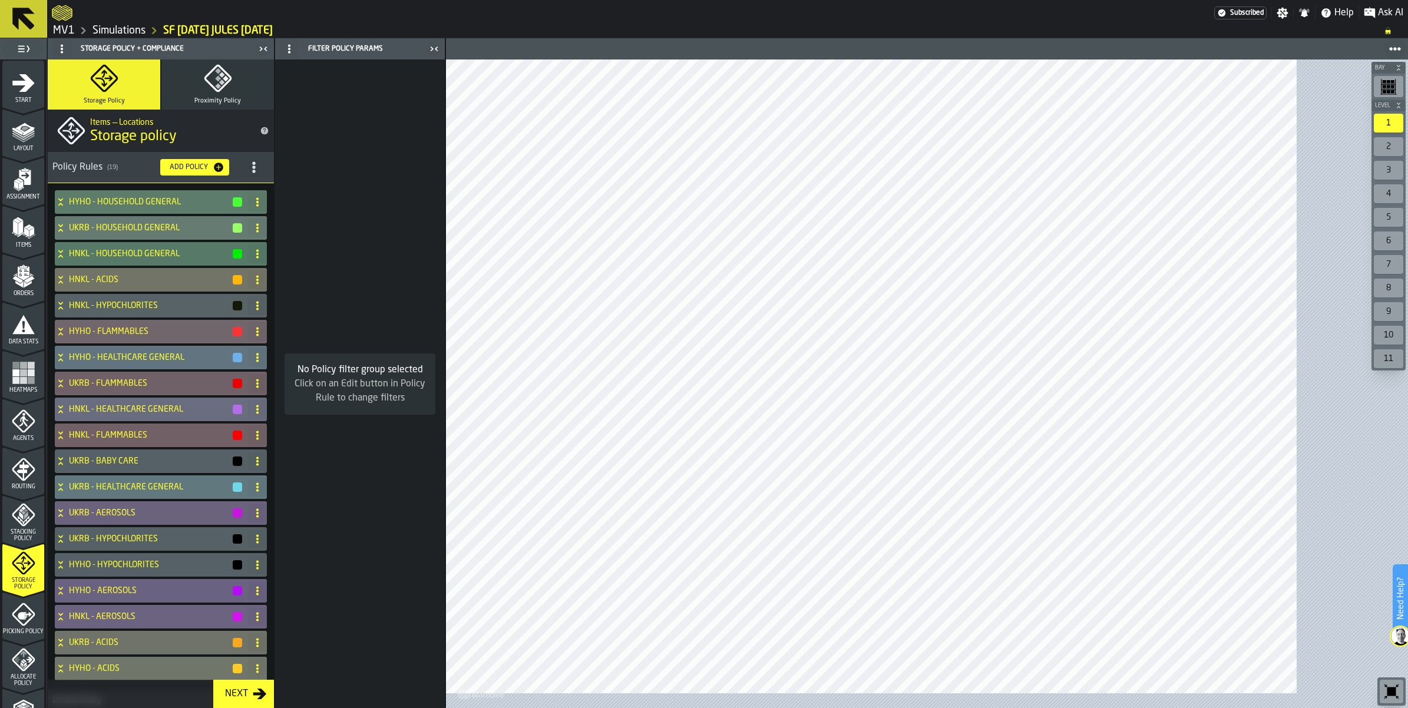
click at [23, 136] on icon "menu Layout" at bounding box center [17, 132] width 11 height 8
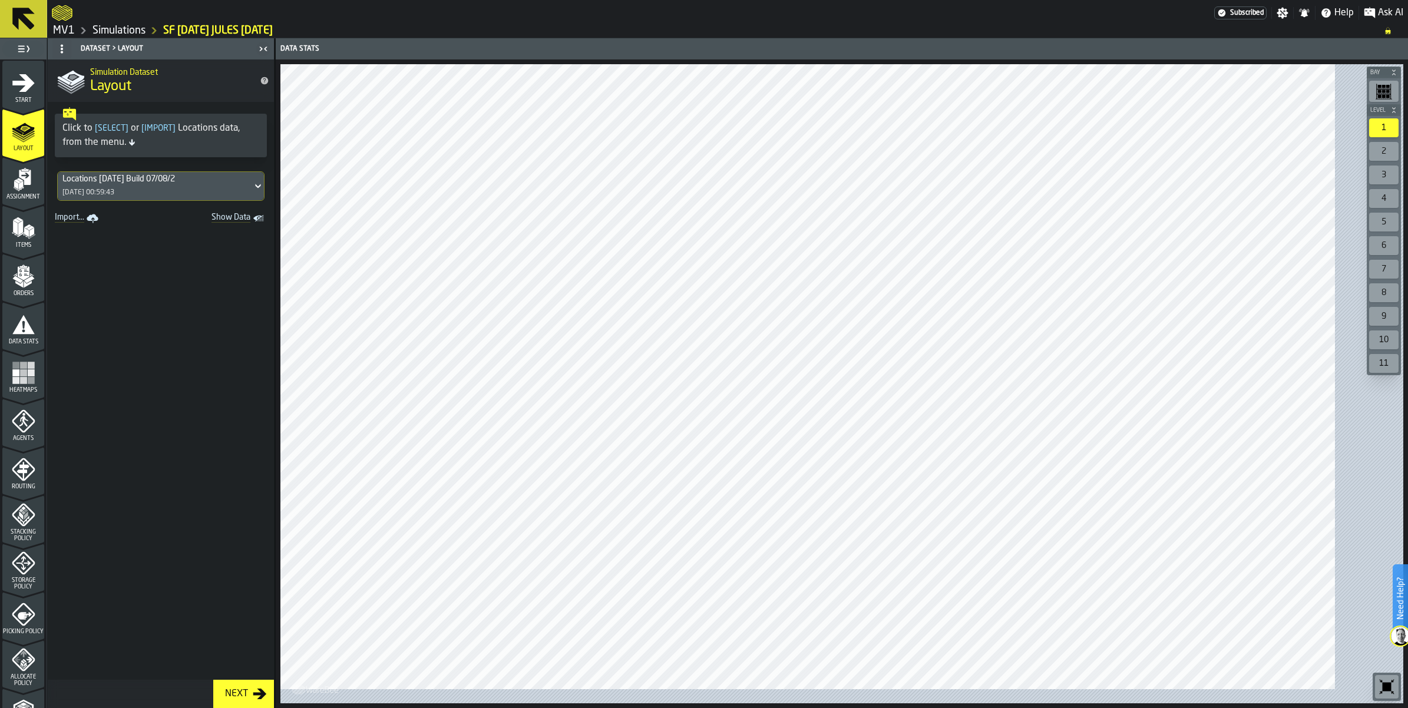
click at [44, 200] on div "Assignment" at bounding box center [23, 184] width 42 height 32
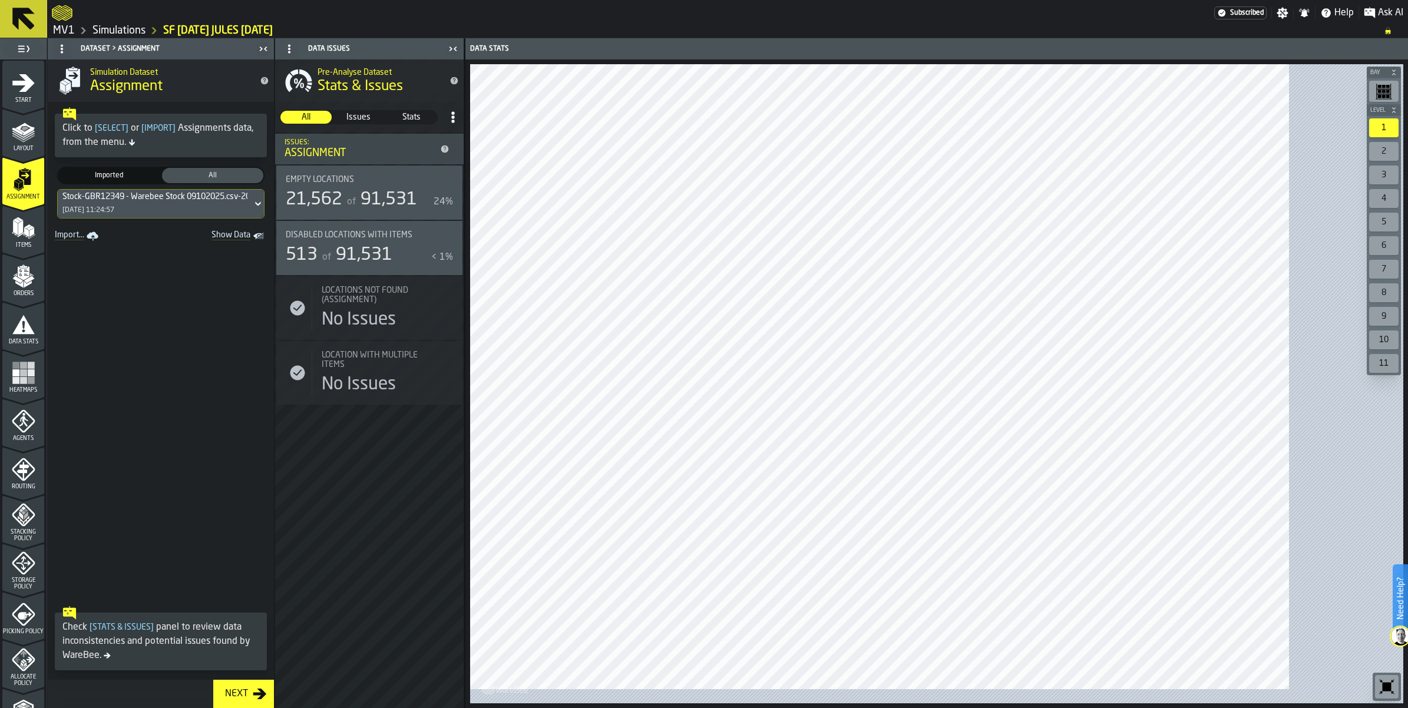
click at [35, 240] on icon "menu Items" at bounding box center [24, 228] width 24 height 24
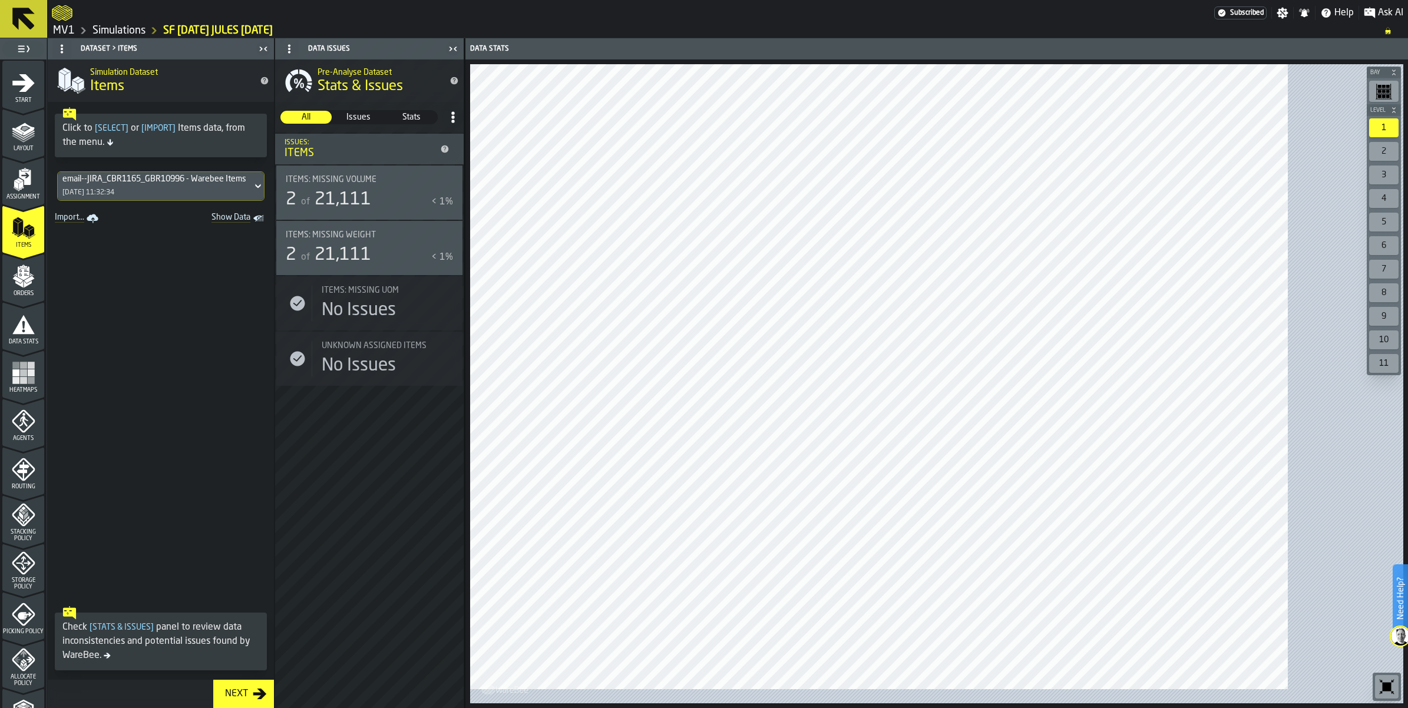
click at [120, 470] on span at bounding box center [161, 414] width 226 height 374
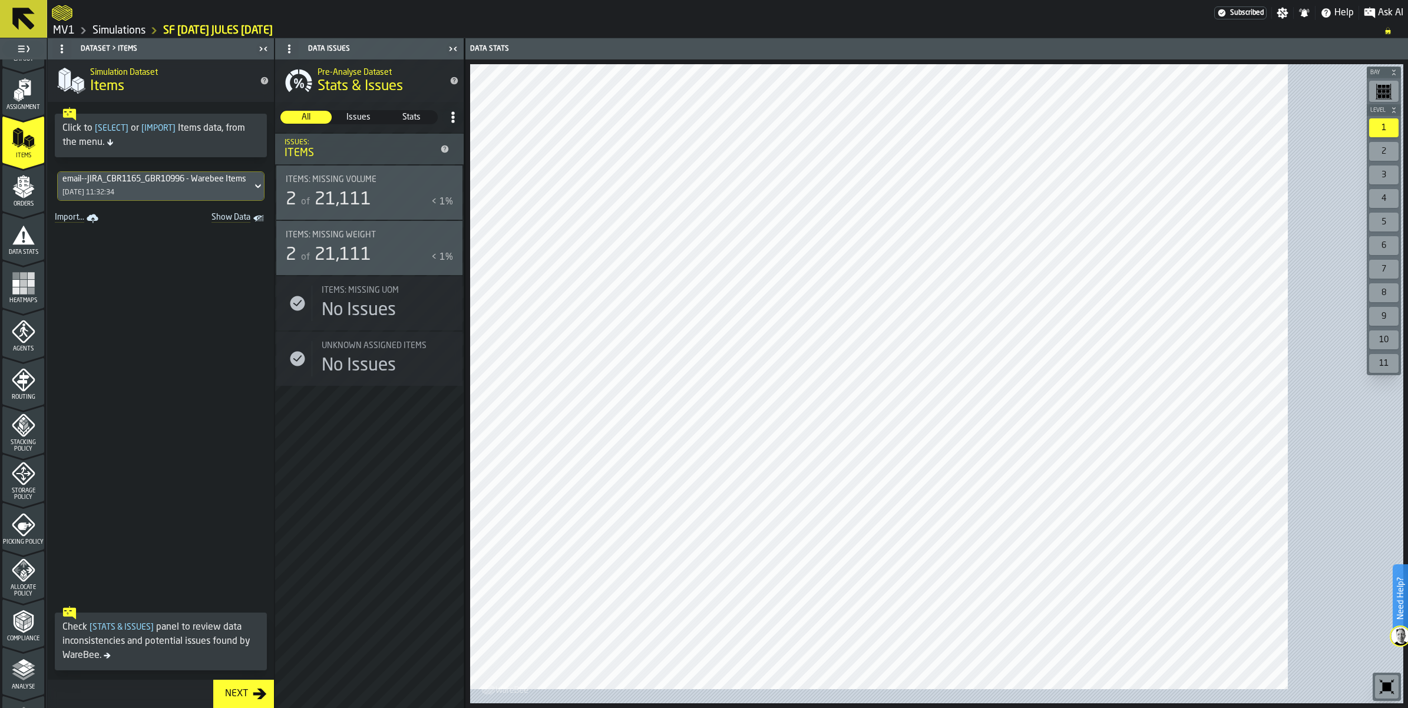
scroll to position [221, 0]
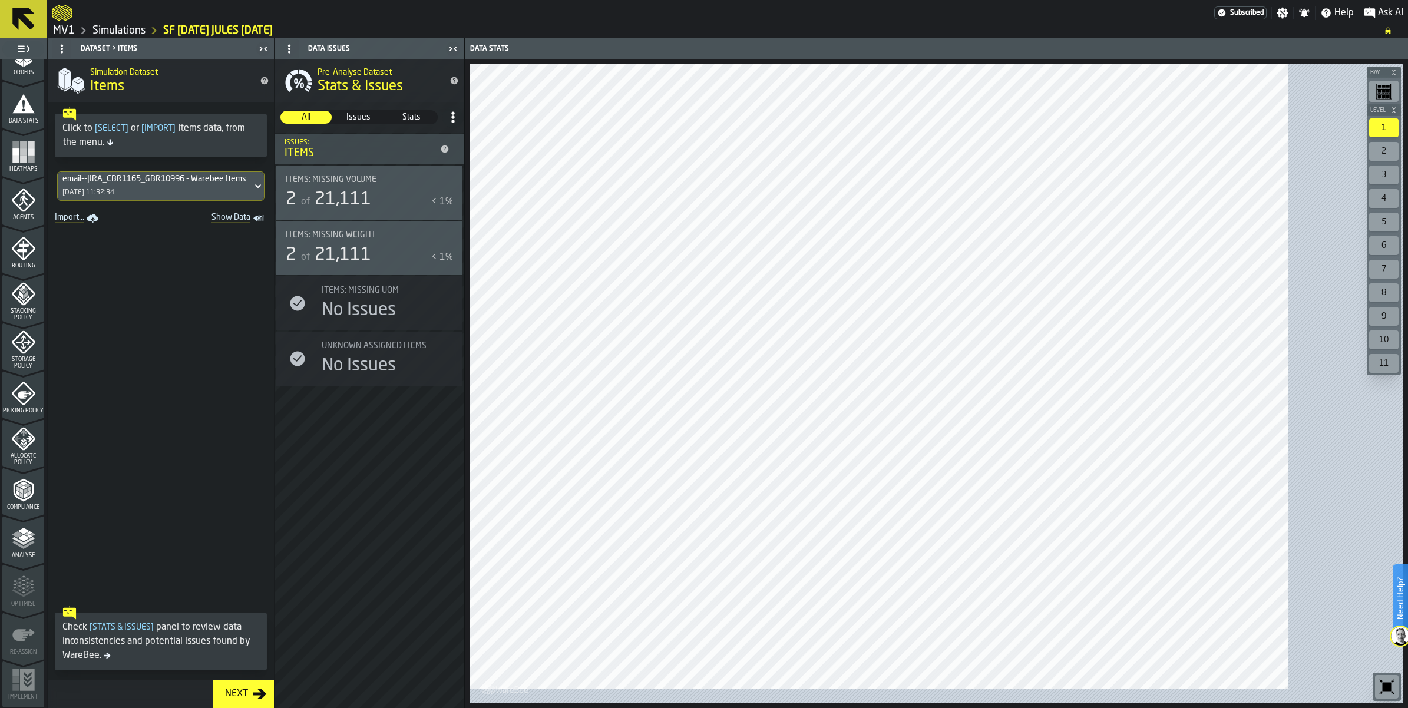
click at [31, 369] on span "Storage Policy" at bounding box center [23, 362] width 42 height 13
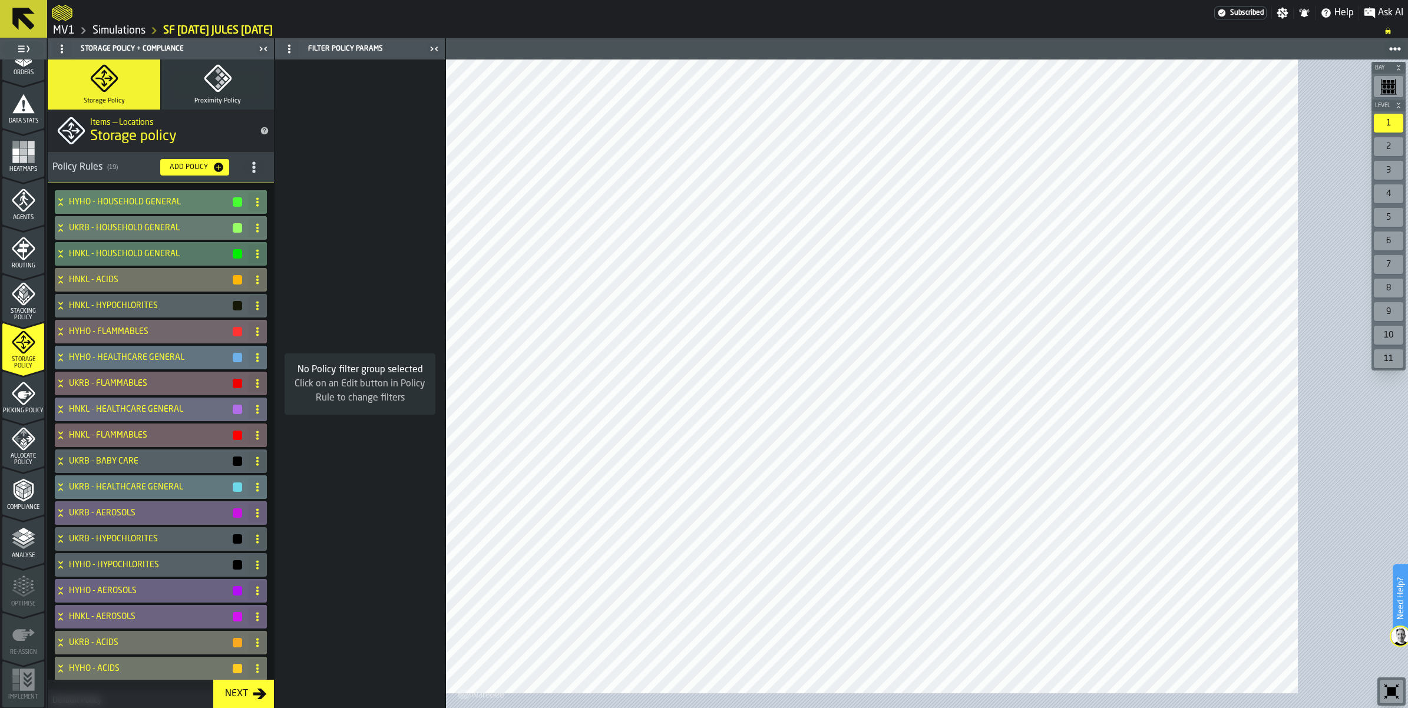
click at [127, 207] on h4 "HYHO - HOUSEHOLD GENERAL" at bounding box center [150, 201] width 163 height 9
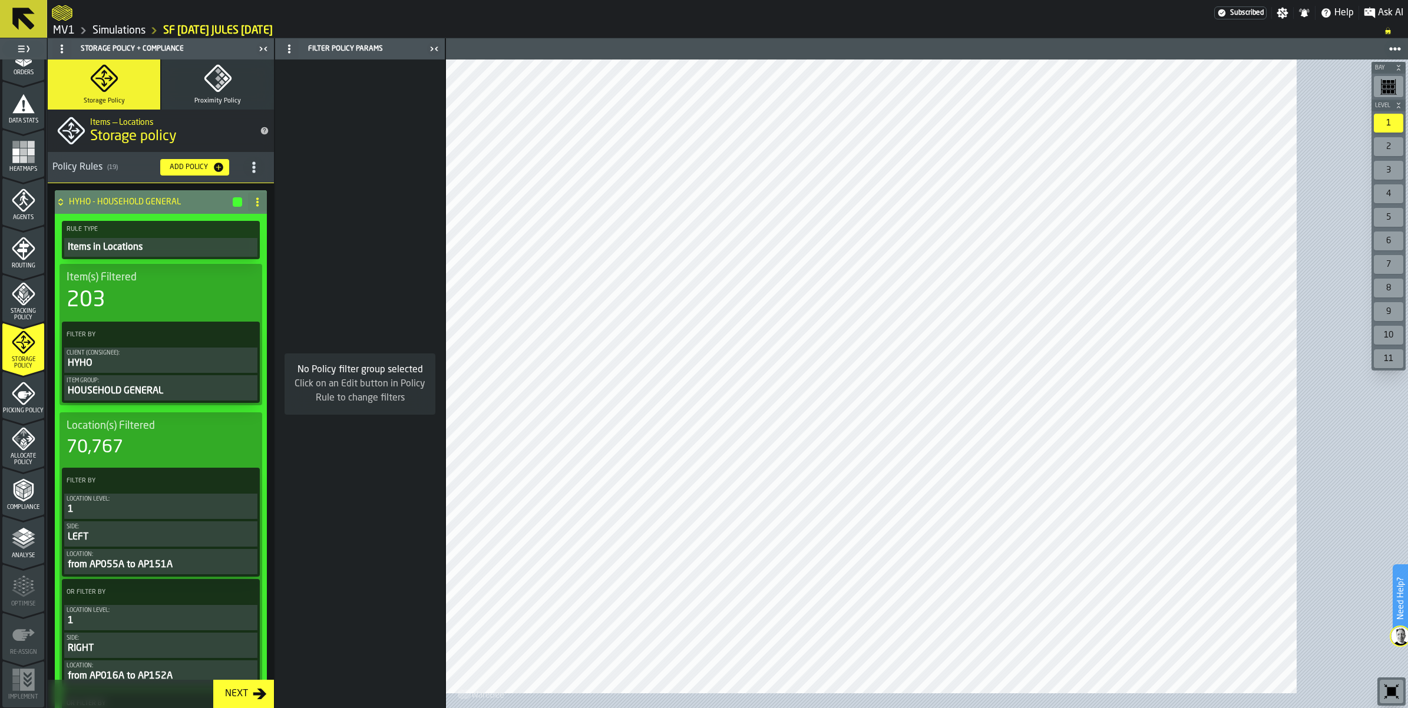
click at [62, 206] on icon at bounding box center [60, 204] width 4 height 3
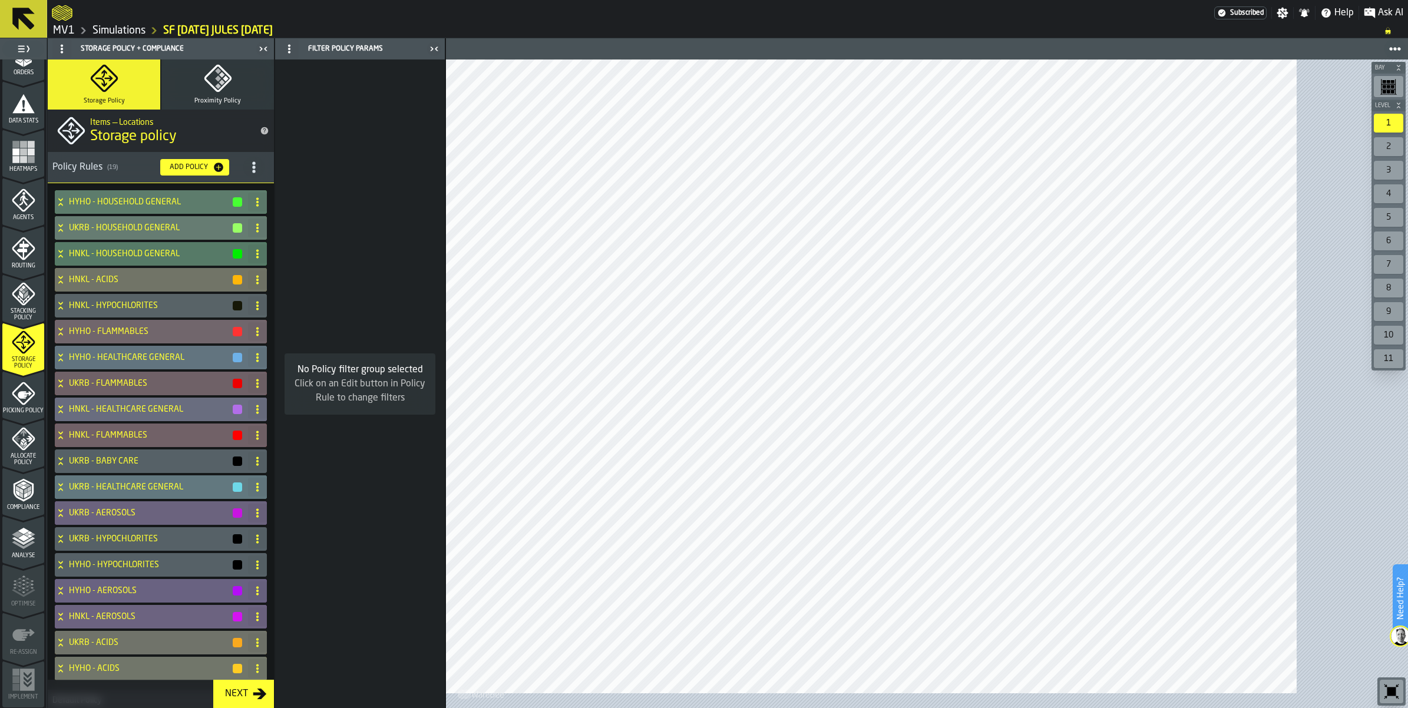
click at [27, 494] on polyline "menu Compliance" at bounding box center [26, 491] width 4 height 6
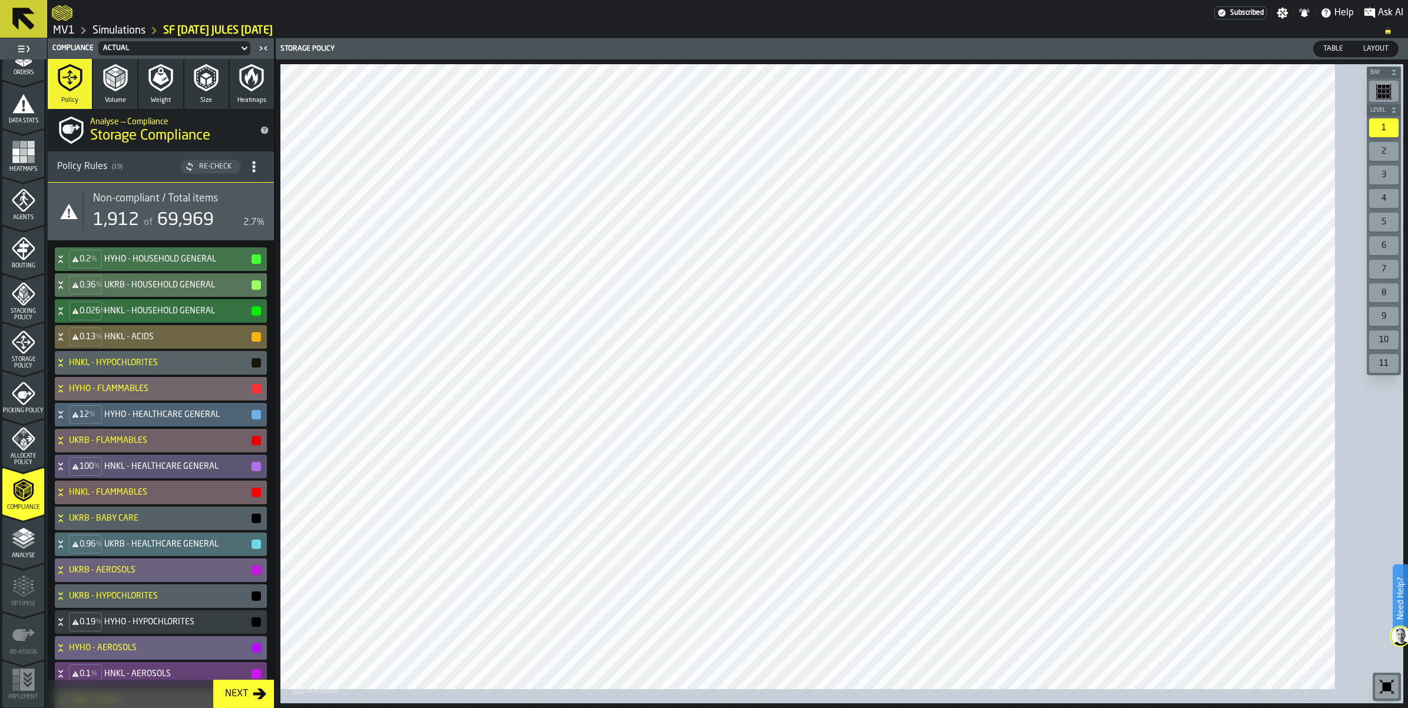
click at [239, 231] on div "1,912 of 69,969" at bounding box center [166, 220] width 146 height 21
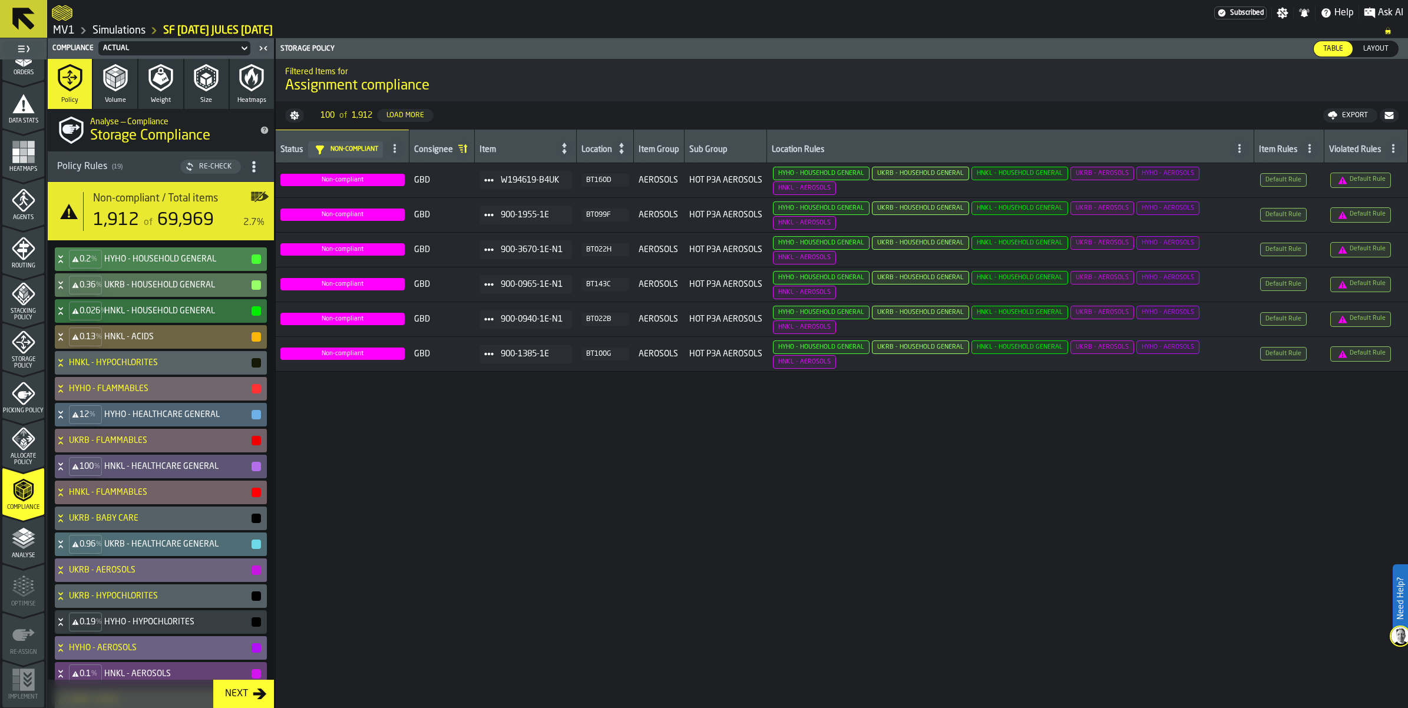
click at [219, 271] on div "0.2 % HYHO - HOUSEHOLD GENERAL" at bounding box center [158, 259] width 207 height 24
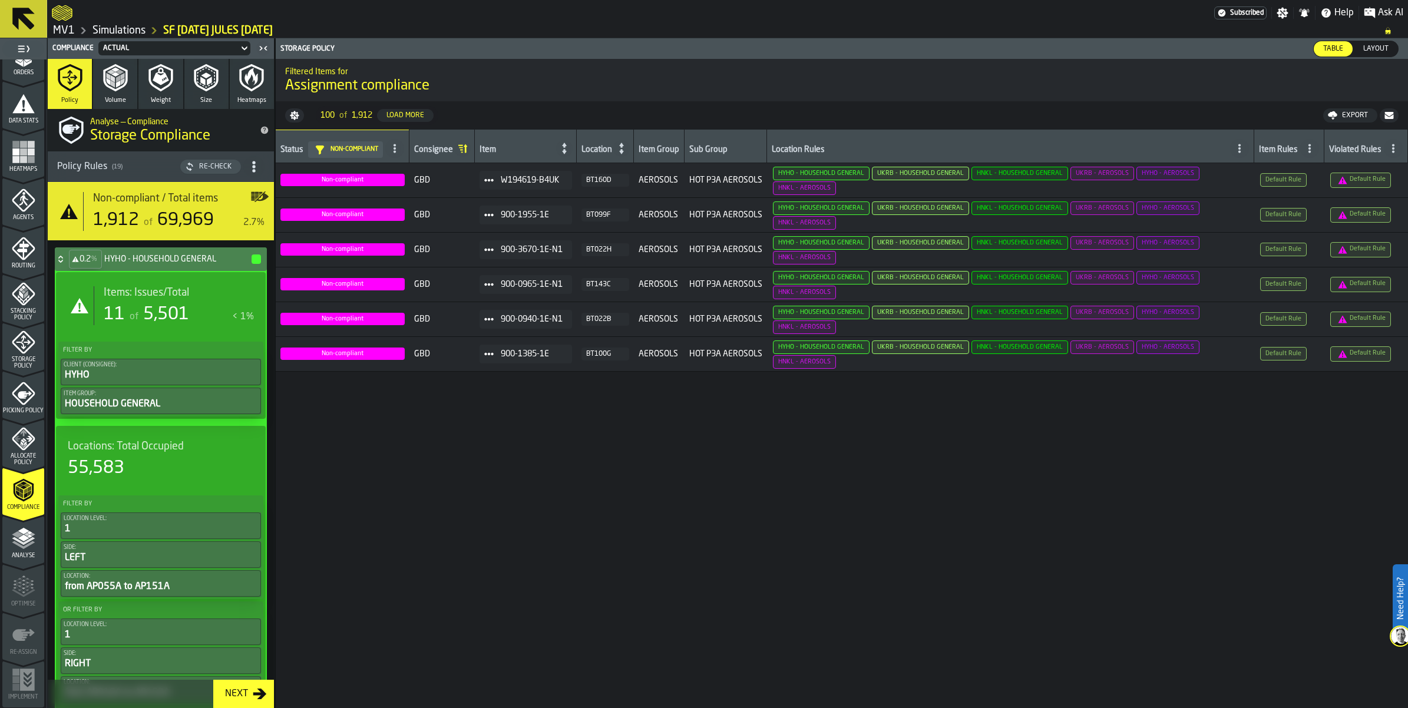
click at [189, 323] on span "5,501" at bounding box center [166, 315] width 46 height 18
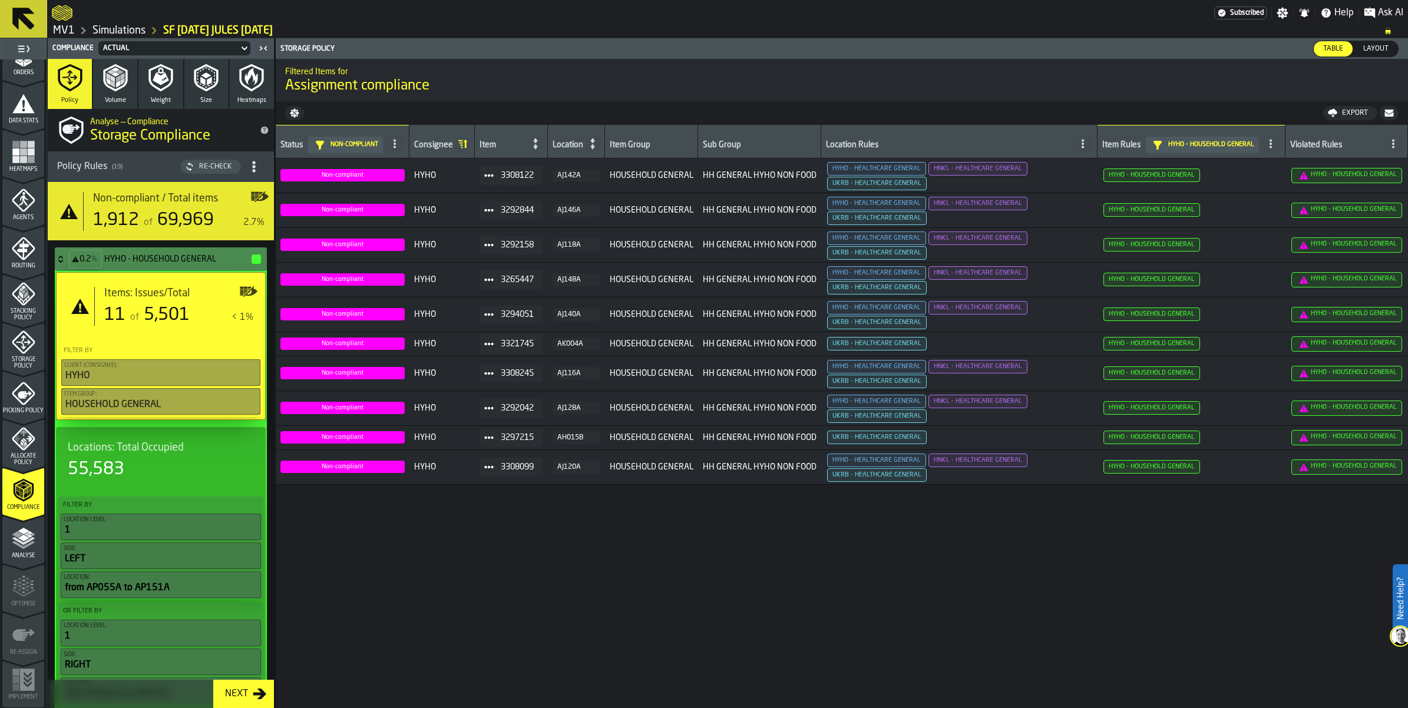
click at [38, 21] on icon at bounding box center [23, 19] width 28 height 28
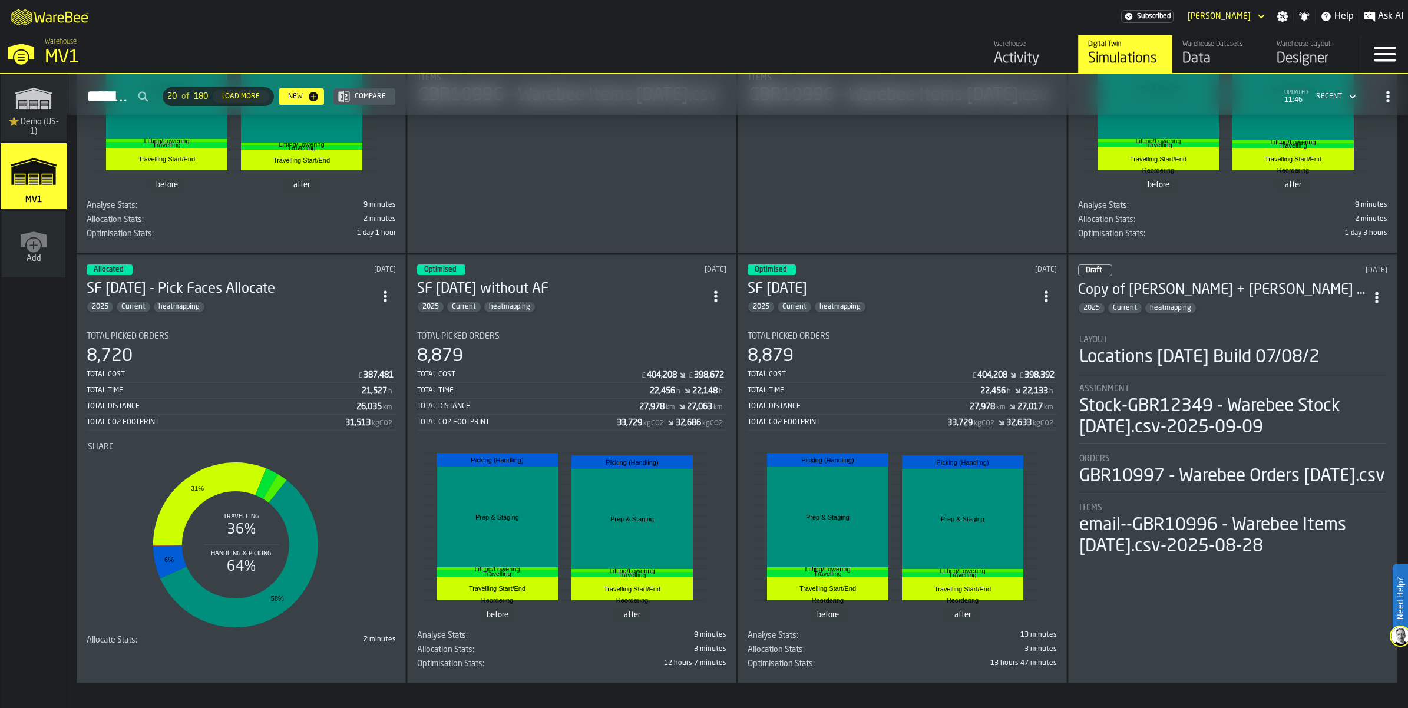
scroll to position [2093, 0]
click at [1316, 101] on div "Recent" at bounding box center [1329, 97] width 26 height 8
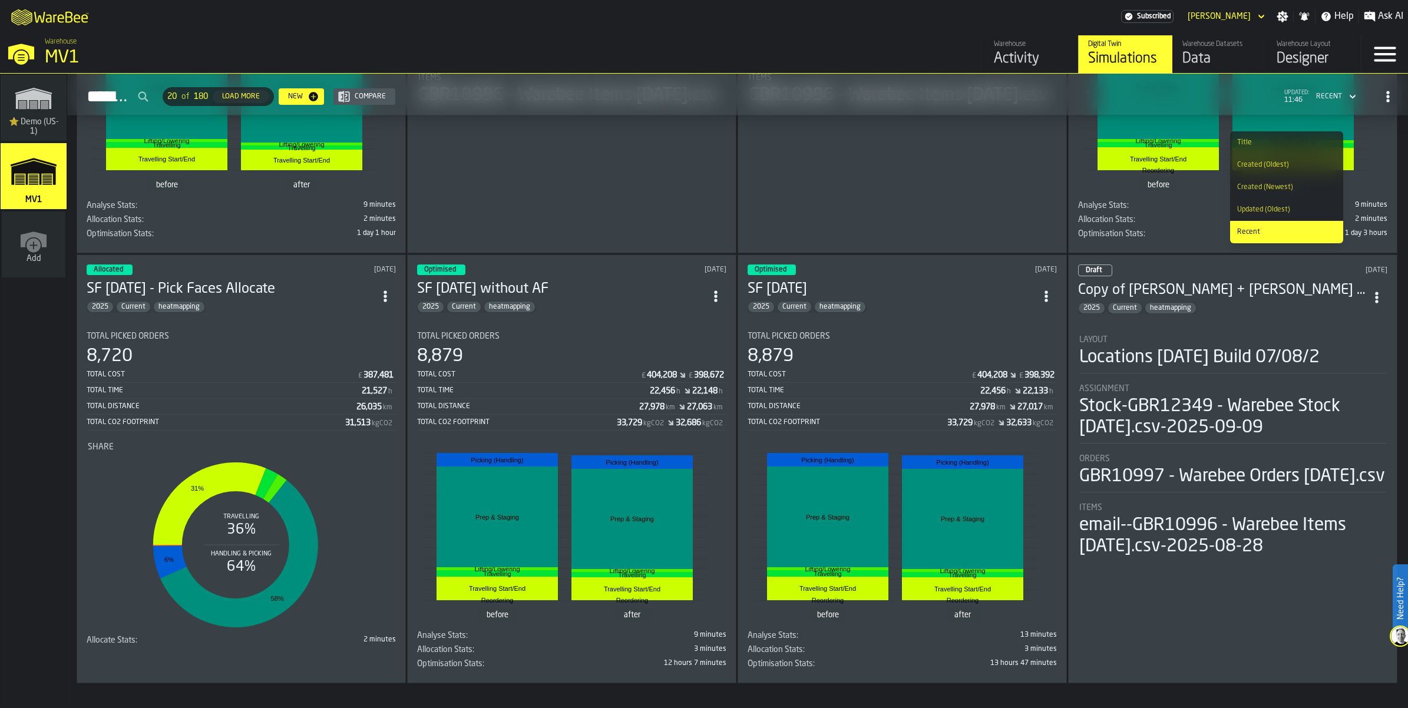
click at [1035, 104] on h2 "Simulations 20 of 180 Load More New Compare updated: 11:46 Recent" at bounding box center [737, 95] width 1341 height 42
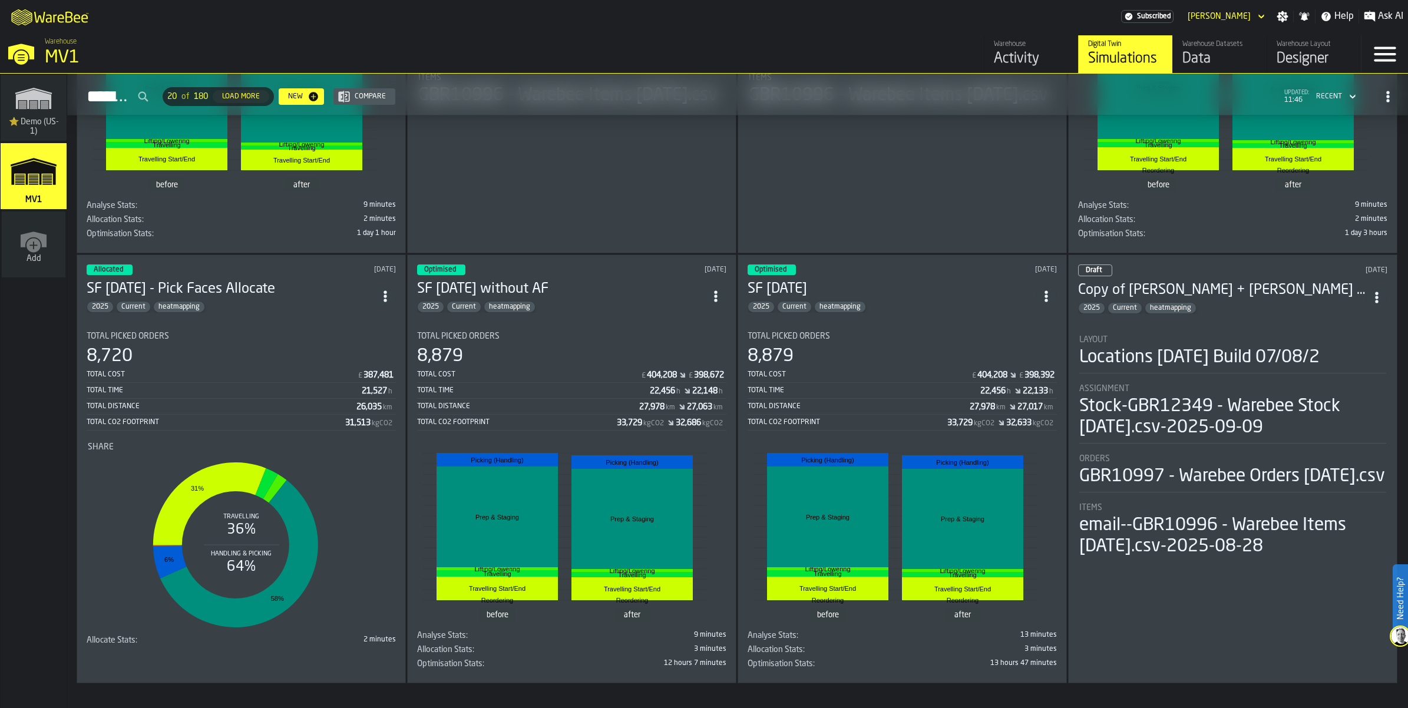
click at [265, 101] on div "Load More" at bounding box center [240, 97] width 47 height 8
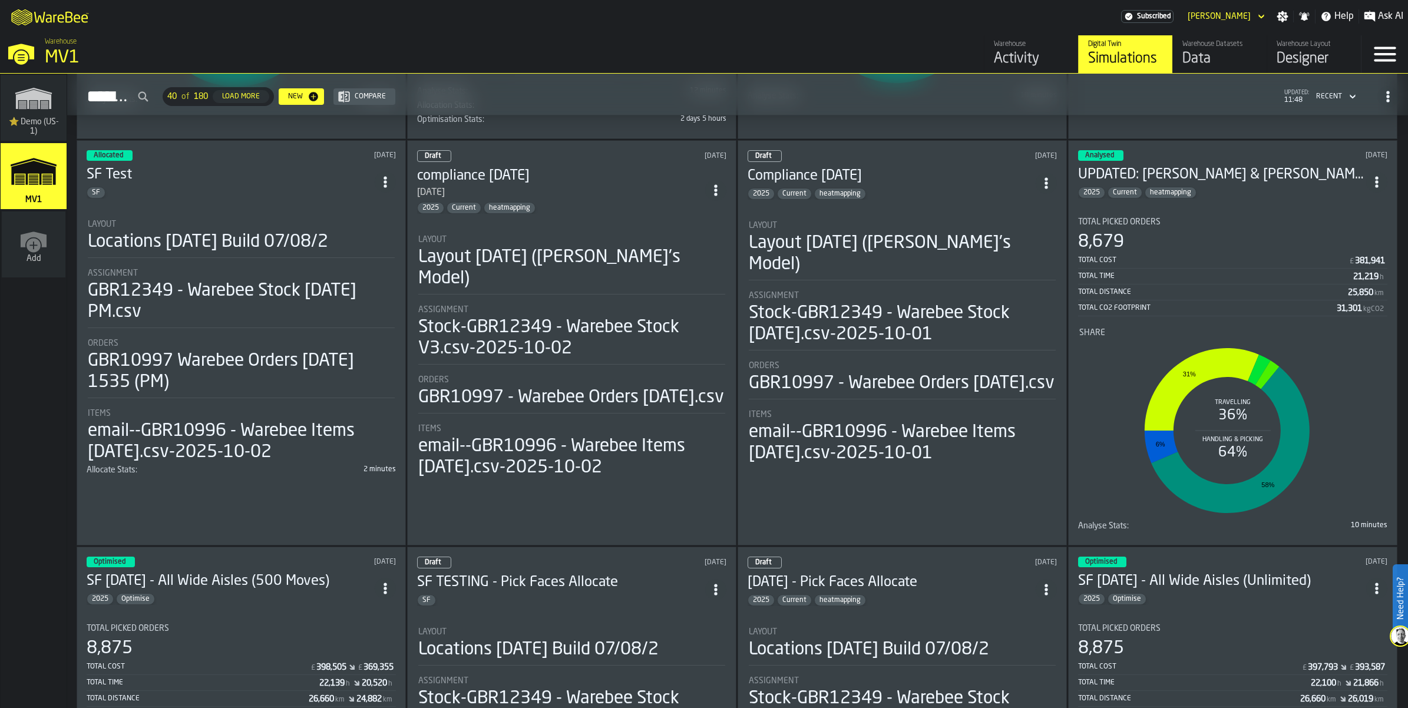
scroll to position [810, 0]
